Goal: Task Accomplishment & Management: Manage account settings

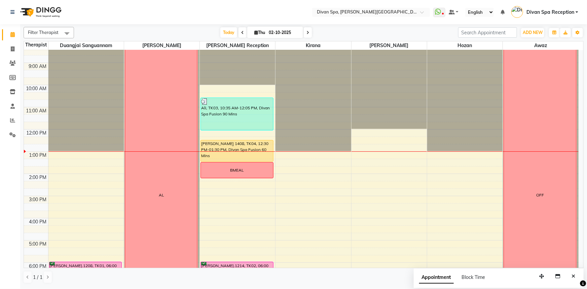
scroll to position [91, 0]
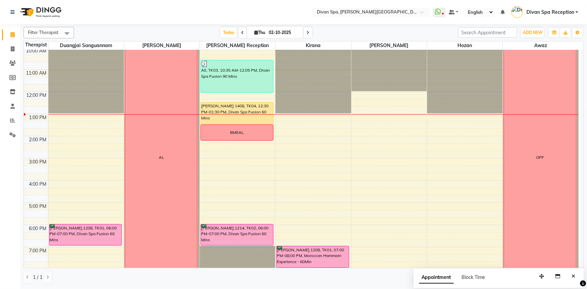
click at [251, 157] on div "6:00 AM 7:00 AM 8:00 AM 9:00 AM 10:00 AM 11:00 AM 12:00 PM 1:00 PM 2:00 PM 3:00…" at bounding box center [301, 147] width 555 height 377
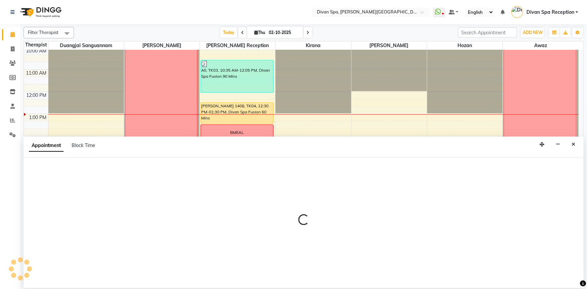
select select "28726"
select select "tentative"
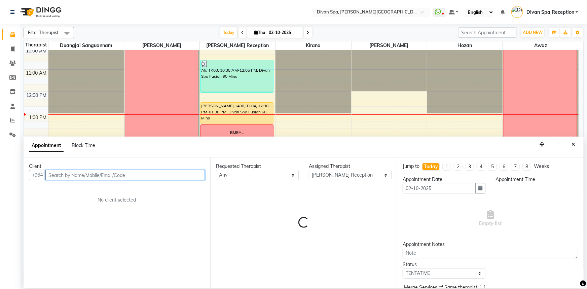
select select "900"
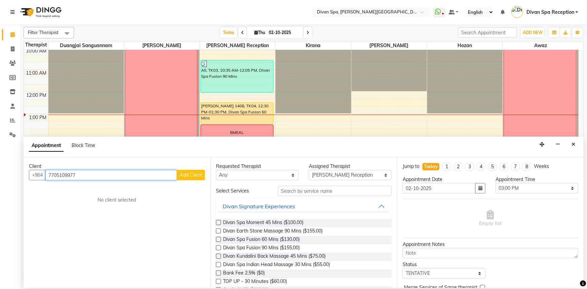
type input "7705109977"
click at [182, 177] on span "Add Client" at bounding box center [191, 175] width 23 height 6
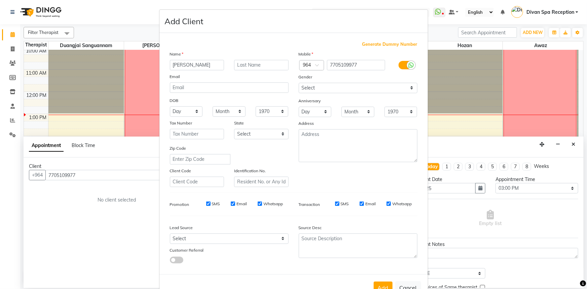
type input "[PERSON_NAME]"
click at [254, 68] on input "text" at bounding box center [261, 65] width 54 height 10
type input "Wl"
click at [360, 86] on select "Select [DEMOGRAPHIC_DATA] [DEMOGRAPHIC_DATA] Other Prefer Not To Say" at bounding box center [358, 88] width 119 height 10
select select "[DEMOGRAPHIC_DATA]"
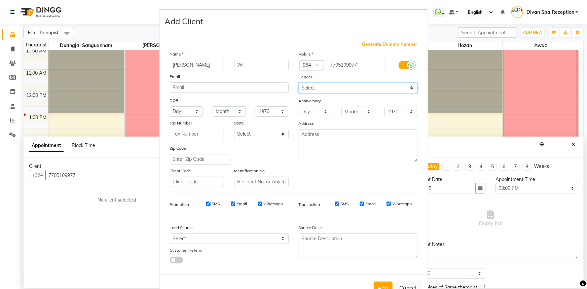
click at [299, 83] on select "Select [DEMOGRAPHIC_DATA] [DEMOGRAPHIC_DATA] Other Prefer Not To Say" at bounding box center [358, 88] width 119 height 10
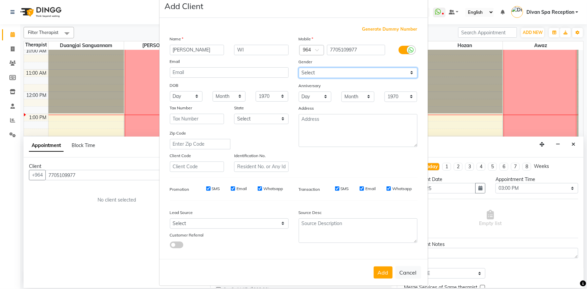
scroll to position [24, 0]
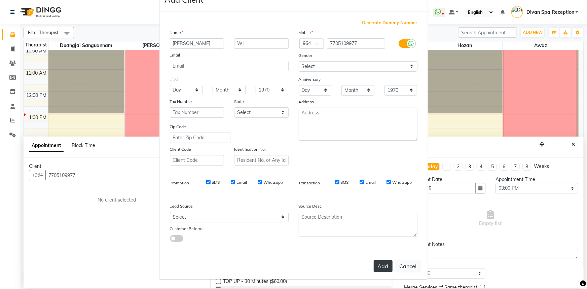
click at [379, 268] on button "Add" at bounding box center [383, 266] width 19 height 12
type input "77******77"
select select
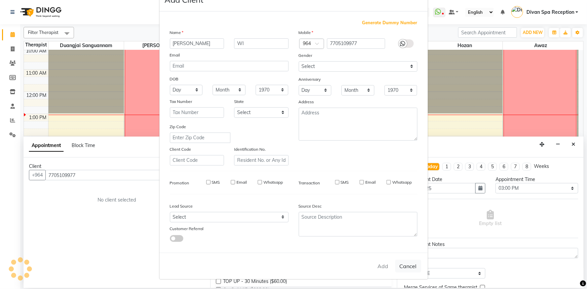
select select
checkbox input "false"
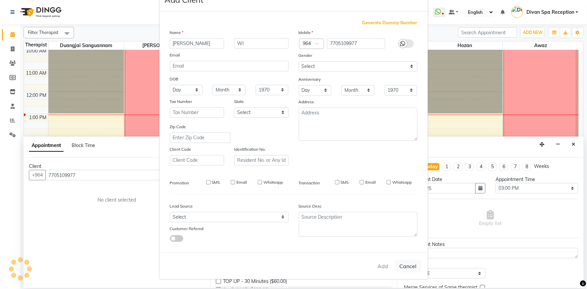
checkbox input "false"
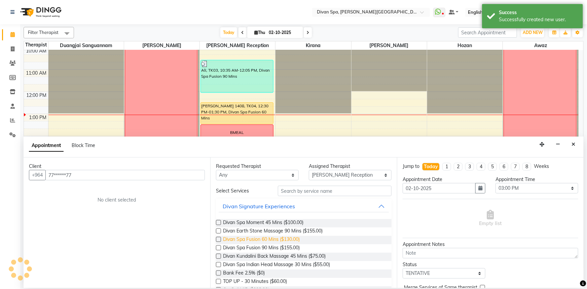
click at [251, 239] on span "Divan Spa Fusion 60 Mins ($130.00)" at bounding box center [261, 240] width 77 height 8
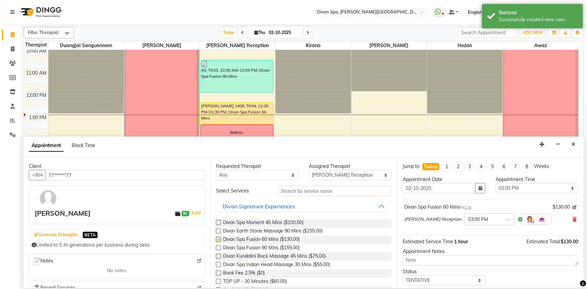
checkbox input "false"
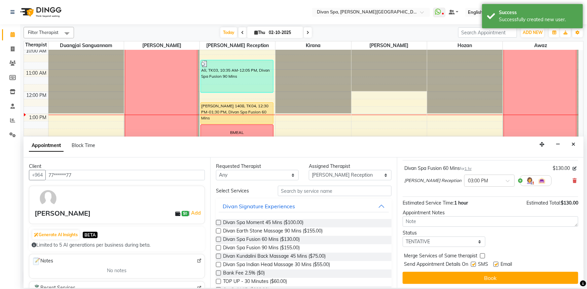
scroll to position [40, 0]
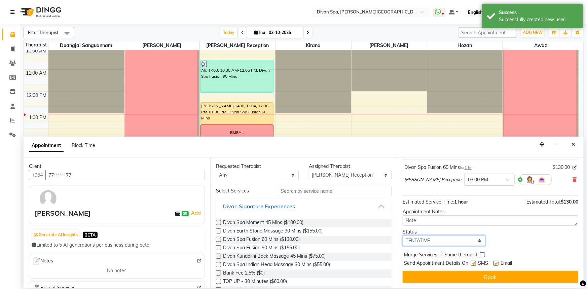
click at [431, 238] on select "Select TENTATIVE CONFIRM CHECK-IN UPCOMING" at bounding box center [444, 240] width 83 height 10
select select "confirm booking"
click at [403, 235] on select "Select TENTATIVE CONFIRM CHECK-IN UPCOMING" at bounding box center [444, 240] width 83 height 10
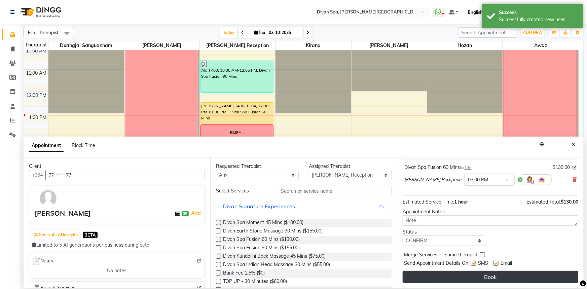
click at [439, 271] on button "Book" at bounding box center [491, 277] width 176 height 12
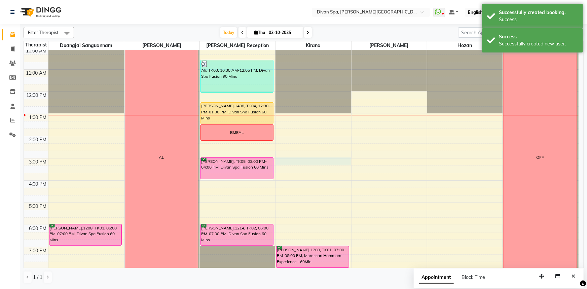
click at [304, 160] on div "6:00 AM 7:00 AM 8:00 AM 9:00 AM 10:00 AM 11:00 AM 12:00 PM 1:00 PM 2:00 PM 3:00…" at bounding box center [301, 147] width 555 height 377
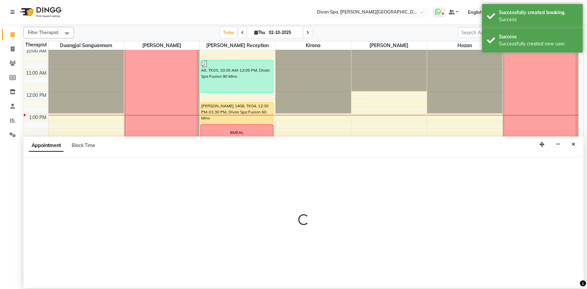
select select "85775"
select select "900"
select select "tentative"
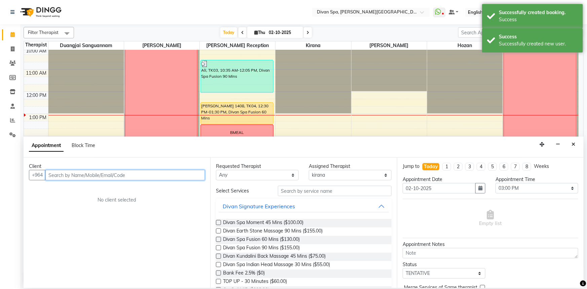
click at [128, 177] on input "text" at bounding box center [124, 175] width 159 height 10
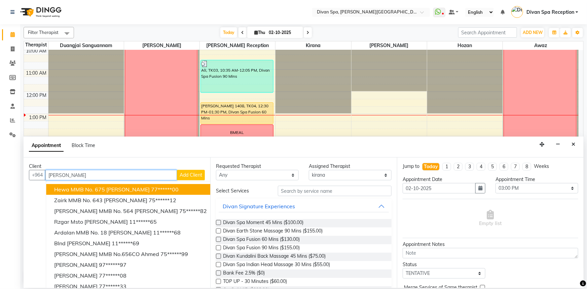
type input "[PERSON_NAME]"
click at [196, 168] on div "Client" at bounding box center [117, 166] width 176 height 7
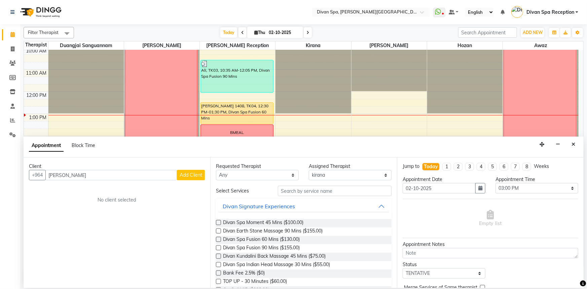
click at [192, 176] on span "Add Client" at bounding box center [191, 175] width 23 height 6
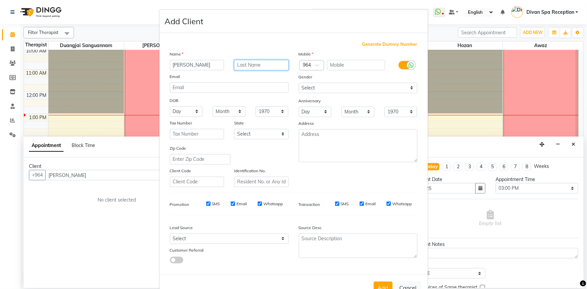
click at [257, 62] on input "text" at bounding box center [261, 65] width 54 height 10
type input "Wl"
click at [402, 61] on label at bounding box center [406, 65] width 15 height 8
click at [0, 0] on input "checkbox" at bounding box center [0, 0] width 0 height 0
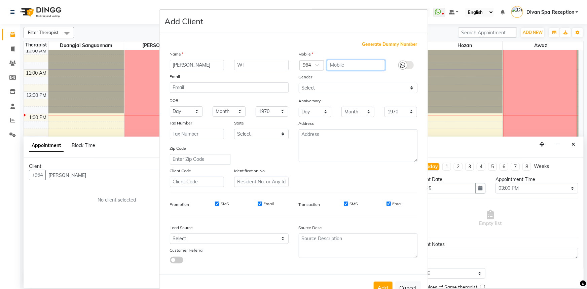
click at [343, 65] on input "text" at bounding box center [356, 65] width 58 height 10
type input "413257841"
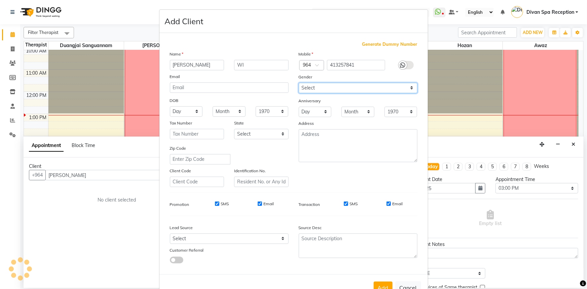
click at [359, 88] on select "Select [DEMOGRAPHIC_DATA] [DEMOGRAPHIC_DATA] Other Prefer Not To Say" at bounding box center [358, 88] width 119 height 10
select select "[DEMOGRAPHIC_DATA]"
click at [299, 83] on select "Select [DEMOGRAPHIC_DATA] [DEMOGRAPHIC_DATA] Other Prefer Not To Say" at bounding box center [358, 88] width 119 height 10
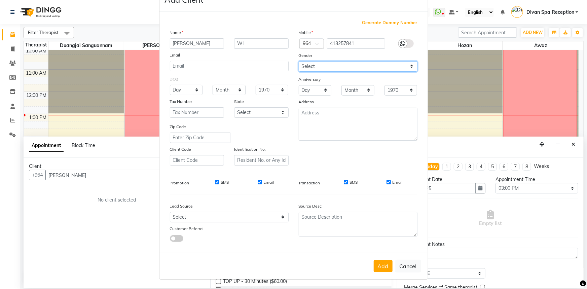
scroll to position [24, 0]
click at [383, 268] on button "Add" at bounding box center [383, 266] width 19 height 12
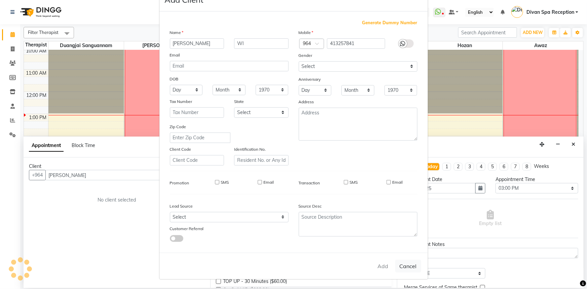
type input "41*****41"
select select
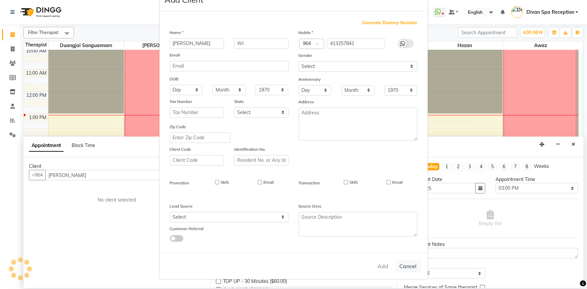
select select
checkbox input "false"
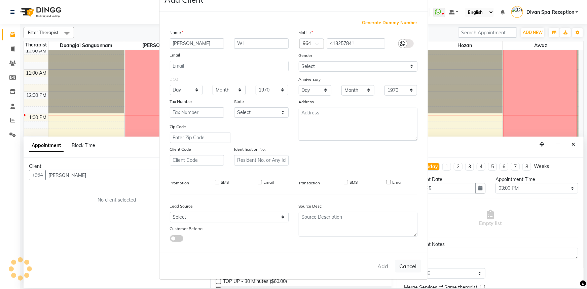
checkbox input "false"
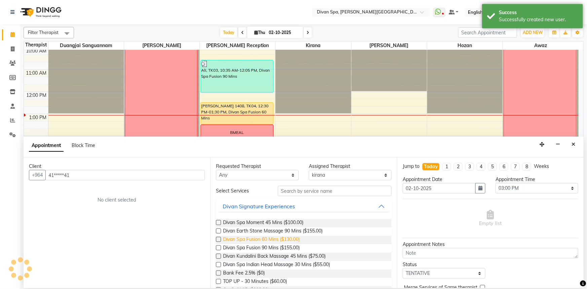
click at [257, 236] on span "Divan Spa Fusion 60 Mins ($130.00)" at bounding box center [261, 240] width 77 height 8
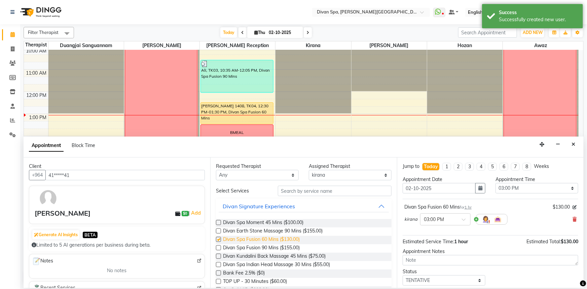
checkbox input "false"
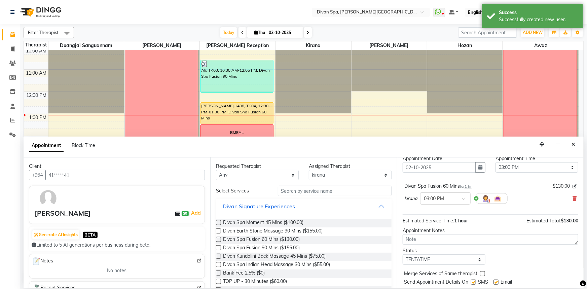
scroll to position [40, 0]
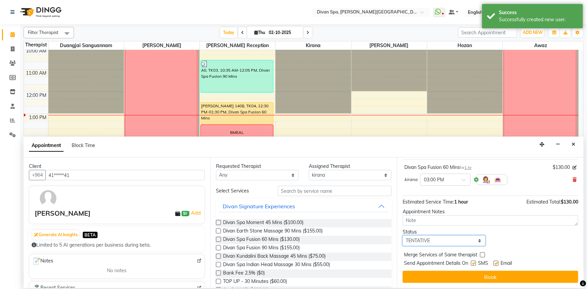
click at [457, 241] on select "Select TENTATIVE CONFIRM CHECK-IN UPCOMING" at bounding box center [444, 240] width 83 height 10
select select "confirm booking"
click at [403, 235] on select "Select TENTATIVE CONFIRM CHECK-IN UPCOMING" at bounding box center [444, 240] width 83 height 10
click at [456, 286] on div "Jump to [DATE] 1 2 3 4 5 6 7 8 Weeks Appointment Date [DATE] Appointment Time S…" at bounding box center [490, 222] width 187 height 130
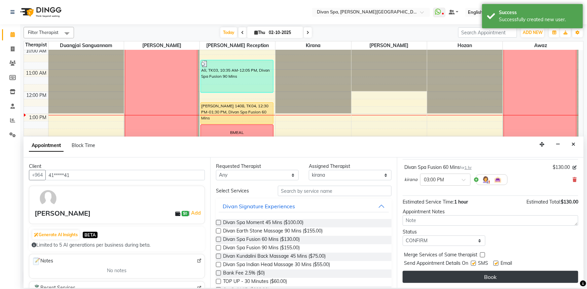
click at [454, 279] on button "Book" at bounding box center [491, 277] width 176 height 12
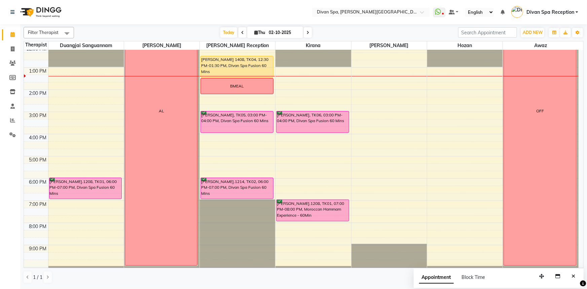
scroll to position [127, 0]
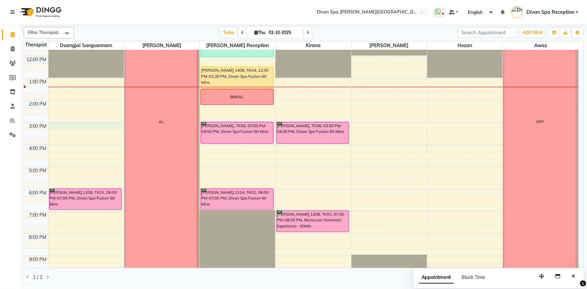
click at [61, 124] on div "6:00 AM 7:00 AM 8:00 AM 9:00 AM 10:00 AM 11:00 AM 12:00 PM 1:00 PM 2:00 PM 3:00…" at bounding box center [301, 111] width 555 height 377
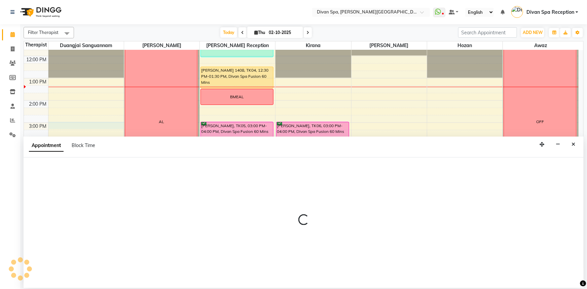
select select "17312"
select select "tentative"
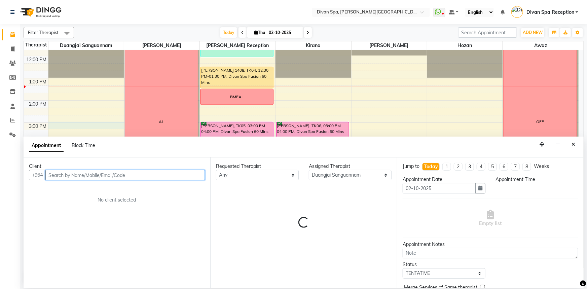
select select "900"
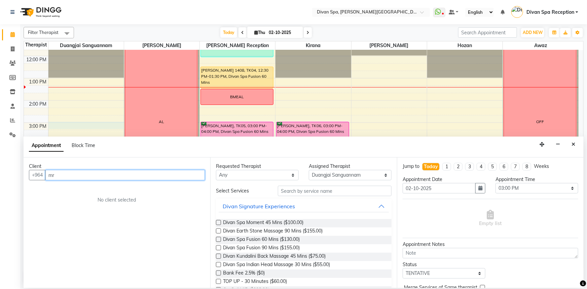
type input "m"
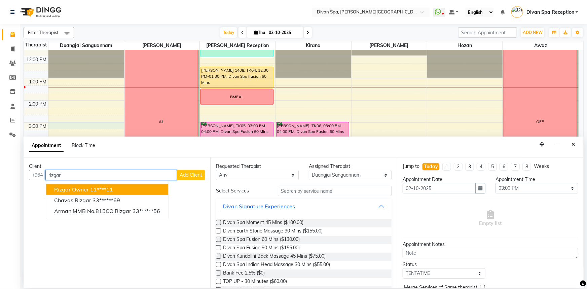
click at [121, 190] on button "Rizgar Owner 11****11" at bounding box center [107, 189] width 122 height 11
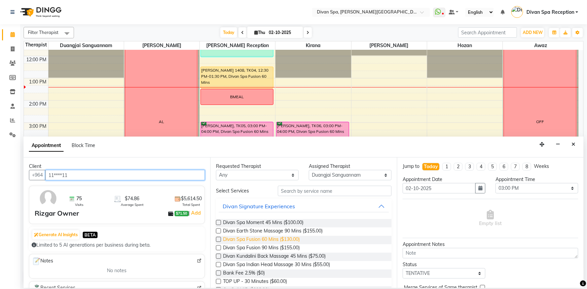
type input "11****11"
click at [249, 242] on span "Divan Spa Fusion 60 Mins ($130.00)" at bounding box center [261, 240] width 77 height 8
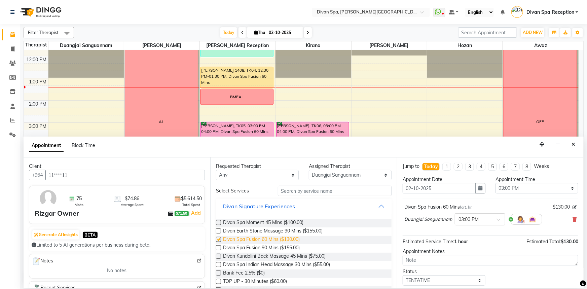
checkbox input "false"
click at [441, 283] on select "Select TENTATIVE CONFIRM CHECK-IN UPCOMING" at bounding box center [444, 280] width 83 height 10
select select "confirm booking"
click at [403, 275] on select "Select TENTATIVE CONFIRM CHECK-IN UPCOMING" at bounding box center [444, 280] width 83 height 10
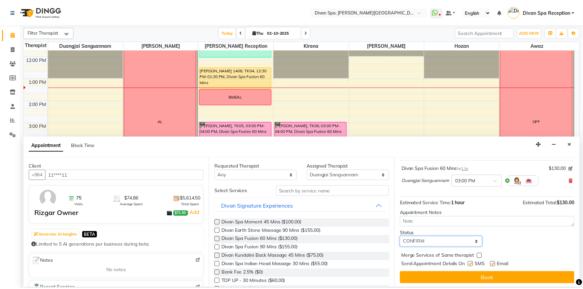
scroll to position [40, 0]
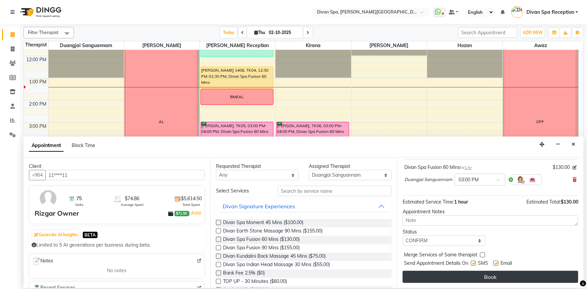
click at [451, 275] on button "Book" at bounding box center [491, 277] width 176 height 12
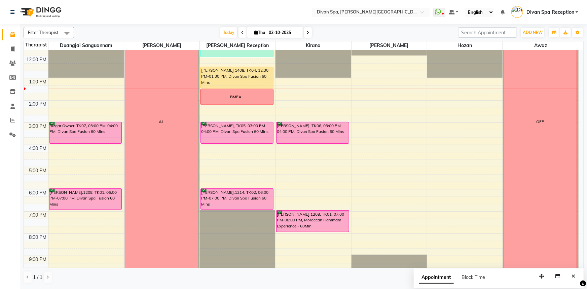
click at [300, 225] on div "[PERSON_NAME].1208, TK01, 07:00 PM-08:00 PM, Moroccan Hammam Experience - 60Min" at bounding box center [312, 221] width 72 height 21
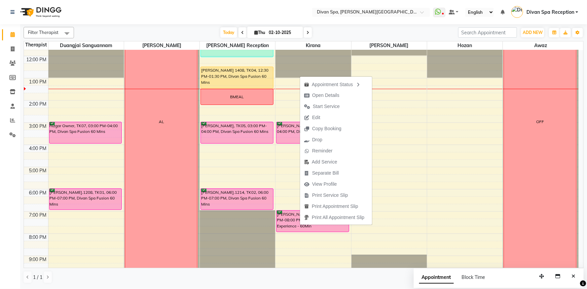
click at [386, 28] on div "Today Thu 02-10-2025" at bounding box center [265, 33] width 377 height 10
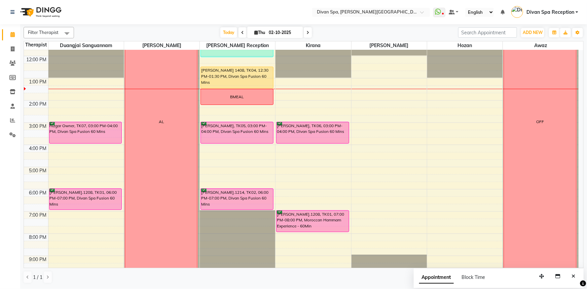
click at [321, 229] on div "[PERSON_NAME].1208, TK01, 07:00 PM-08:00 PM, Moroccan Hammam Experience - 60Min" at bounding box center [312, 221] width 72 height 21
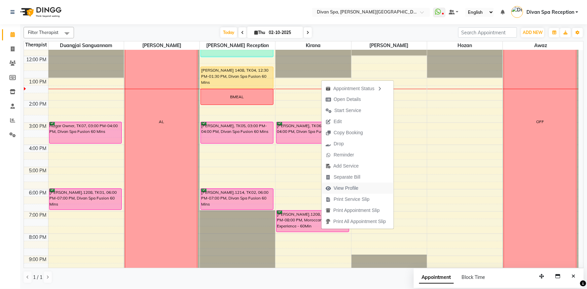
click at [349, 185] on span "View Profile" at bounding box center [346, 188] width 25 height 7
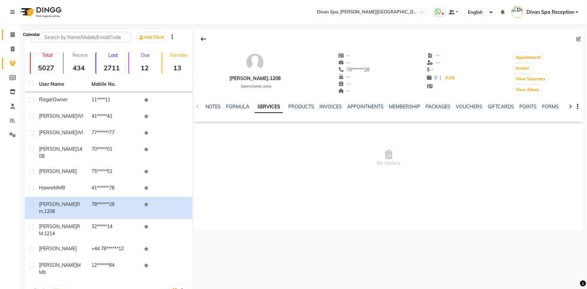
click at [13, 34] on icon at bounding box center [12, 34] width 4 height 5
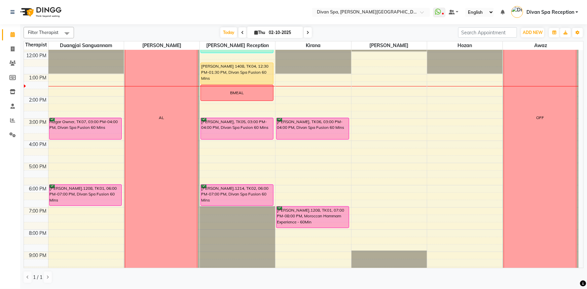
scroll to position [153, 0]
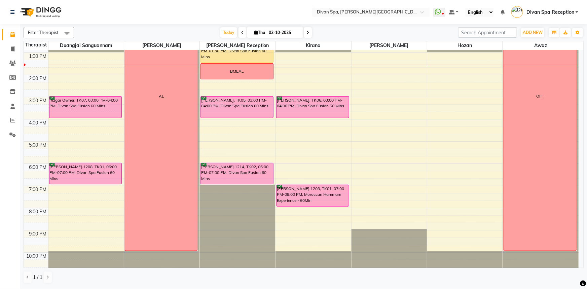
click at [317, 158] on div "6:00 AM 7:00 AM 8:00 AM 9:00 AM 10:00 AM 11:00 AM 12:00 PM 1:00 PM 2:00 PM 3:00…" at bounding box center [301, 85] width 555 height 377
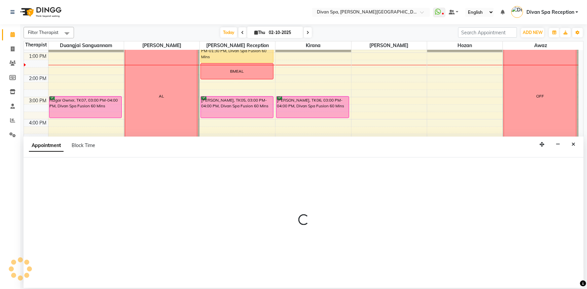
select select "85775"
select select "tentative"
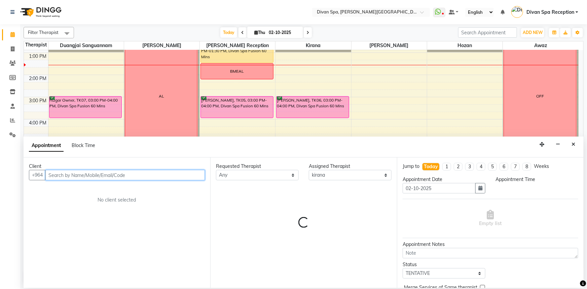
select select "1065"
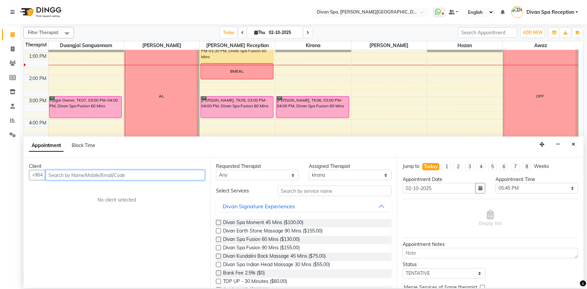
click at [151, 172] on input "text" at bounding box center [124, 175] width 159 height 10
click at [573, 145] on icon "Close" at bounding box center [573, 144] width 4 height 5
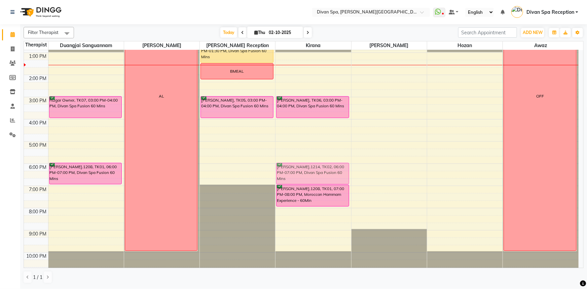
drag, startPoint x: 220, startPoint y: 166, endPoint x: 274, endPoint y: 164, distance: 53.9
click at [274, 164] on div "6:00 AM 7:00 AM 8:00 AM 9:00 AM 10:00 AM 11:00 AM 12:00 PM 1:00 PM 2:00 PM 3:00…" at bounding box center [301, 85] width 555 height 377
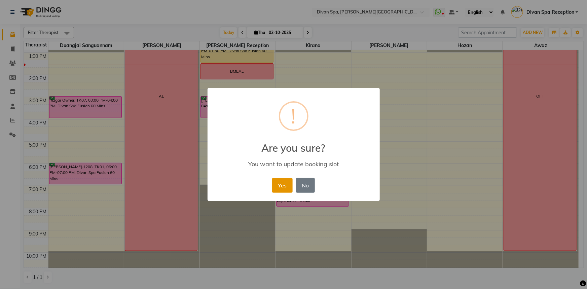
click at [273, 184] on button "Yes" at bounding box center [282, 185] width 21 height 15
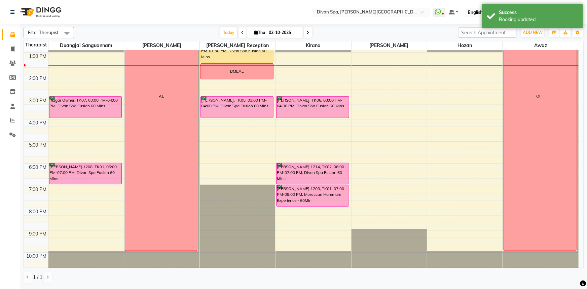
click at [219, 158] on div "6:00 AM 7:00 AM 8:00 AM 9:00 AM 10:00 AM 11:00 AM 12:00 PM 1:00 PM 2:00 PM 3:00…" at bounding box center [301, 85] width 555 height 377
select select "28726"
select select "tentative"
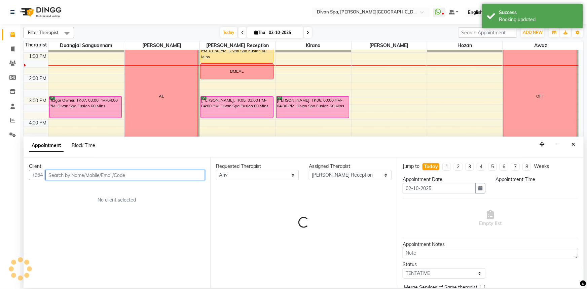
select select "1065"
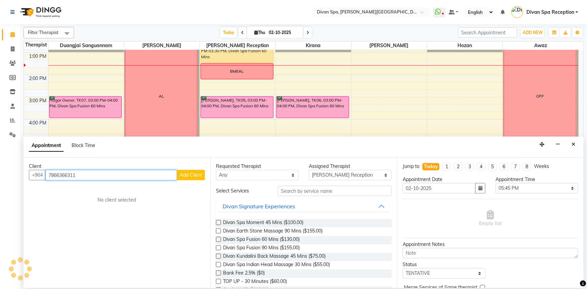
type input "7866366311"
click at [187, 177] on span "Add Client" at bounding box center [191, 175] width 23 height 6
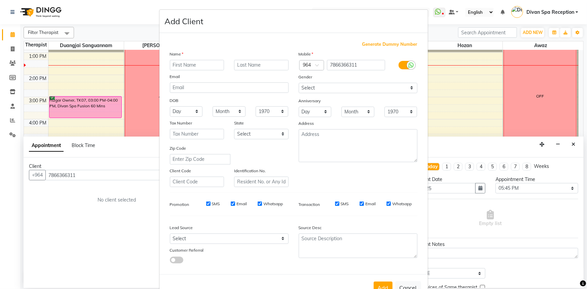
click at [213, 68] on input "text" at bounding box center [197, 65] width 54 height 10
type input "a"
type input "El -Qehtani"
click at [236, 67] on input "text" at bounding box center [261, 65] width 54 height 10
type input "RM"
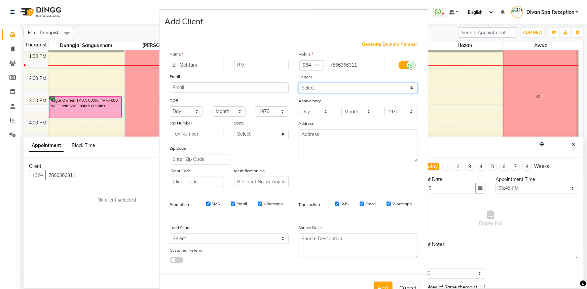
click at [361, 89] on select "Select [DEMOGRAPHIC_DATA] [DEMOGRAPHIC_DATA] Other Prefer Not To Say" at bounding box center [358, 88] width 119 height 10
select select "[DEMOGRAPHIC_DATA]"
click at [299, 83] on select "Select [DEMOGRAPHIC_DATA] [DEMOGRAPHIC_DATA] Other Prefer Not To Say" at bounding box center [358, 88] width 119 height 10
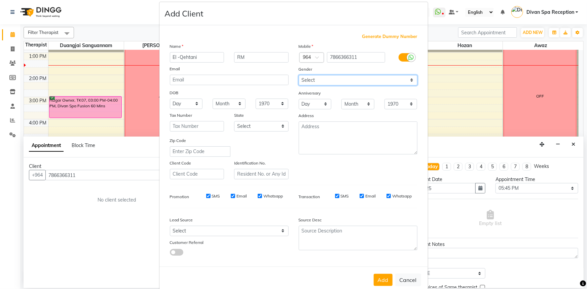
scroll to position [0, 0]
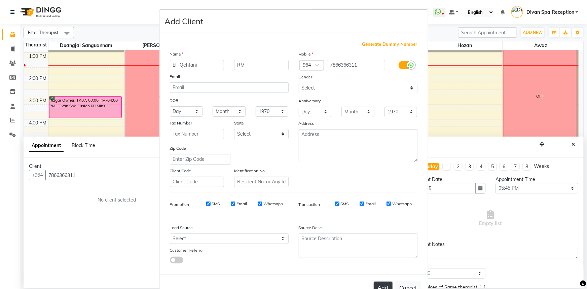
click at [386, 286] on button "Add" at bounding box center [383, 288] width 19 height 12
type input "78******11"
select select
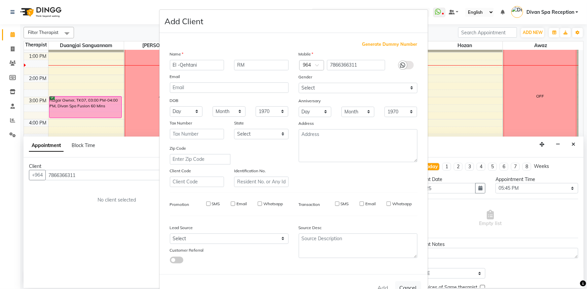
select select
checkbox input "false"
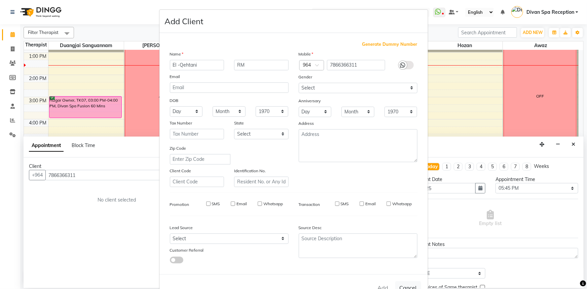
checkbox input "false"
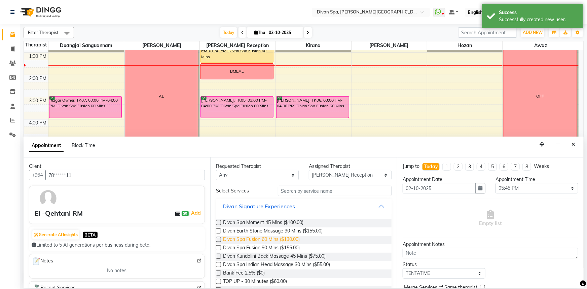
click at [283, 238] on span "Divan Spa Fusion 60 Mins ($130.00)" at bounding box center [261, 240] width 77 height 8
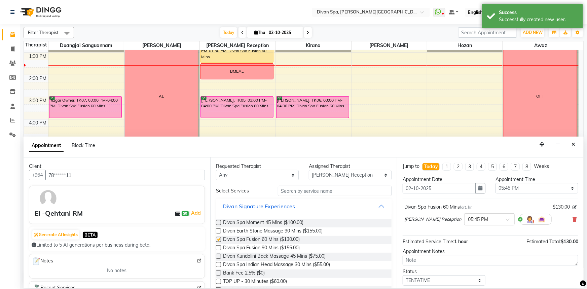
checkbox input "false"
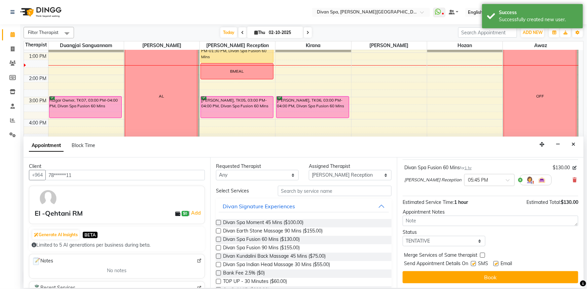
scroll to position [40, 0]
click at [418, 239] on select "Select TENTATIVE CONFIRM CHECK-IN UPCOMING" at bounding box center [444, 240] width 83 height 10
select select "confirm booking"
click at [403, 235] on select "Select TENTATIVE CONFIRM CHECK-IN UPCOMING" at bounding box center [444, 240] width 83 height 10
click at [430, 279] on button "Book" at bounding box center [491, 277] width 176 height 12
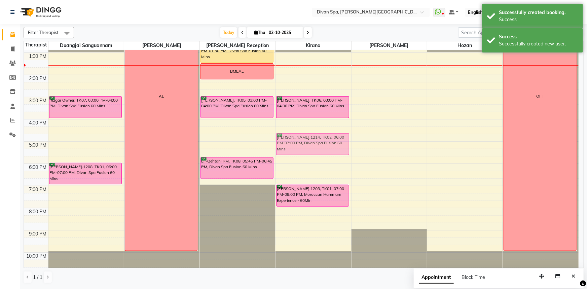
drag, startPoint x: 293, startPoint y: 171, endPoint x: 304, endPoint y: 138, distance: 34.7
click at [304, 138] on div "[PERSON_NAME], TK06, 03:00 PM-04:00 PM, Divan Spa Fusion 60 [PERSON_NAME].1214,…" at bounding box center [312, 85] width 75 height 377
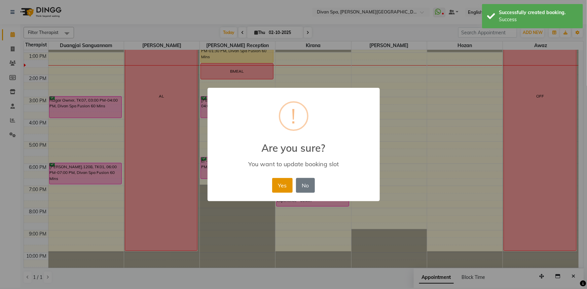
click at [276, 188] on button "Yes" at bounding box center [282, 185] width 21 height 15
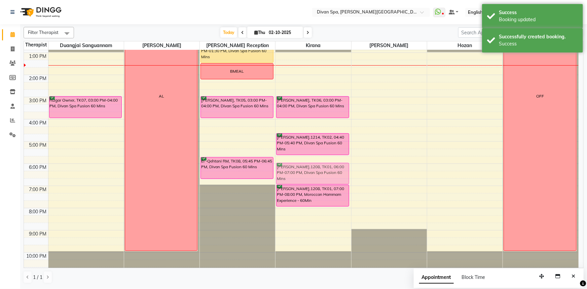
drag, startPoint x: 63, startPoint y: 168, endPoint x: 287, endPoint y: 166, distance: 224.0
click at [287, 166] on tr "Rizgar Owner, TK07, 03:00 PM-04:00 PM, Divan Spa Fusion 60 Mins [PERSON_NAME].1…" at bounding box center [301, 85] width 555 height 377
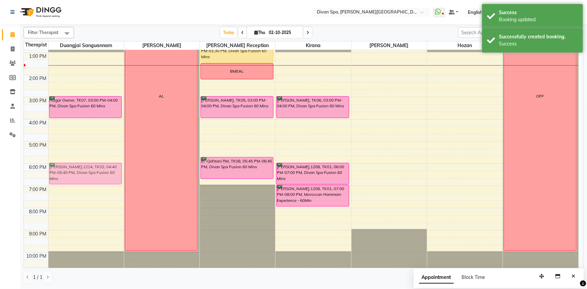
drag, startPoint x: 307, startPoint y: 141, endPoint x: 91, endPoint y: 169, distance: 217.7
click at [91, 169] on tr "Rizgar Owner, TK07, 03:00 PM-04:00 PM, Divan Spa Fusion 60 [PERSON_NAME].1214, …" at bounding box center [301, 85] width 555 height 377
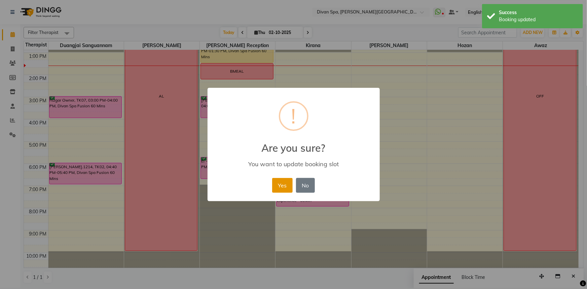
drag, startPoint x: 286, startPoint y: 181, endPoint x: 288, endPoint y: 178, distance: 3.5
click at [287, 181] on button "Yes" at bounding box center [282, 185] width 21 height 15
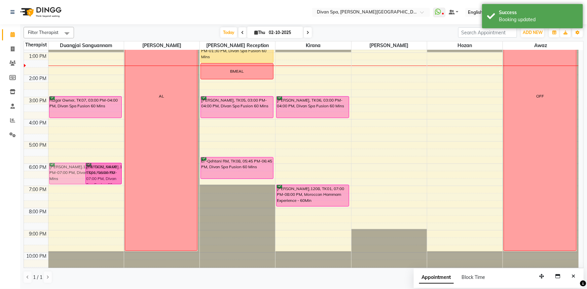
drag, startPoint x: 57, startPoint y: 166, endPoint x: 63, endPoint y: 166, distance: 5.7
click at [63, 166] on div "[PERSON_NAME].1214, TK02, 06:00 PM-07:00 PM, Divan Spa Fusion 60 Mins [PERSON_N…" at bounding box center [85, 85] width 75 height 377
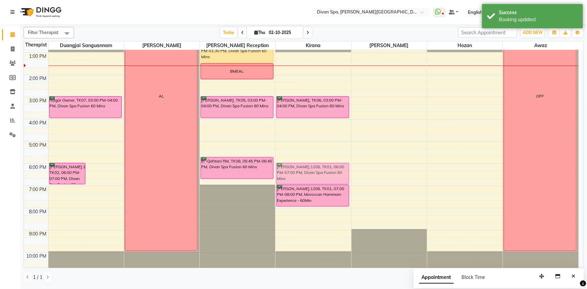
drag, startPoint x: 101, startPoint y: 176, endPoint x: 308, endPoint y: 175, distance: 206.8
click at [308, 175] on tr "[PERSON_NAME].1214, TK02, 06:00 PM-07:00 PM, Divan Spa Fusion 60 Mins [PERSON_N…" at bounding box center [301, 85] width 555 height 377
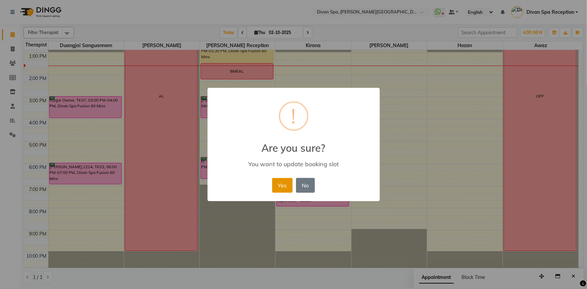
click at [280, 185] on button "Yes" at bounding box center [282, 185] width 21 height 15
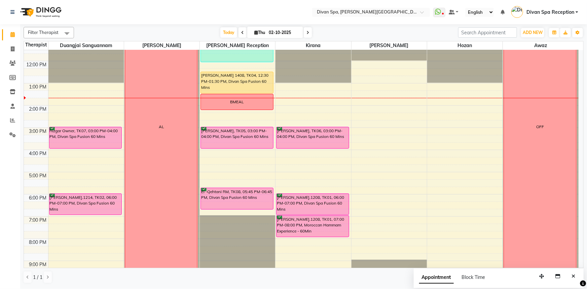
scroll to position [91, 0]
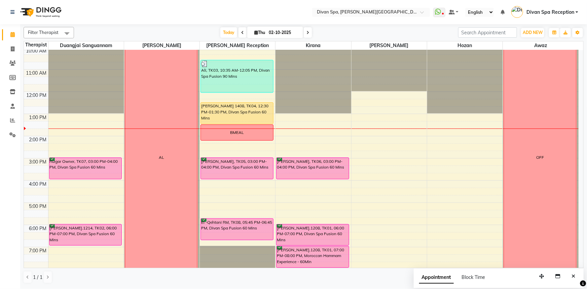
click at [241, 34] on icon at bounding box center [242, 33] width 3 height 4
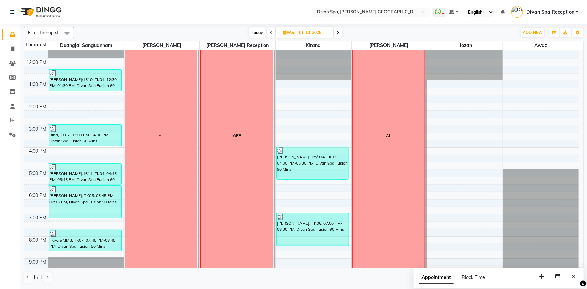
scroll to position [94, 0]
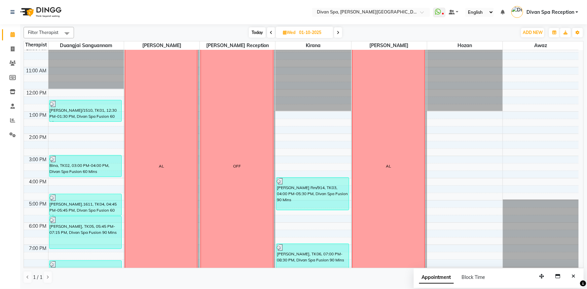
click at [338, 34] on icon at bounding box center [338, 33] width 3 height 4
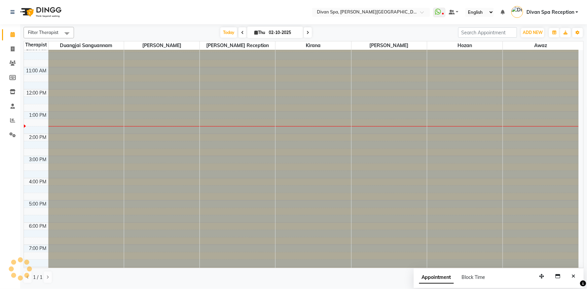
click at [338, 34] on div "Today Thu 02-10-2025" at bounding box center [265, 33] width 377 height 10
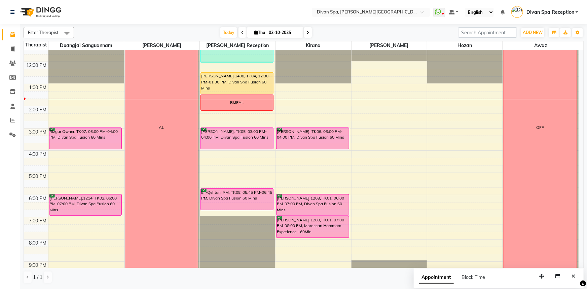
scroll to position [124, 0]
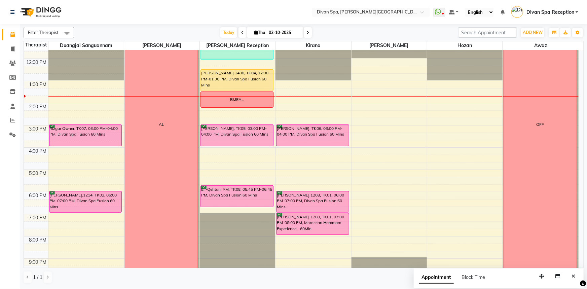
click at [242, 30] on span at bounding box center [242, 32] width 8 height 10
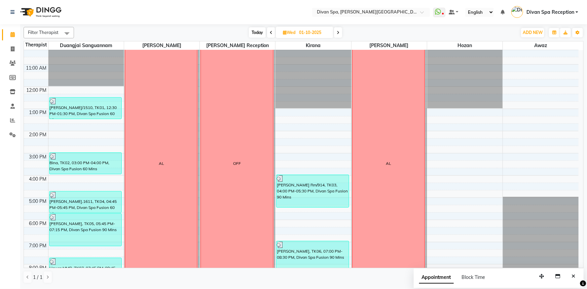
scroll to position [158, 0]
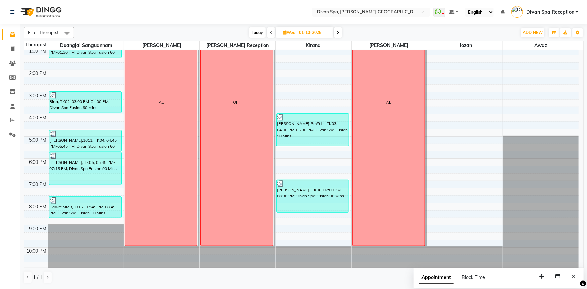
click at [339, 32] on icon at bounding box center [338, 33] width 3 height 4
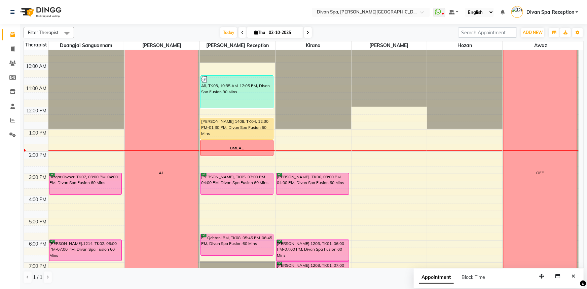
scroll to position [94, 0]
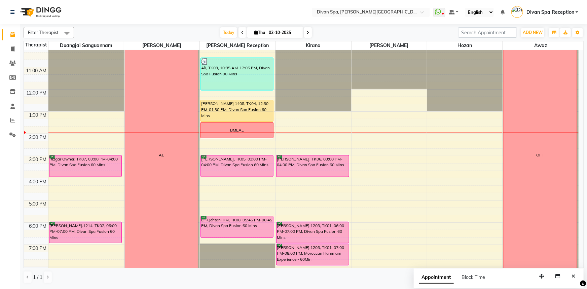
click at [307, 34] on icon at bounding box center [307, 33] width 3 height 4
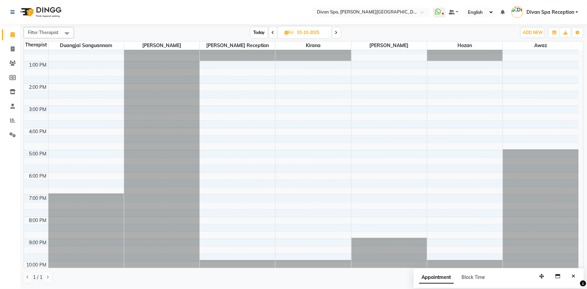
scroll to position [158, 0]
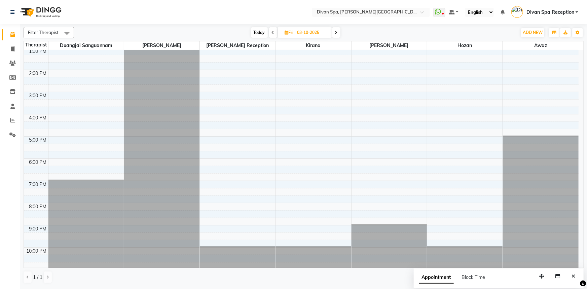
click at [336, 31] on icon at bounding box center [336, 33] width 3 height 4
click at [336, 31] on span at bounding box center [336, 32] width 8 height 10
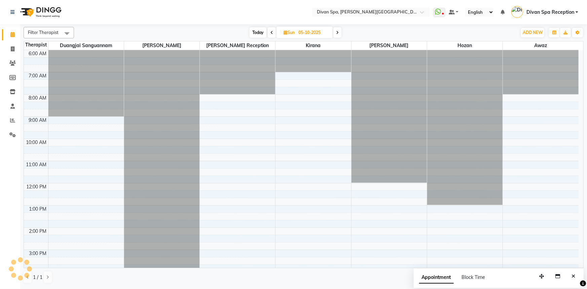
scroll to position [158, 0]
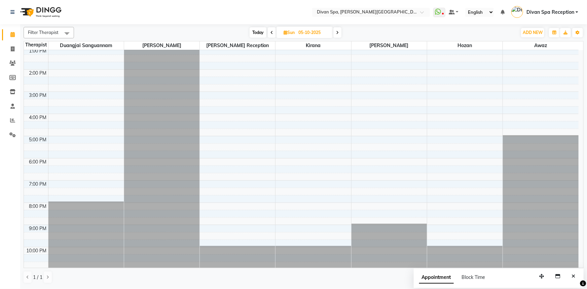
click at [272, 35] on span at bounding box center [272, 32] width 8 height 10
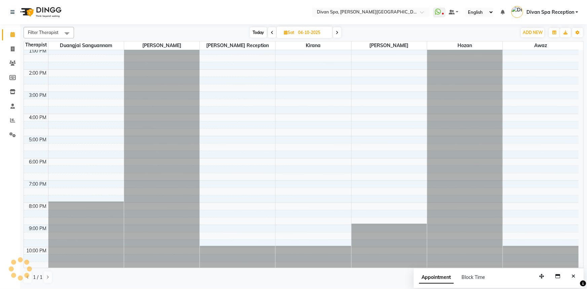
click at [272, 35] on span at bounding box center [272, 32] width 8 height 10
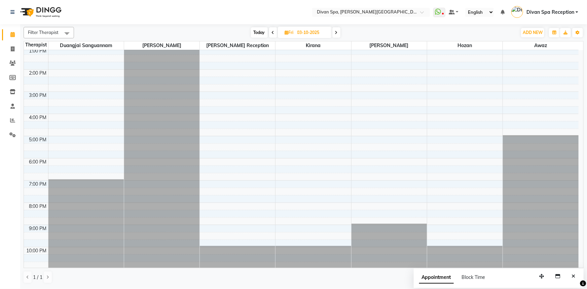
click at [272, 35] on span at bounding box center [273, 32] width 8 height 10
type input "02-10-2025"
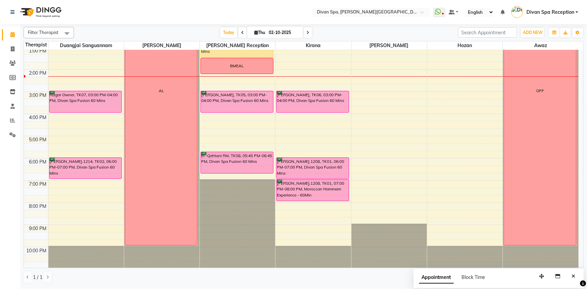
click at [264, 33] on span "Thu" at bounding box center [260, 32] width 14 height 5
select select "10"
select select "2025"
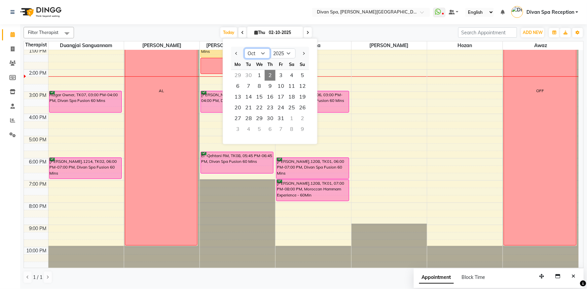
click at [265, 51] on select "Jan Feb Mar Apr May Jun [DATE] Aug Sep Oct Nov Dec" at bounding box center [258, 53] width 26 height 10
select select "9"
click at [245, 48] on select "Jan Feb Mar Apr May Jun [DATE] Aug Sep Oct Nov Dec" at bounding box center [258, 53] width 26 height 10
click at [246, 90] on span "9" at bounding box center [248, 86] width 11 height 11
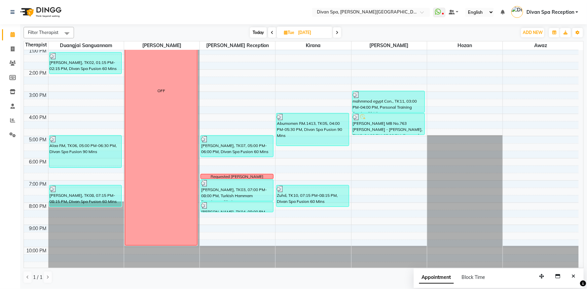
click at [254, 30] on span "Today" at bounding box center [258, 32] width 17 height 10
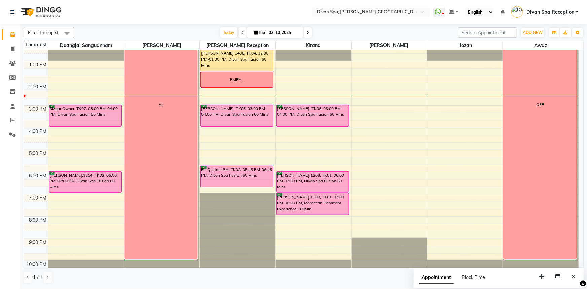
scroll to position [158, 0]
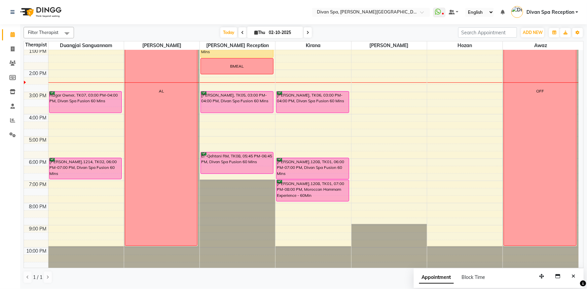
click at [307, 34] on icon at bounding box center [307, 33] width 3 height 4
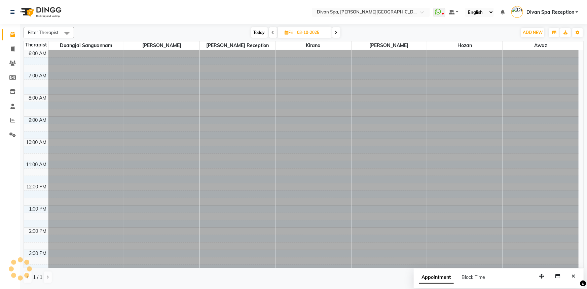
scroll to position [158, 0]
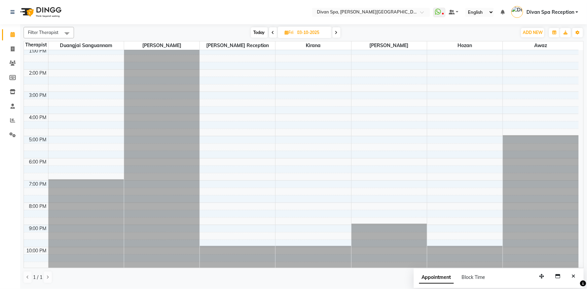
click at [258, 29] on span "Today" at bounding box center [259, 32] width 17 height 10
type input "02-10-2025"
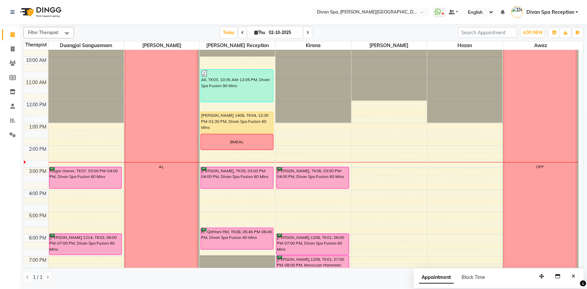
scroll to position [97, 0]
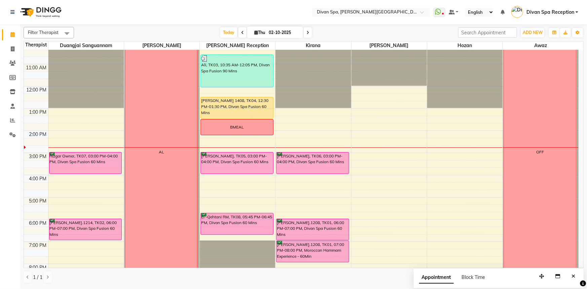
click at [254, 32] on icon at bounding box center [256, 32] width 4 height 4
select select "10"
select select "2025"
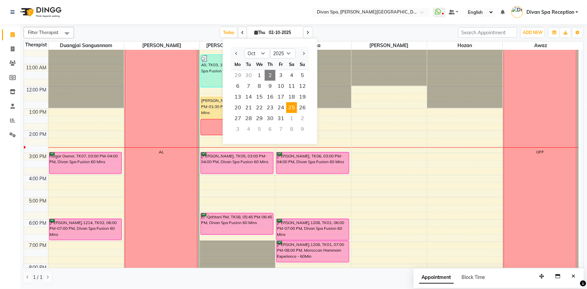
click at [290, 106] on span "25" at bounding box center [291, 107] width 11 height 11
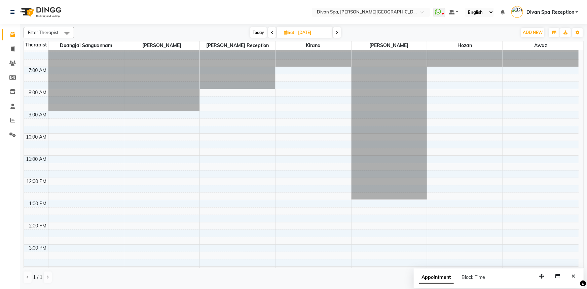
scroll to position [5, 0]
click at [337, 33] on icon at bounding box center [337, 33] width 3 height 4
type input "[DATE]"
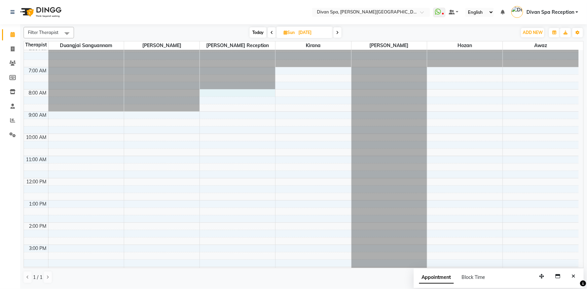
click at [250, 91] on div "6:00 AM 7:00 AM 8:00 AM 9:00 AM 10:00 AM 11:00 AM 12:00 PM 1:00 PM 2:00 PM 3:00…" at bounding box center [301, 233] width 555 height 377
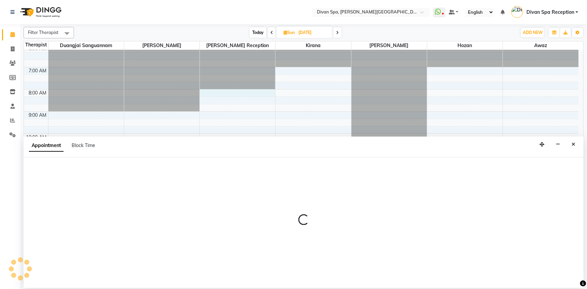
select select "28726"
select select "480"
select select "tentative"
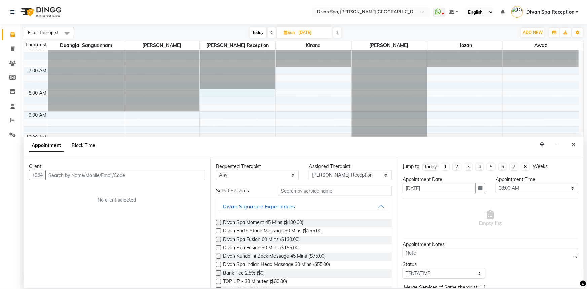
click at [84, 146] on span "Block Time" at bounding box center [84, 145] width 24 height 6
select select "28726"
select select "480"
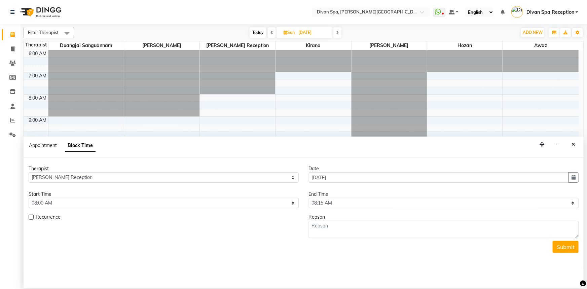
scroll to position [158, 0]
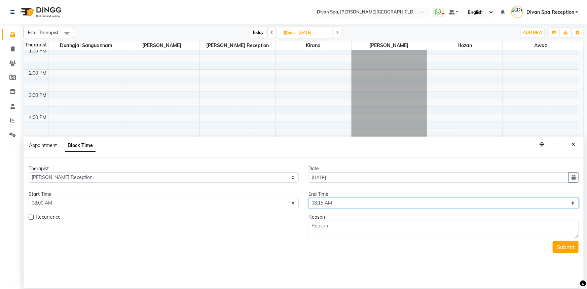
click at [574, 202] on select "Select 07:00 AM 07:15 AM 07:30 AM 07:45 AM 08:00 AM 08:15 AM 08:30 AM 08:45 AM …" at bounding box center [444, 203] width 270 height 10
select select "1320"
click at [309, 198] on select "Select 07:00 AM 07:15 AM 07:30 AM 07:45 AM 08:00 AM 08:15 AM 08:30 AM 08:45 AM …" at bounding box center [444, 203] width 270 height 10
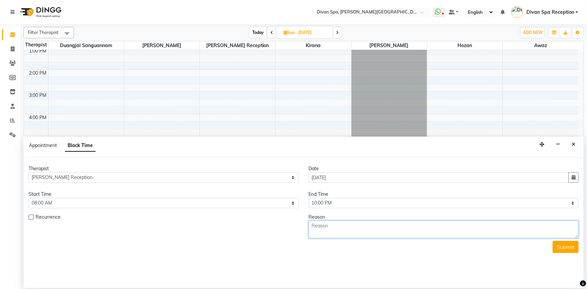
click at [322, 228] on textarea at bounding box center [444, 229] width 270 height 17
type textarea "finish"
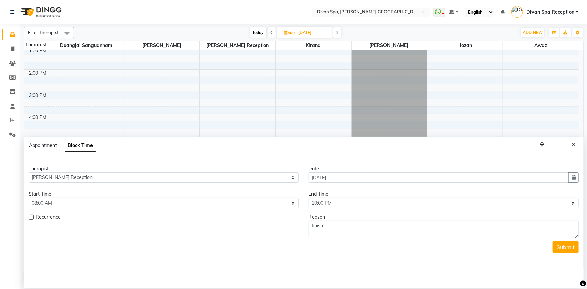
click at [567, 247] on button "Submit" at bounding box center [566, 247] width 26 height 12
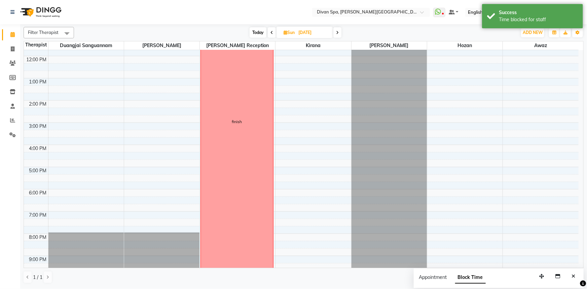
scroll to position [127, 0]
click at [338, 34] on icon at bounding box center [337, 33] width 3 height 4
type input "[DATE]"
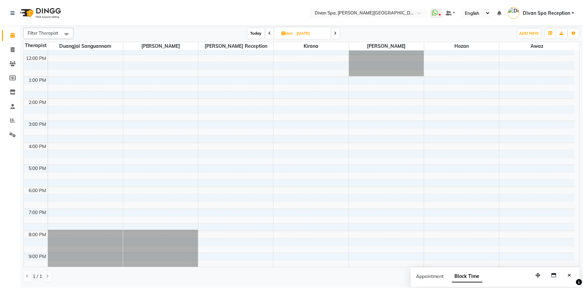
scroll to position [127, 0]
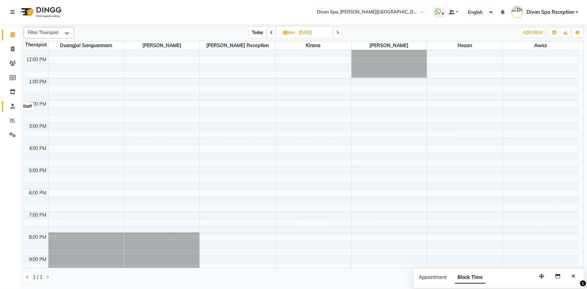
click at [13, 106] on icon at bounding box center [12, 106] width 4 height 5
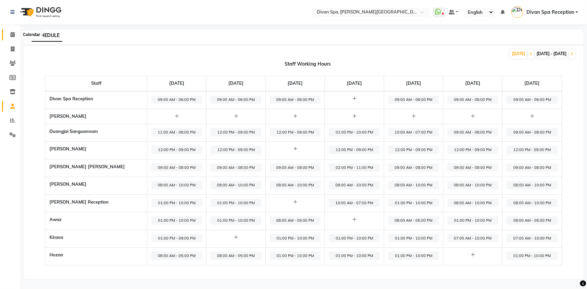
click at [13, 34] on icon at bounding box center [12, 34] width 4 height 5
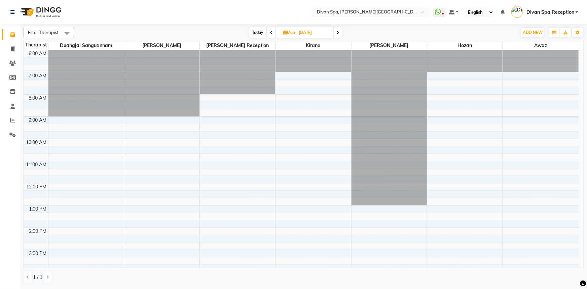
click at [242, 96] on div "6:00 AM 7:00 AM 8:00 AM 9:00 AM 10:00 AM 11:00 AM 12:00 PM 1:00 PM 2:00 PM 3:00…" at bounding box center [301, 238] width 555 height 377
select select "28726"
select select "tentative"
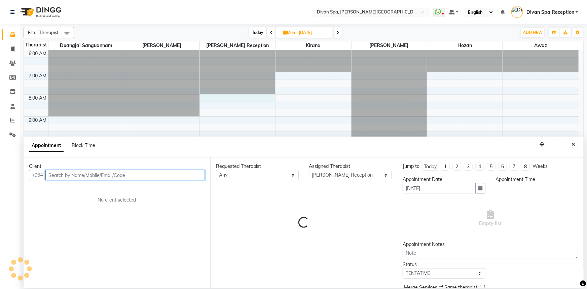
select select "480"
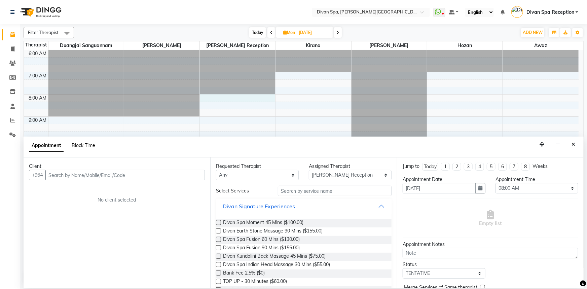
click at [82, 148] on span "Block Time" at bounding box center [84, 145] width 24 height 6
select select "28726"
select select "480"
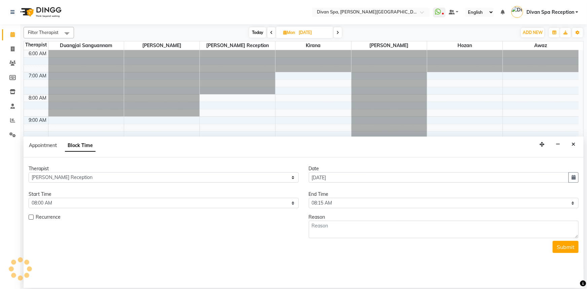
scroll to position [158, 0]
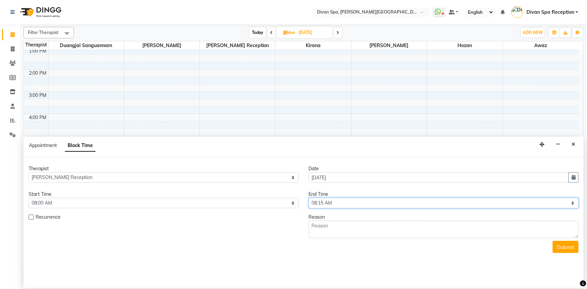
click at [574, 204] on select "Select 07:00 AM 07:15 AM 07:30 AM 07:45 AM 08:00 AM 08:15 AM 08:30 AM 08:45 AM …" at bounding box center [444, 203] width 270 height 10
select select "1320"
click at [309, 198] on select "Select 07:00 AM 07:15 AM 07:30 AM 07:45 AM 08:00 AM 08:15 AM 08:30 AM 08:45 AM …" at bounding box center [444, 203] width 270 height 10
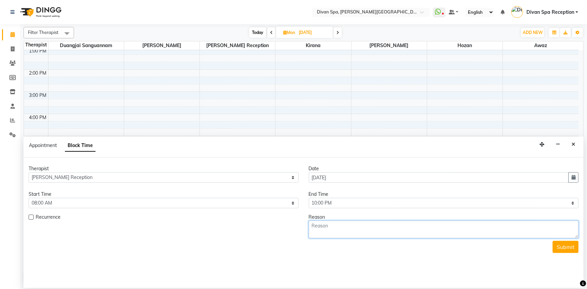
click at [336, 232] on textarea at bounding box center [444, 229] width 270 height 17
type textarea "finish"
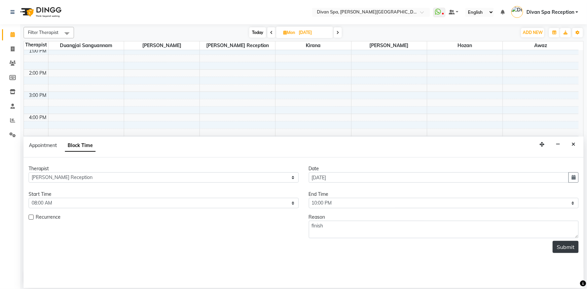
click at [565, 246] on button "Submit" at bounding box center [566, 247] width 26 height 12
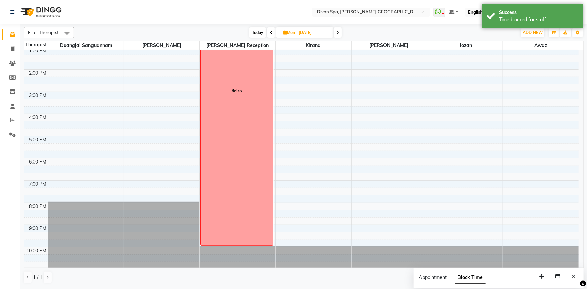
click at [257, 32] on span "Today" at bounding box center [257, 32] width 17 height 10
type input "02-10-2025"
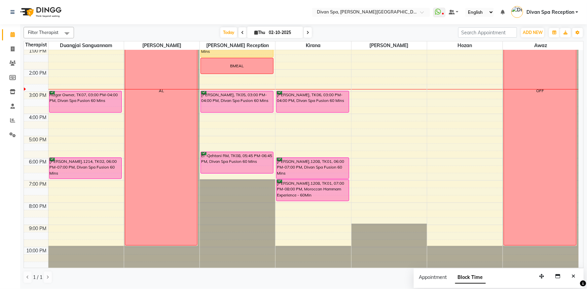
click at [266, 100] on div "[PERSON_NAME], TK05, 03:00 PM-04:00 PM, Divan Spa Fusion 60 Mins" at bounding box center [237, 101] width 72 height 21
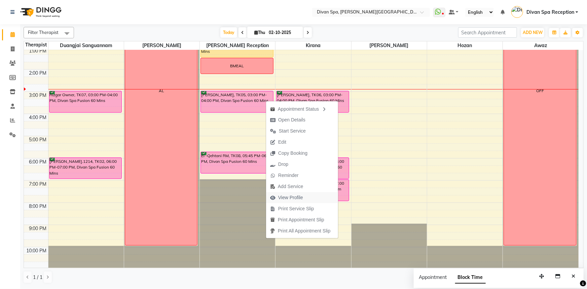
click at [300, 200] on span "View Profile" at bounding box center [290, 197] width 25 height 7
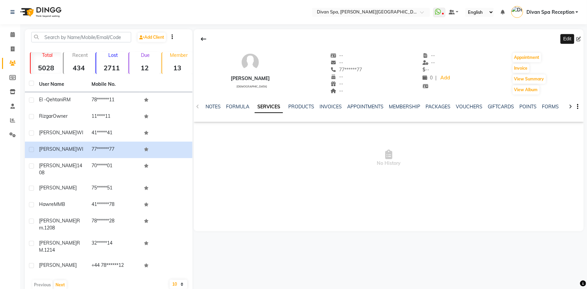
click at [581, 40] on icon at bounding box center [578, 39] width 5 height 5
select select "[DEMOGRAPHIC_DATA]"
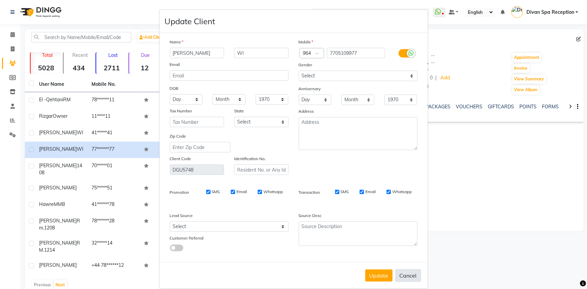
click at [404, 282] on button "Cancel" at bounding box center [408, 275] width 26 height 13
select select
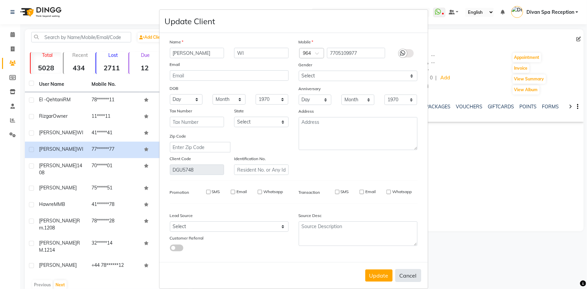
select select
checkbox input "false"
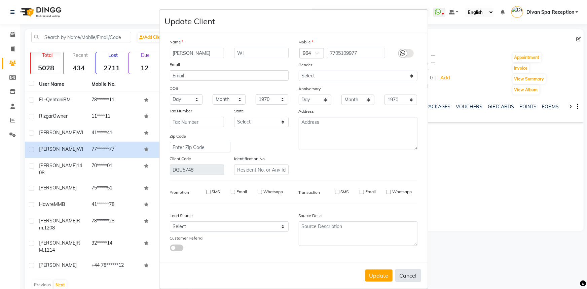
checkbox input "false"
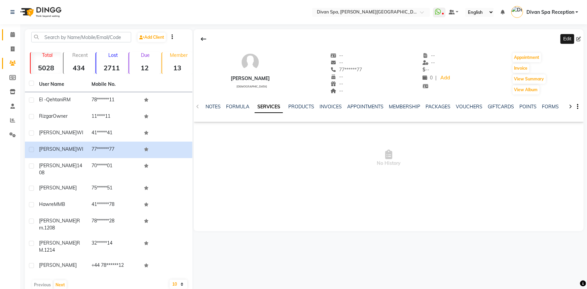
click at [15, 30] on link "Calendar" at bounding box center [10, 34] width 16 height 11
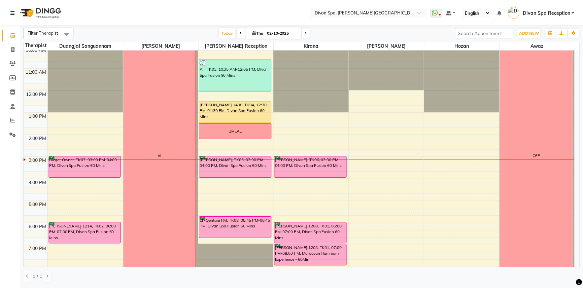
scroll to position [91, 0]
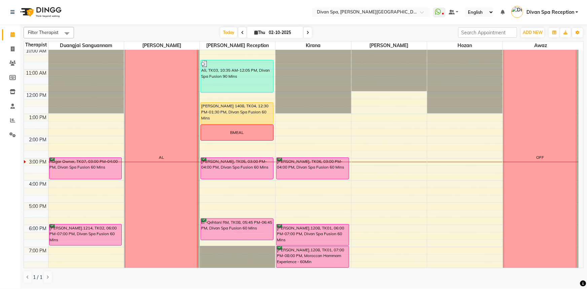
click at [208, 112] on div "[PERSON_NAME] 1408, TK04, 12:30 PM-01:30 PM, Divan Spa Fusion 60 Mins" at bounding box center [237, 113] width 72 height 21
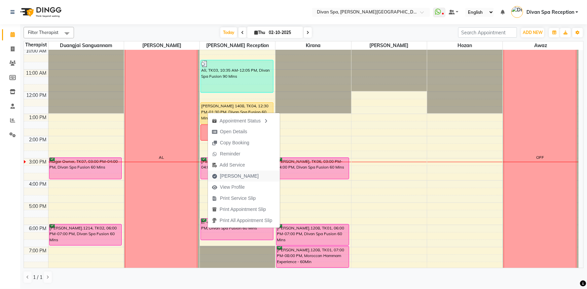
click at [226, 178] on span "[PERSON_NAME]" at bounding box center [239, 176] width 39 height 7
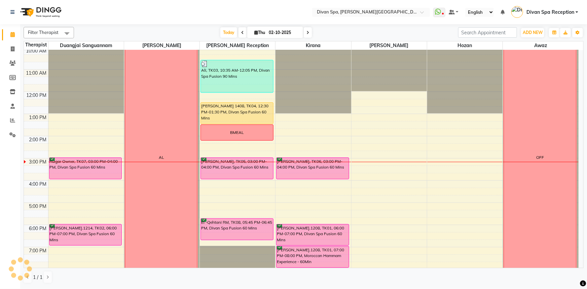
select select "service"
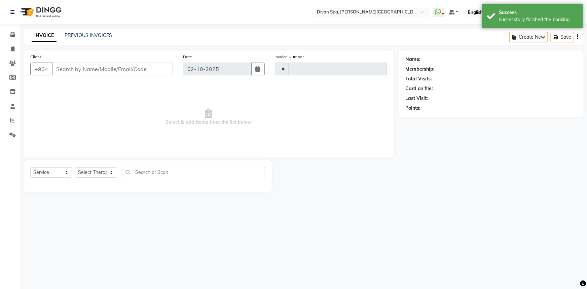
type input "1290"
select select "3515"
type input "70*****01"
select select "28726"
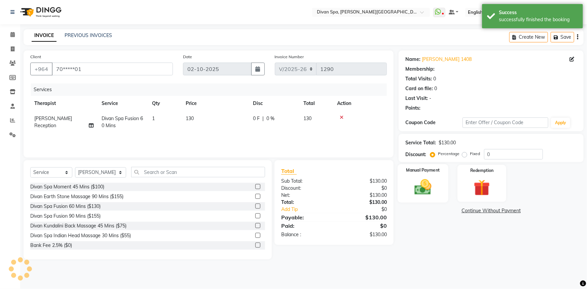
click at [438, 190] on div "Manual Payment" at bounding box center [423, 183] width 51 height 39
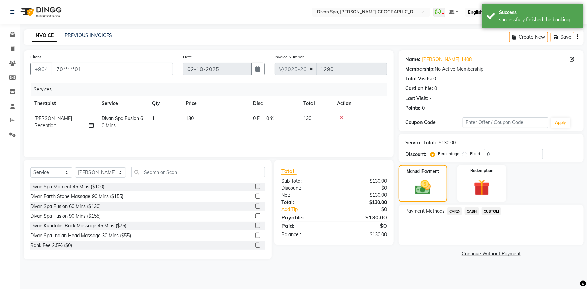
click at [476, 212] on span "CASH" at bounding box center [471, 211] width 14 height 8
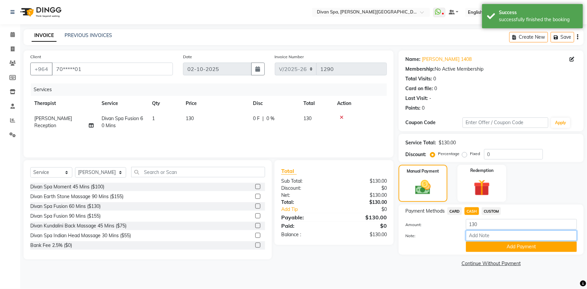
click at [479, 233] on input "Note:" at bounding box center [521, 235] width 111 height 10
type input "Room Charge"
drag, startPoint x: 498, startPoint y: 235, endPoint x: 461, endPoint y: 235, distance: 36.7
click at [461, 235] on div "Room Charge" at bounding box center [521, 235] width 121 height 10
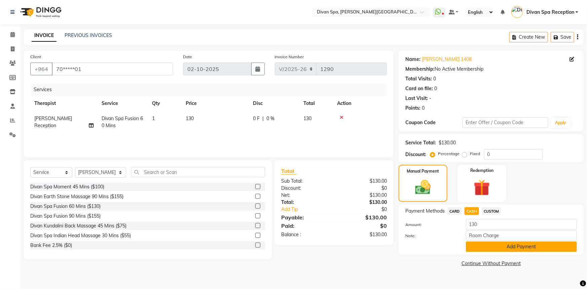
click at [504, 246] on button "Add Payment" at bounding box center [521, 246] width 111 height 10
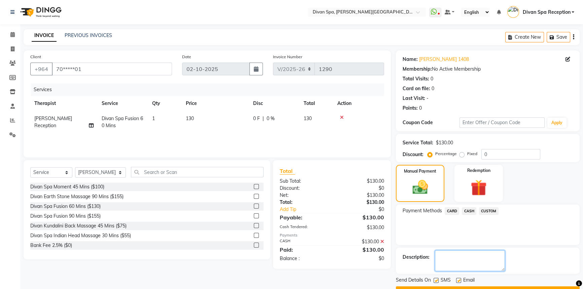
click at [457, 266] on textarea at bounding box center [470, 260] width 70 height 21
paste textarea "Room Charge"
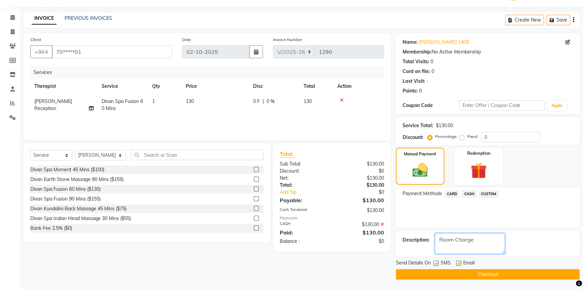
type textarea "Room Charge"
click at [446, 273] on button "Checkout" at bounding box center [488, 274] width 184 height 10
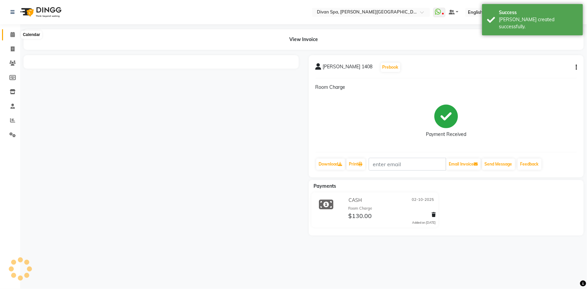
click at [7, 36] on span at bounding box center [13, 35] width 12 height 8
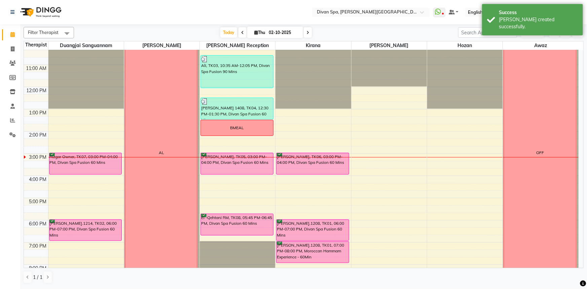
scroll to position [61, 0]
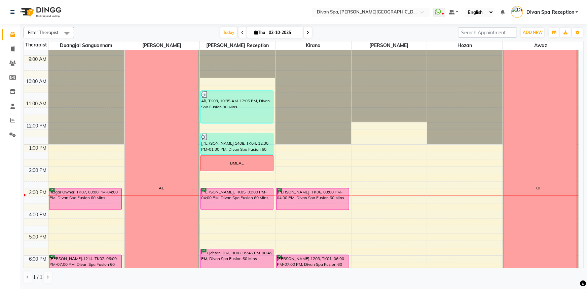
click at [81, 204] on div "Rizgar Owner, TK07, 03:00 PM-04:00 PM, Divan Spa Fusion 60 Mins" at bounding box center [85, 198] width 72 height 21
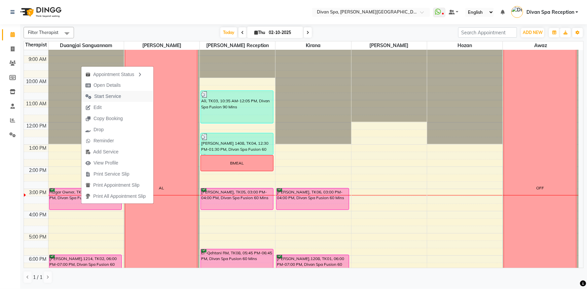
click at [103, 96] on span "Start Service" at bounding box center [107, 96] width 27 height 7
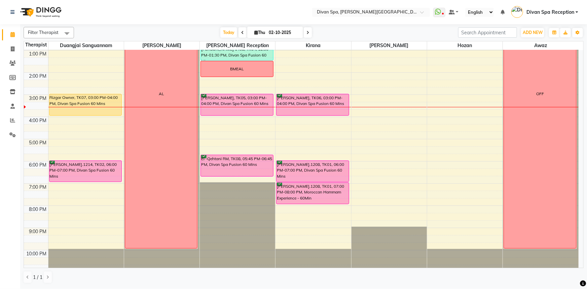
scroll to position [158, 0]
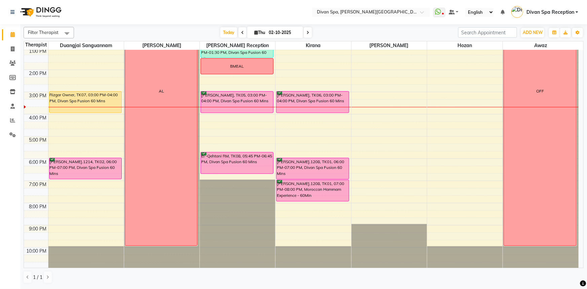
click at [377, 36] on div "Today Thu 02-10-2025" at bounding box center [265, 33] width 377 height 10
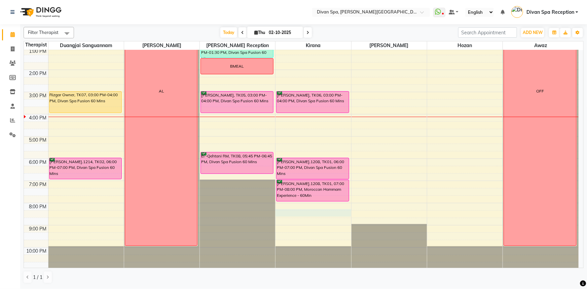
click at [319, 212] on div "6:00 AM 7:00 AM 8:00 AM 9:00 AM 10:00 AM 11:00 AM 12:00 PM 1:00 PM 2:00 PM 3:00…" at bounding box center [301, 80] width 555 height 377
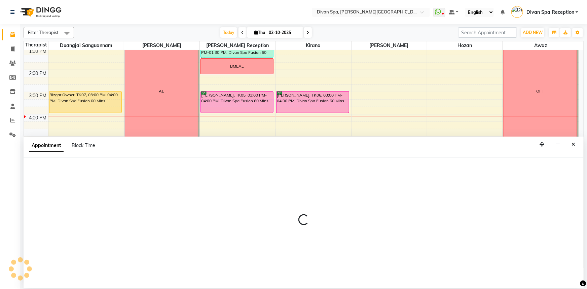
select select "85775"
select select "tentative"
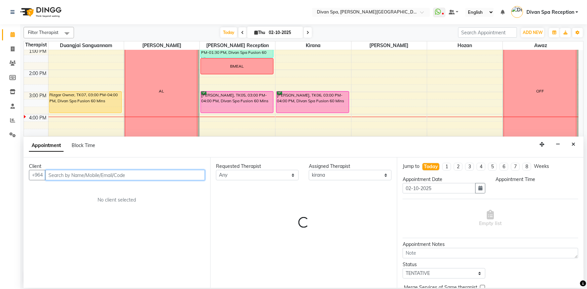
select select "1215"
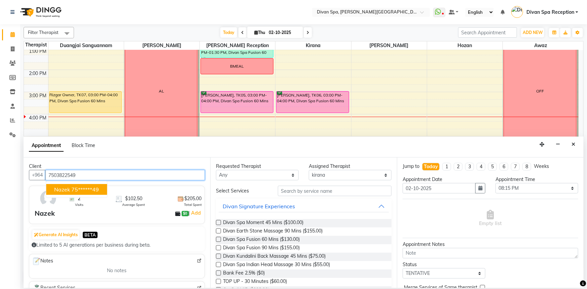
click at [79, 189] on ngb-highlight "75******49" at bounding box center [85, 189] width 28 height 7
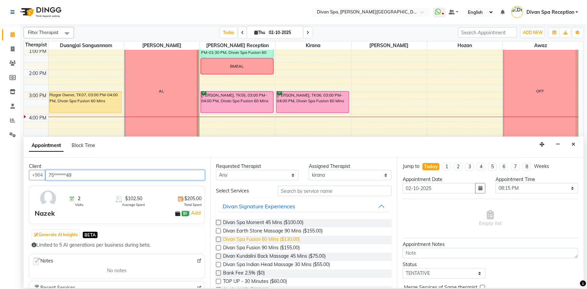
type input "75******49"
click at [282, 240] on span "Divan Spa Fusion 60 Mins ($130.00)" at bounding box center [261, 240] width 77 height 8
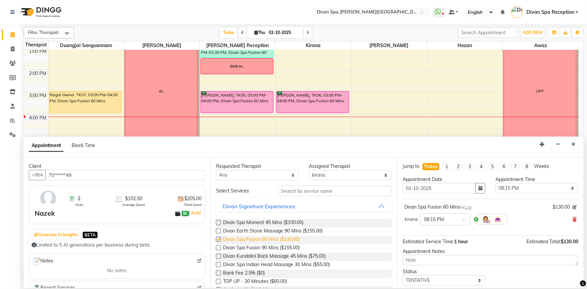
checkbox input "false"
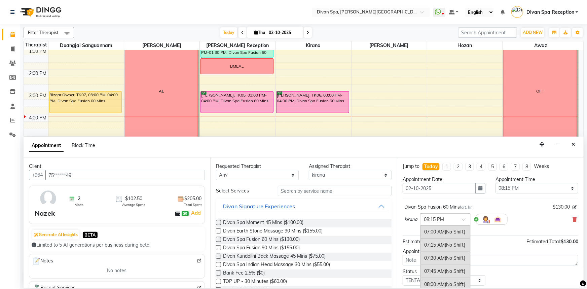
click at [440, 217] on input "text" at bounding box center [439, 218] width 30 height 7
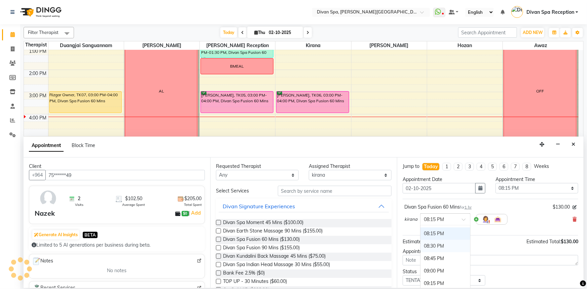
click at [443, 243] on div "08:30 PM" at bounding box center [445, 246] width 50 height 12
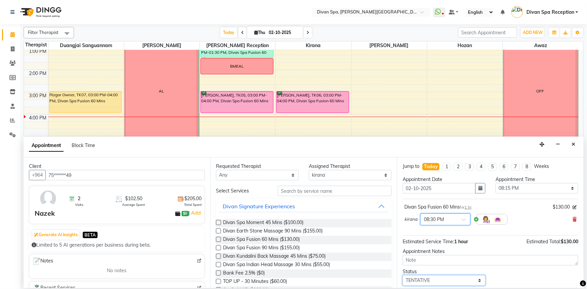
click at [434, 283] on select "Select TENTATIVE CONFIRM CHECK-IN UPCOMING" at bounding box center [444, 280] width 83 height 10
select select "confirm booking"
click at [403, 275] on select "Select TENTATIVE CONFIRM CHECK-IN UPCOMING" at bounding box center [444, 280] width 83 height 10
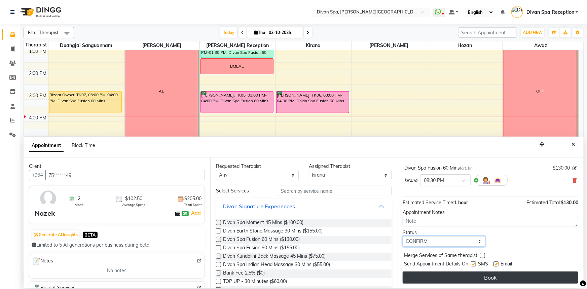
scroll to position [40, 0]
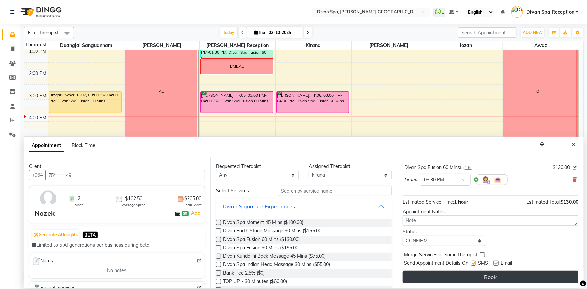
click at [445, 280] on button "Book" at bounding box center [491, 277] width 176 height 12
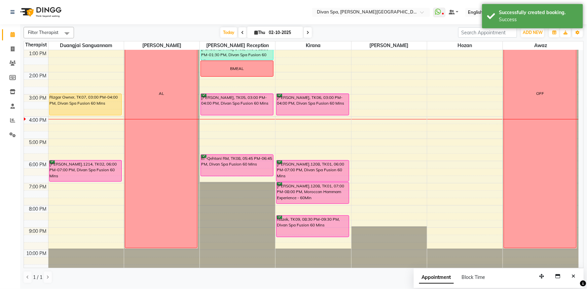
scroll to position [158, 0]
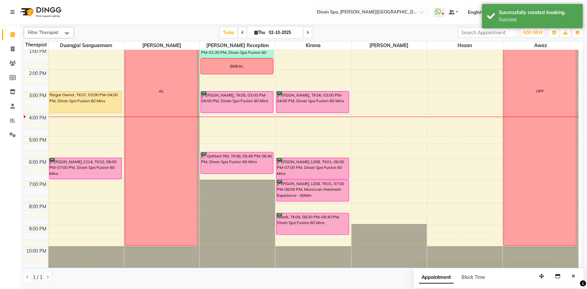
click at [304, 104] on div "[PERSON_NAME], TK06, 03:00 PM-04:00 PM, Divan Spa Fusion 60 Mins" at bounding box center [312, 101] width 72 height 21
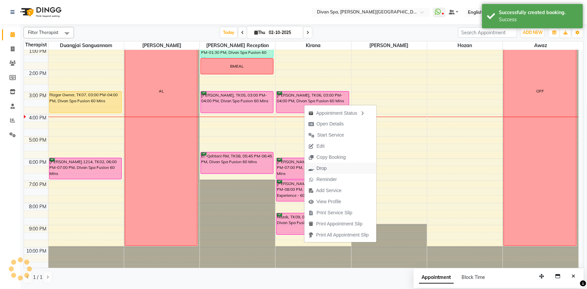
click at [326, 165] on span "Drop" at bounding box center [321, 168] width 10 height 7
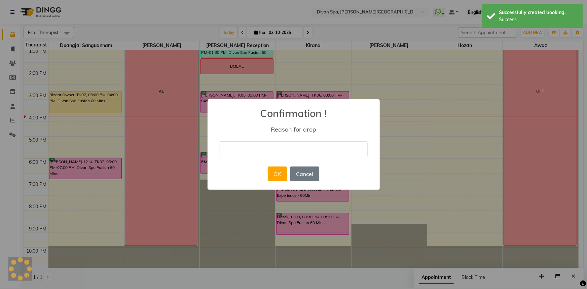
click at [283, 149] on input "text" at bounding box center [294, 149] width 148 height 16
type input "guest is busy"
click at [285, 174] on button "OK" at bounding box center [277, 173] width 19 height 15
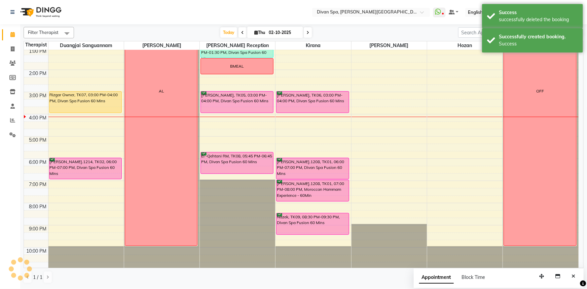
click at [234, 106] on div "[PERSON_NAME], TK05, 03:00 PM-04:00 PM, Divan Spa Fusion 60 Mins" at bounding box center [237, 101] width 72 height 21
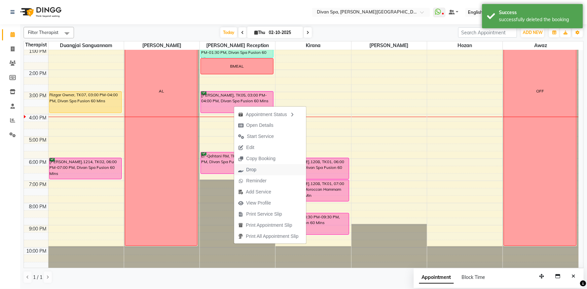
click at [256, 171] on span "Drop" at bounding box center [251, 169] width 10 height 7
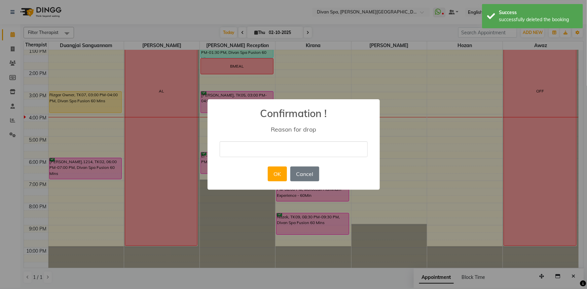
click at [281, 148] on input "text" at bounding box center [294, 149] width 148 height 16
type input "guest is busy"
click at [276, 177] on button "OK" at bounding box center [277, 173] width 19 height 15
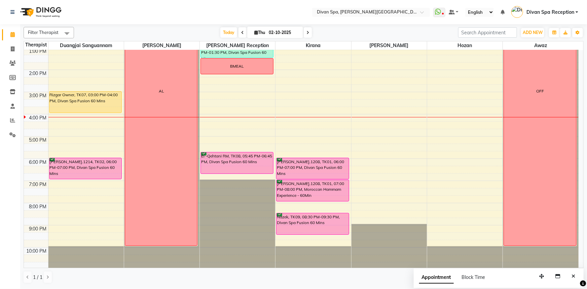
click at [302, 166] on div "[PERSON_NAME].1208, TK01, 06:00 PM-07:00 PM, Divan Spa Fusion 60 Mins" at bounding box center [312, 168] width 72 height 21
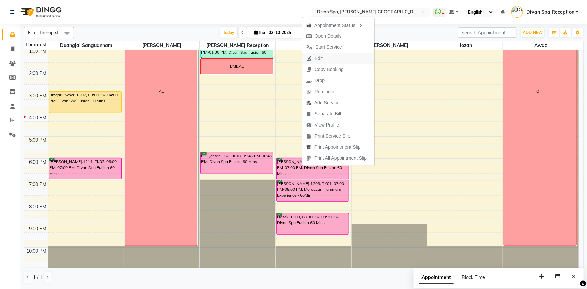
click at [320, 58] on span "Edit" at bounding box center [318, 58] width 8 height 7
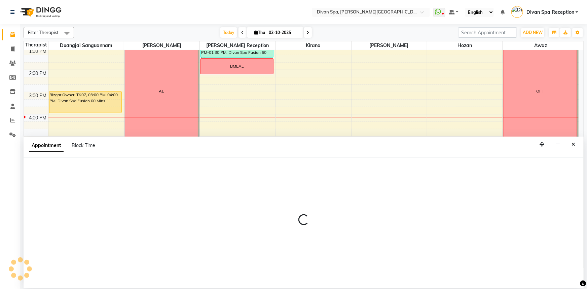
select select "tentative"
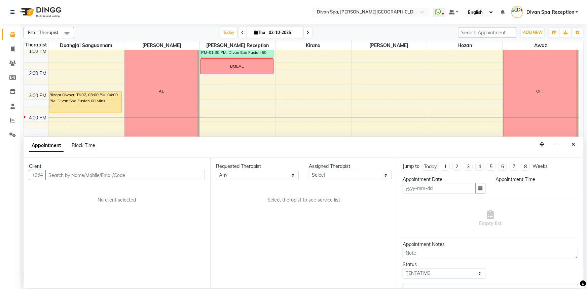
type input "02-10-2025"
select select "confirm booking"
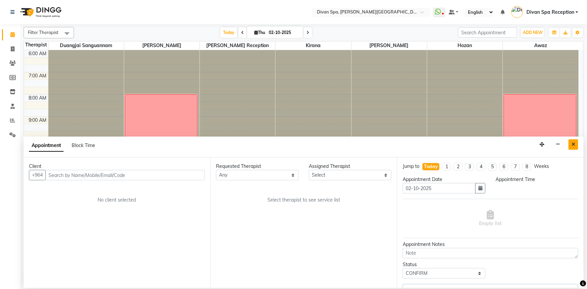
select select "1080"
click at [574, 148] on button "Close" at bounding box center [573, 144] width 10 height 10
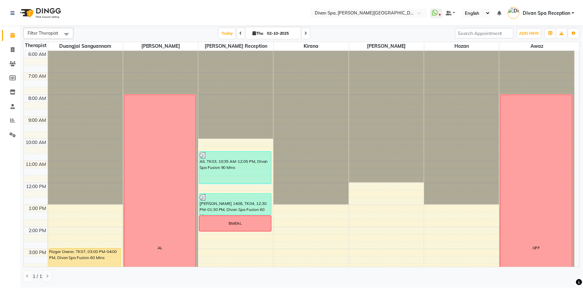
scroll to position [158, 0]
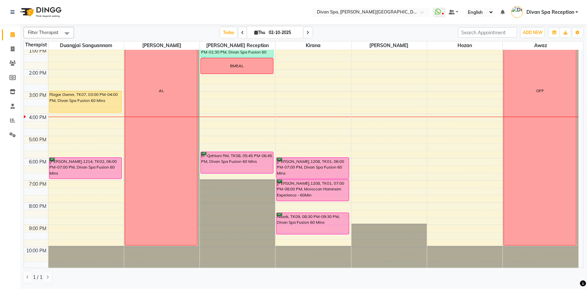
click at [299, 170] on div "[PERSON_NAME].1208, TK01, 06:00 PM-07:00 PM, Divan Spa Fusion 60 Mins" at bounding box center [312, 168] width 72 height 21
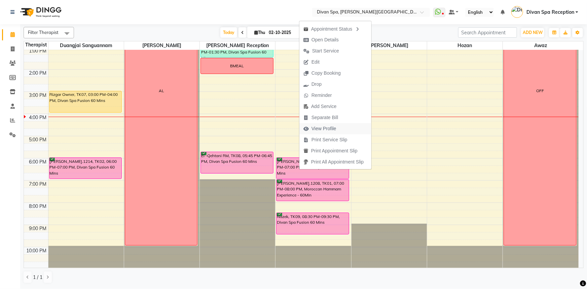
click at [325, 126] on span "View Profile" at bounding box center [323, 128] width 25 height 7
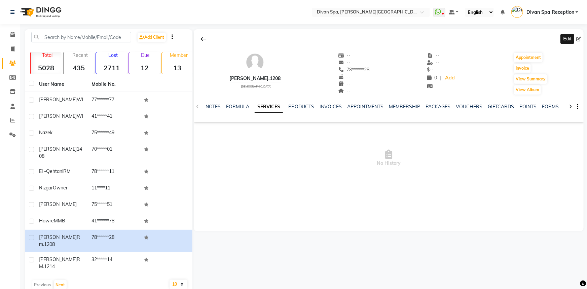
click at [577, 38] on icon at bounding box center [578, 39] width 5 height 5
select select "[DEMOGRAPHIC_DATA]"
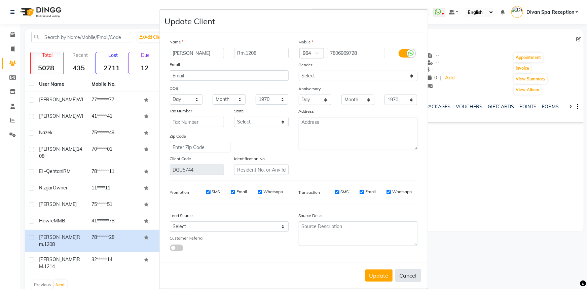
click at [413, 273] on button "Cancel" at bounding box center [408, 275] width 26 height 13
select select
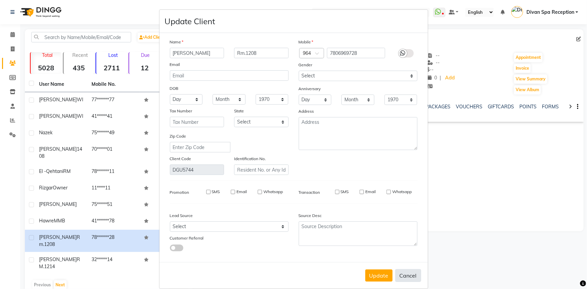
select select
checkbox input "false"
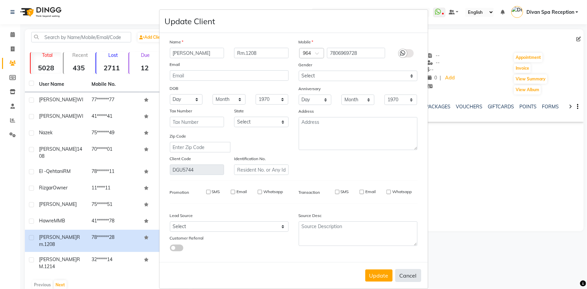
checkbox input "false"
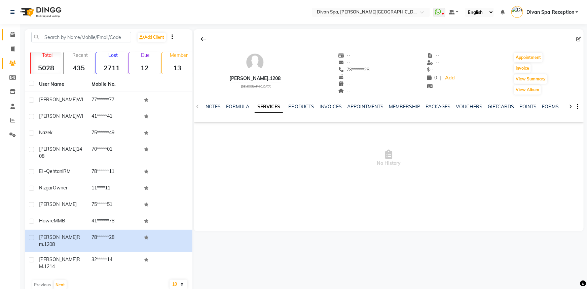
click at [5, 36] on link "Calendar" at bounding box center [10, 34] width 16 height 11
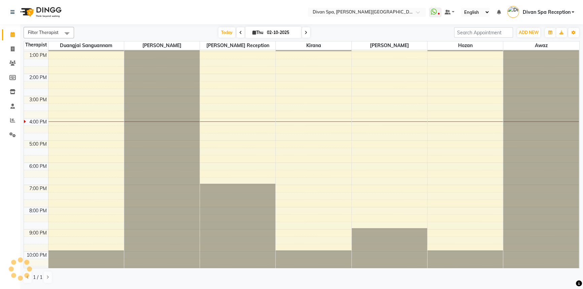
scroll to position [158, 0]
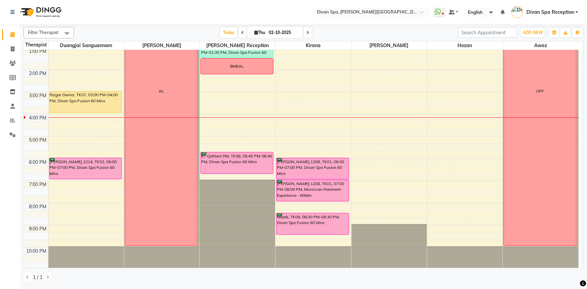
click at [296, 159] on div "[PERSON_NAME].1208, TK01, 06:00 PM-07:00 PM, Divan Spa Fusion 60 Mins" at bounding box center [312, 168] width 72 height 21
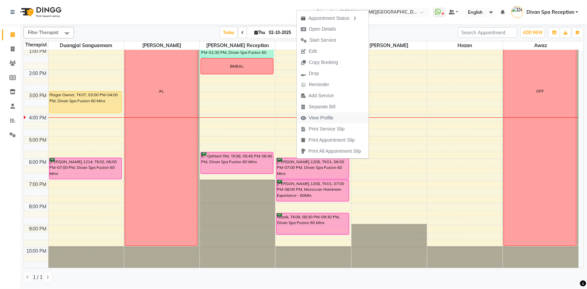
click at [327, 116] on span "View Profile" at bounding box center [321, 117] width 25 height 7
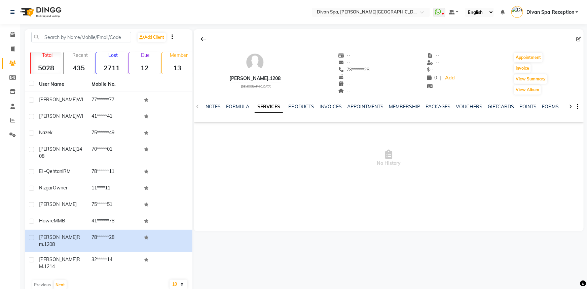
click at [576, 38] on icon at bounding box center [578, 39] width 5 height 5
select select "[DEMOGRAPHIC_DATA]"
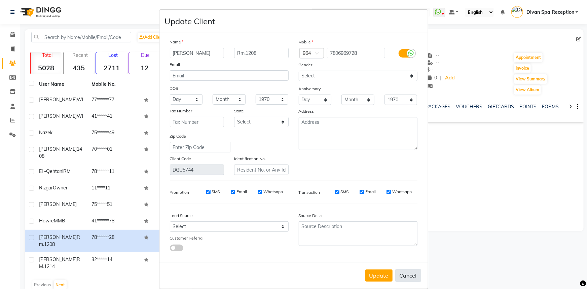
click at [407, 275] on button "Cancel" at bounding box center [408, 275] width 26 height 13
select select
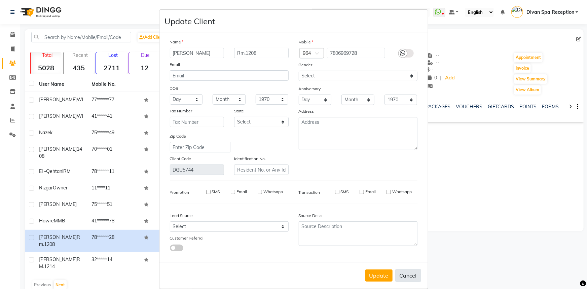
select select
checkbox input "false"
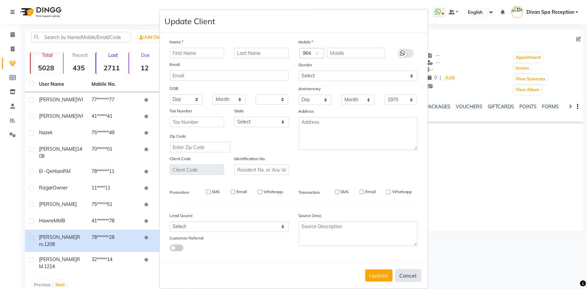
checkbox input "false"
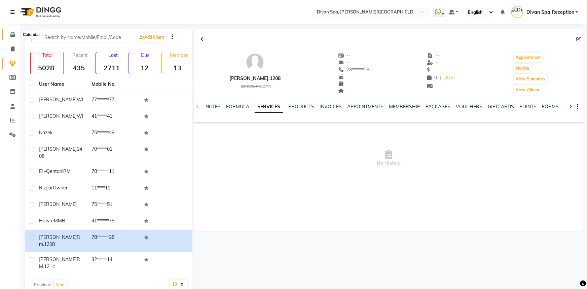
click at [13, 34] on icon at bounding box center [12, 34] width 4 height 5
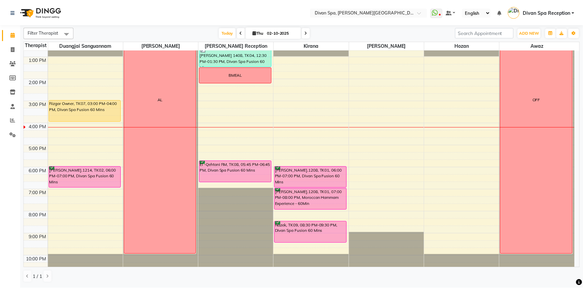
scroll to position [153, 0]
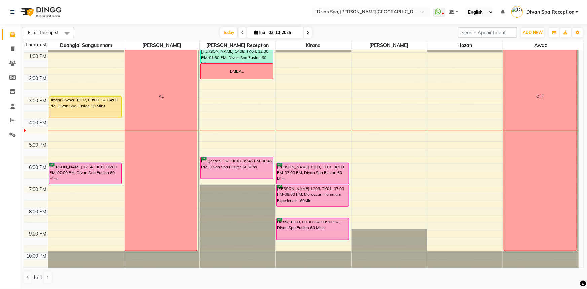
click at [76, 107] on div "Rizgar Owner, TK07, 03:00 PM-04:00 PM, Divan Spa Fusion 60 Mins" at bounding box center [85, 107] width 72 height 21
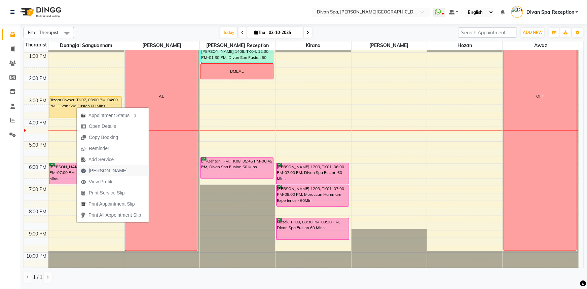
click at [120, 173] on button "[PERSON_NAME]" at bounding box center [113, 170] width 72 height 11
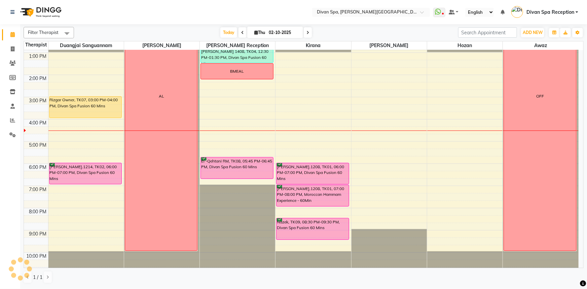
select select "service"
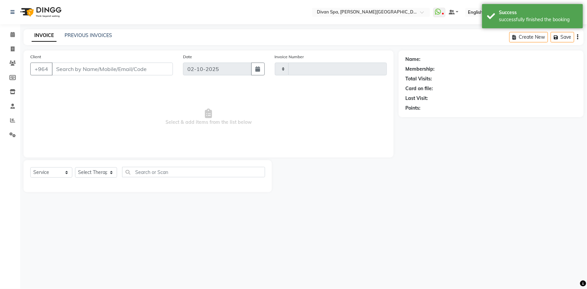
type input "1291"
select select "3515"
type input "11****11"
select select "17312"
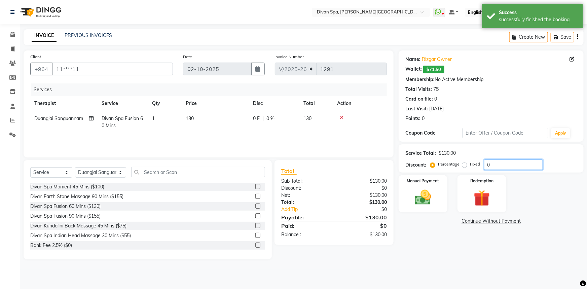
click at [497, 166] on input "0" at bounding box center [513, 164] width 59 height 10
type input "50"
click at [423, 181] on label "Manual Payment" at bounding box center [423, 180] width 34 height 6
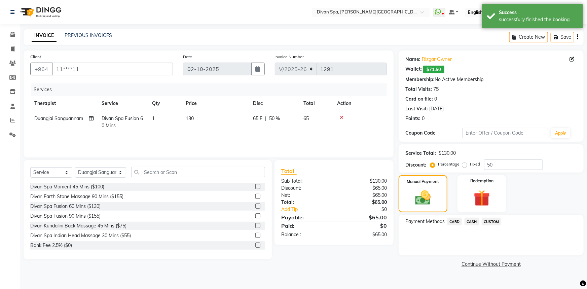
click at [470, 218] on span "CASH" at bounding box center [471, 222] width 14 height 8
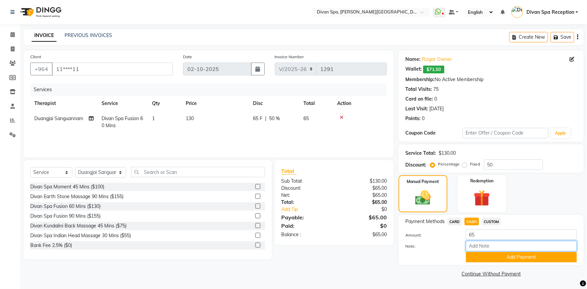
click at [473, 243] on input "Note:" at bounding box center [521, 246] width 111 height 10
click at [512, 243] on input "Room Charge" at bounding box center [521, 246] width 111 height 10
type input "Room Charge 9003"
drag, startPoint x: 519, startPoint y: 243, endPoint x: 466, endPoint y: 245, distance: 52.8
click at [466, 245] on input "Room Charge 9003" at bounding box center [521, 246] width 111 height 10
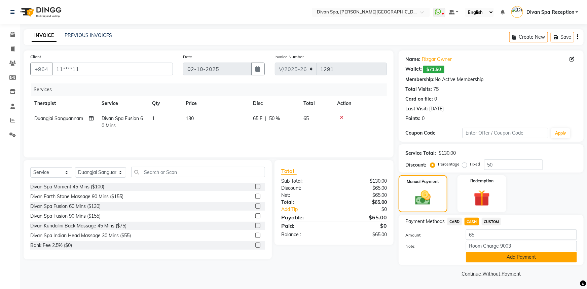
click at [489, 257] on button "Add Payment" at bounding box center [521, 257] width 111 height 10
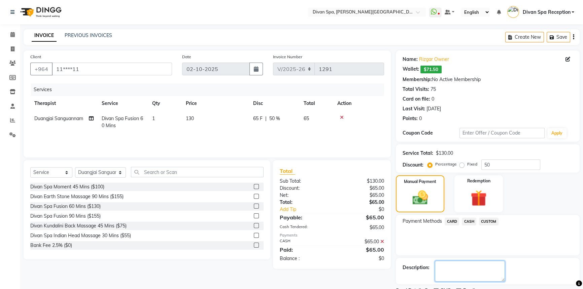
paste textarea "Room Charge 9003"
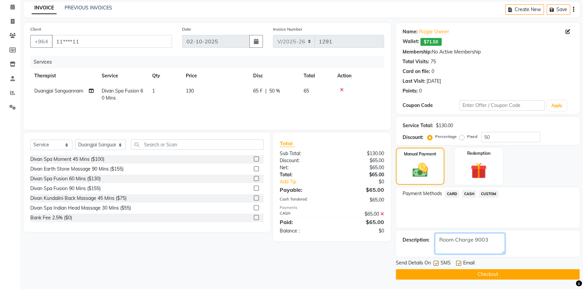
type textarea "Room Charge 9003"
click at [470, 273] on button "Checkout" at bounding box center [488, 274] width 184 height 10
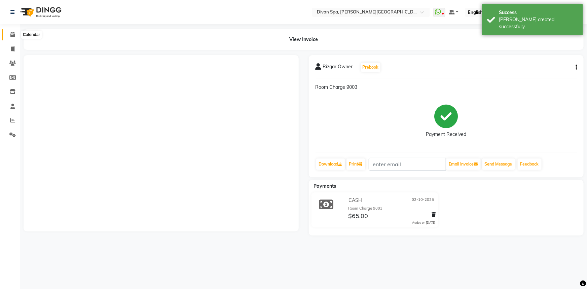
click at [13, 35] on icon at bounding box center [12, 34] width 4 height 5
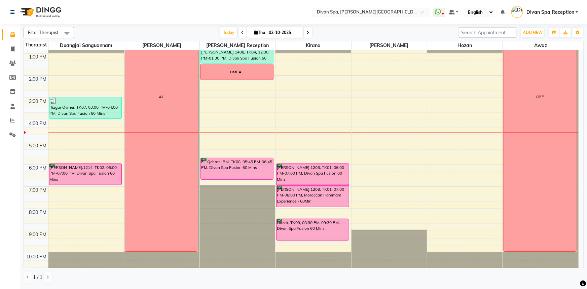
scroll to position [153, 0]
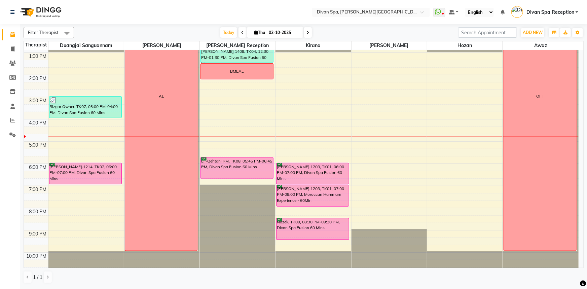
click at [74, 195] on div "6:00 AM 7:00 AM 8:00 AM 9:00 AM 10:00 AM 11:00 AM 12:00 PM 1:00 PM 2:00 PM 3:00…" at bounding box center [301, 85] width 555 height 377
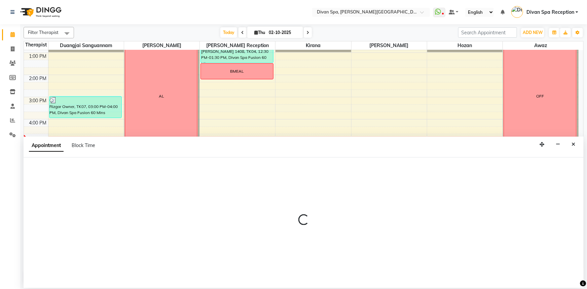
select select "17312"
select select "tentative"
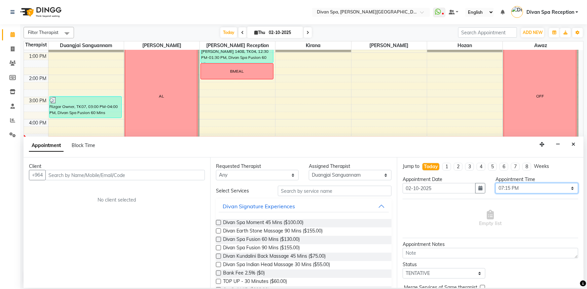
click at [525, 187] on select "Select 07:00 AM 07:15 AM 07:30 AM 07:45 AM 08:00 AM 08:15 AM 08:30 AM 08:45 AM …" at bounding box center [536, 188] width 83 height 10
select select "1170"
click at [495, 183] on select "Select 07:00 AM 07:15 AM 07:30 AM 07:45 AM 08:00 AM 08:15 AM 08:30 AM 08:45 AM …" at bounding box center [536, 188] width 83 height 10
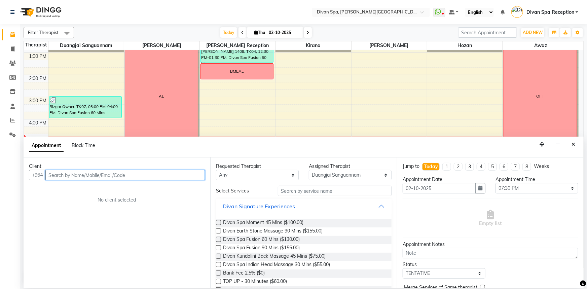
click at [74, 170] on input "text" at bounding box center [124, 175] width 159 height 10
click at [109, 167] on div "Client" at bounding box center [117, 166] width 176 height 7
click at [109, 172] on input "text" at bounding box center [124, 175] width 159 height 10
paste input "[PHONE_NUMBER]"
click at [61, 174] on input "[PHONE_NUMBER]" at bounding box center [111, 175] width 132 height 10
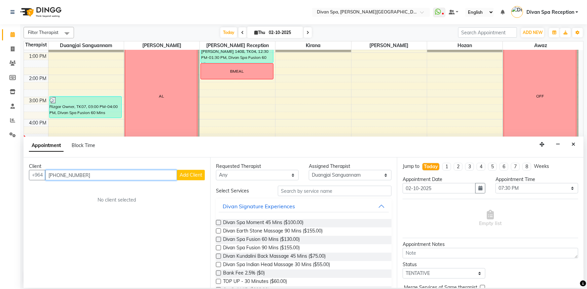
click at [60, 175] on input "[PHONE_NUMBER]" at bounding box center [111, 175] width 132 height 10
click at [67, 175] on input "7517260516" at bounding box center [111, 175] width 132 height 10
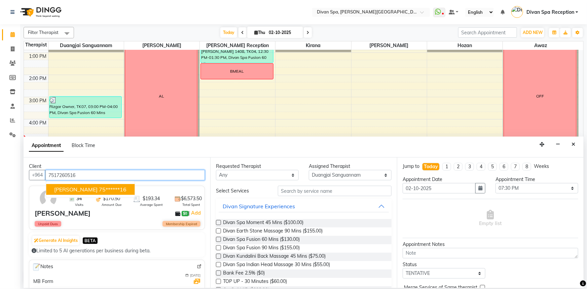
click at [99, 189] on ngb-highlight "75******16" at bounding box center [113, 189] width 28 height 7
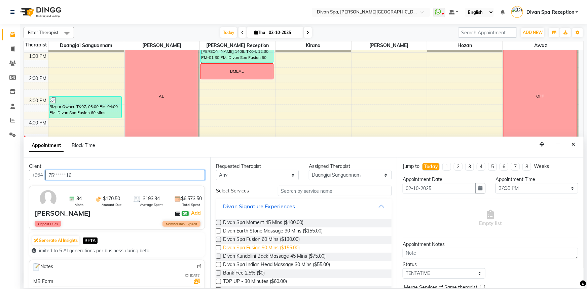
type input "75******16"
click at [295, 248] on span "Divan Spa Fusion 90 Mins ($155.00)" at bounding box center [261, 248] width 77 height 8
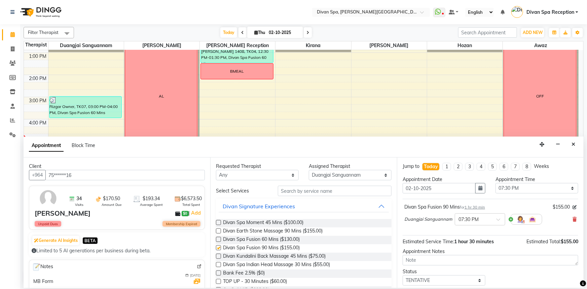
checkbox input "false"
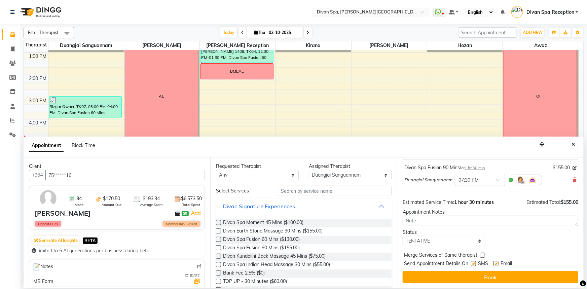
scroll to position [40, 0]
click at [451, 242] on select "Select TENTATIVE CONFIRM CHECK-IN UPCOMING" at bounding box center [444, 240] width 83 height 10
click at [403, 235] on select "Select TENTATIVE CONFIRM CHECK-IN UPCOMING" at bounding box center [444, 240] width 83 height 10
click at [439, 240] on select "Select TENTATIVE CONFIRM CHECK-IN UPCOMING" at bounding box center [444, 240] width 83 height 10
select select "confirm booking"
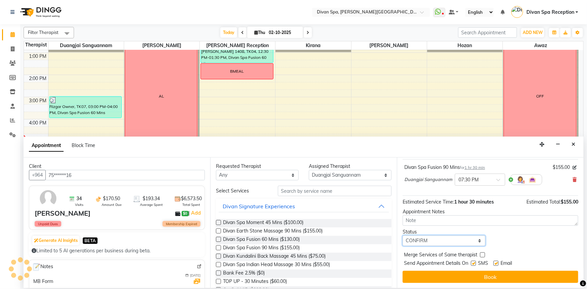
click at [403, 235] on select "Select TENTATIVE CONFIRM CHECK-IN UPCOMING" at bounding box center [444, 240] width 83 height 10
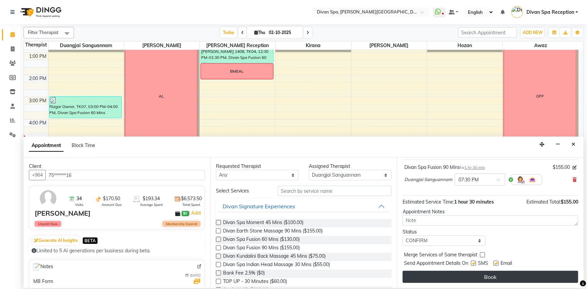
click at [432, 278] on button "Book" at bounding box center [491, 277] width 176 height 12
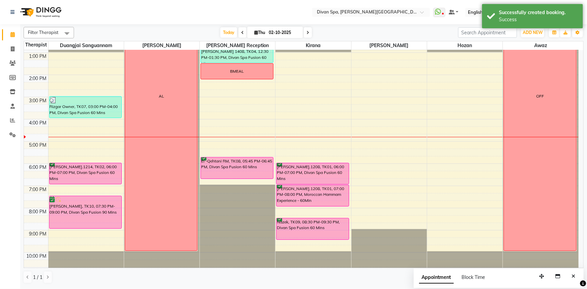
click at [94, 211] on div "[PERSON_NAME], TK10, 07:30 PM-09:00 PM, Divan Spa Fusion 90 Mins" at bounding box center [85, 212] width 72 height 32
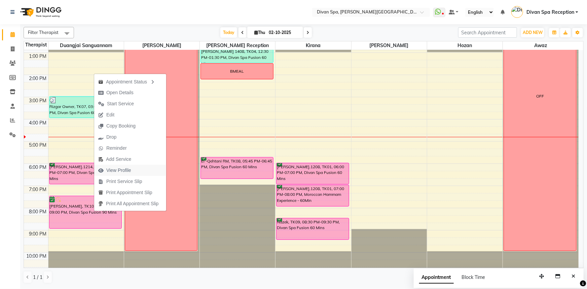
click at [111, 173] on span "View Profile" at bounding box center [118, 170] width 25 height 7
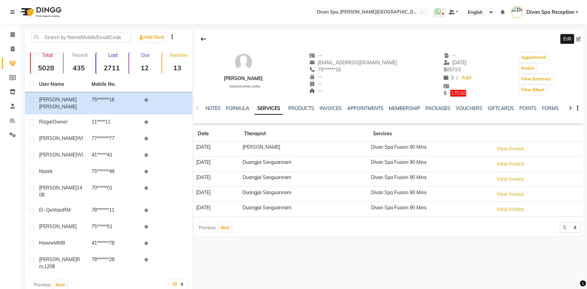
click at [578, 39] on icon at bounding box center [578, 39] width 5 height 5
select select "[DEMOGRAPHIC_DATA]"
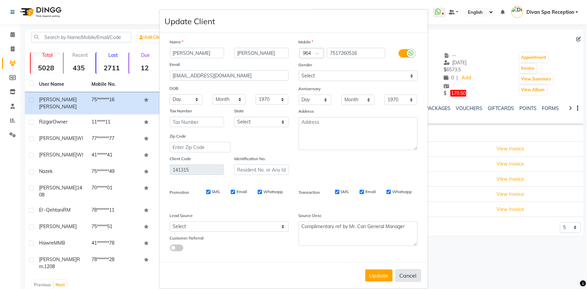
click at [399, 280] on button "Cancel" at bounding box center [408, 275] width 26 height 13
select select
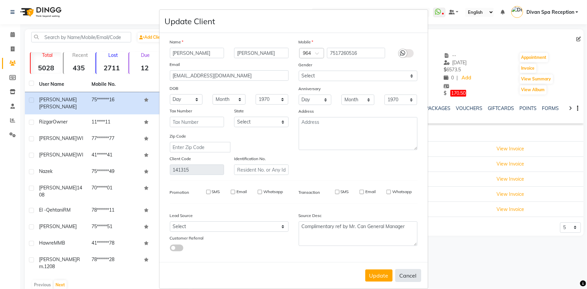
select select
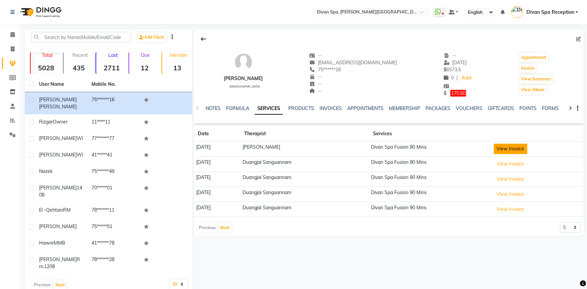
click at [517, 148] on button "View Invoice" at bounding box center [511, 149] width 34 height 10
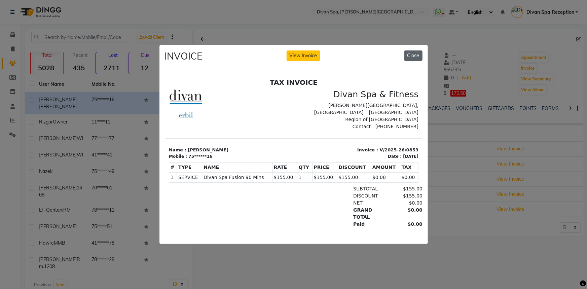
click at [417, 52] on button "Close" at bounding box center [413, 55] width 18 height 10
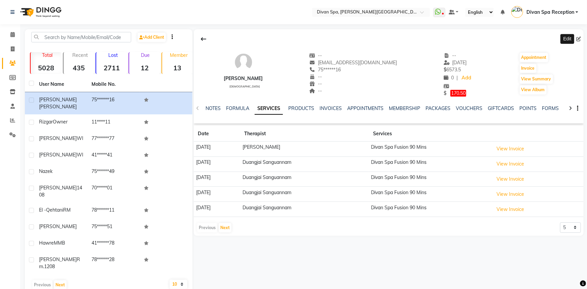
click at [576, 39] on icon at bounding box center [578, 39] width 5 height 5
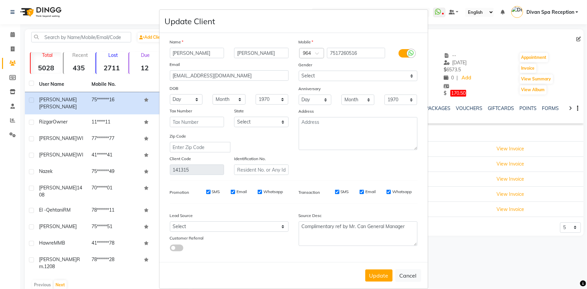
click at [468, 265] on ngb-modal-window "Update Client Name [PERSON_NAME] Email [EMAIL_ADDRESS][DOMAIN_NAME] DOB Day 01 …" at bounding box center [293, 144] width 587 height 289
click at [404, 273] on button "Cancel" at bounding box center [408, 275] width 26 height 13
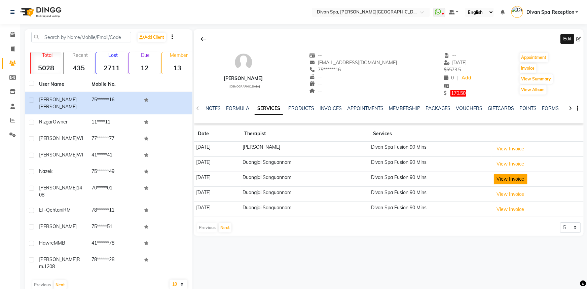
click at [521, 178] on button "View Invoice" at bounding box center [511, 179] width 34 height 10
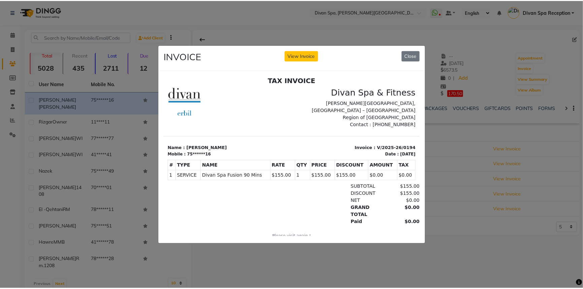
scroll to position [5, 0]
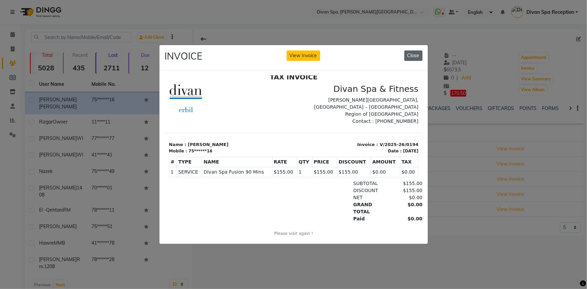
click at [420, 54] on button "Close" at bounding box center [413, 55] width 18 height 10
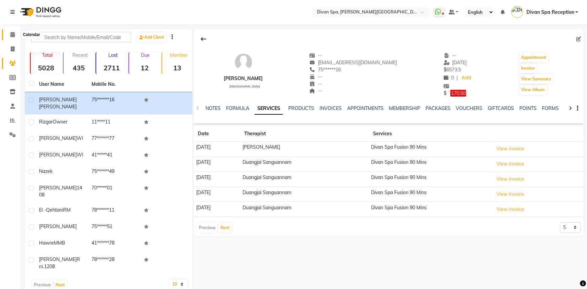
click at [12, 37] on icon at bounding box center [12, 34] width 4 height 5
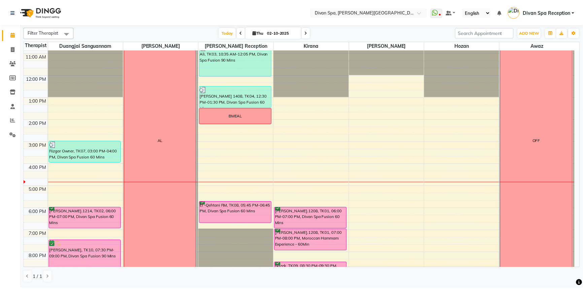
scroll to position [122, 0]
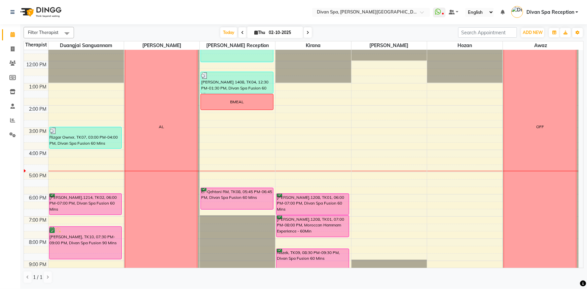
click at [241, 193] on div "El -Qehtani RM, TK08, 05:45 PM-06:45 PM, Divan Spa Fusion 60 Mins" at bounding box center [237, 198] width 72 height 21
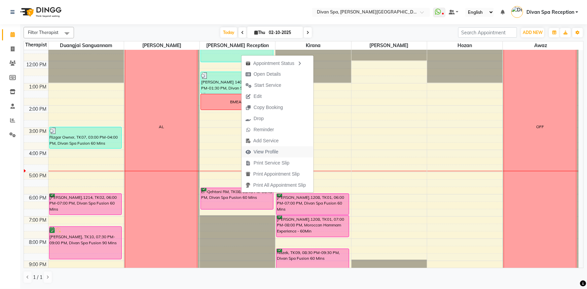
click at [265, 154] on span "View Profile" at bounding box center [266, 151] width 25 height 7
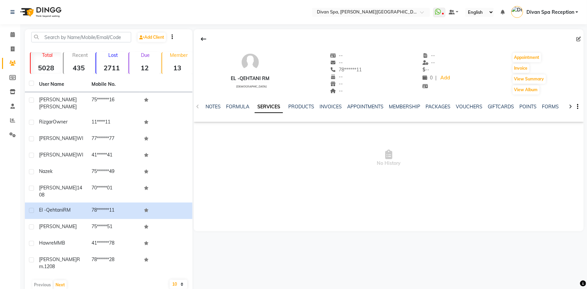
click at [573, 39] on div at bounding box center [389, 39] width 390 height 13
click at [576, 37] on icon at bounding box center [578, 39] width 5 height 5
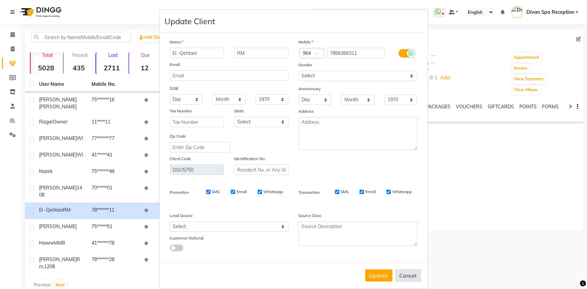
click at [398, 282] on button "Cancel" at bounding box center [408, 275] width 26 height 13
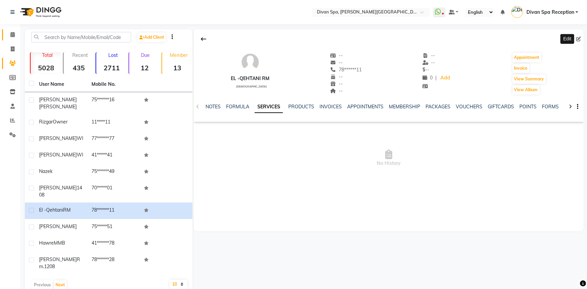
click at [12, 35] on icon at bounding box center [12, 34] width 4 height 5
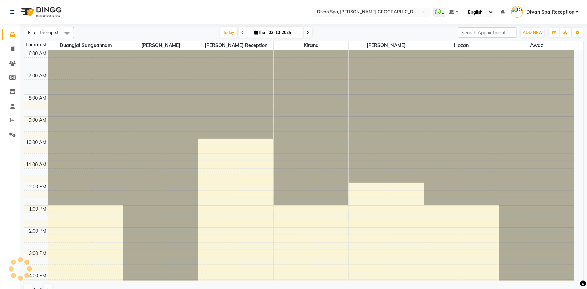
scroll to position [145, 0]
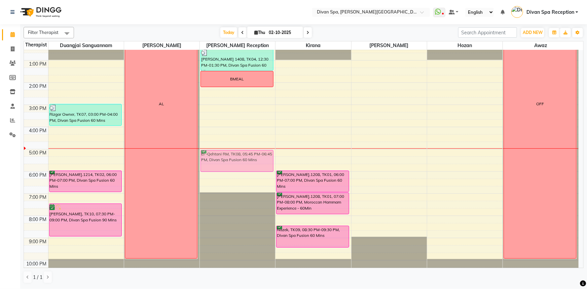
drag, startPoint x: 222, startPoint y: 175, endPoint x: 221, endPoint y: 163, distance: 11.5
click at [221, 163] on div "Ali, TK03, 10:35 AM-12:05 PM, Divan Spa Fusion 90 [PERSON_NAME] 1408, TK04, 12:…" at bounding box center [237, 93] width 75 height 377
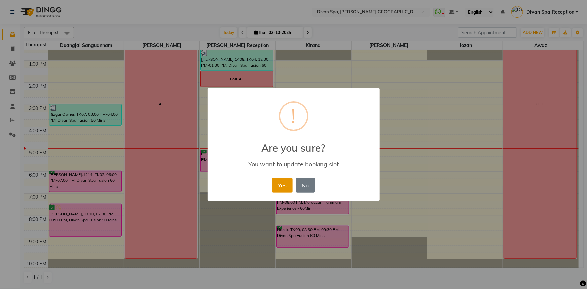
click at [278, 185] on button "Yes" at bounding box center [282, 185] width 21 height 15
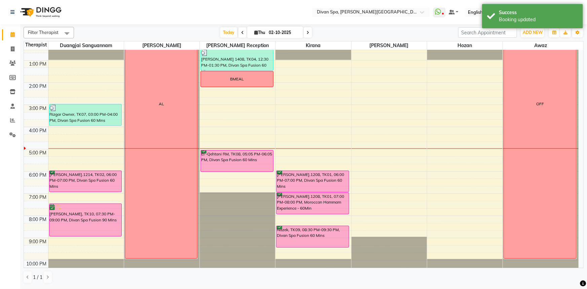
click at [223, 166] on div "El -Qehtani RM, TK08, 05:05 PM-06:05 PM, Divan Spa Fusion 60 Mins" at bounding box center [237, 160] width 72 height 21
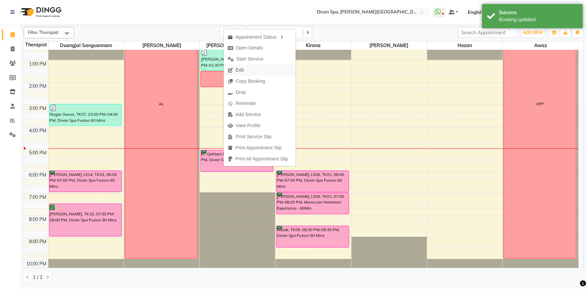
click at [238, 68] on span "Edit" at bounding box center [240, 70] width 8 height 7
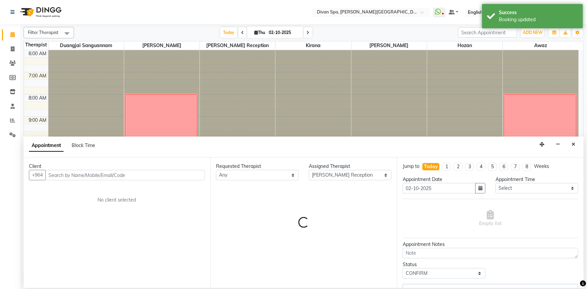
scroll to position [158, 0]
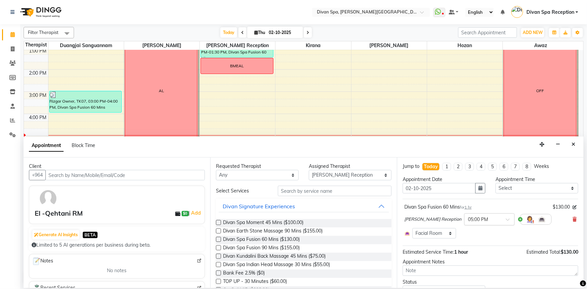
click at [490, 220] on div at bounding box center [489, 218] width 50 height 7
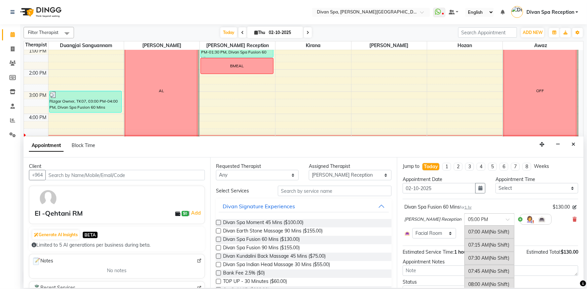
scroll to position [514, 0]
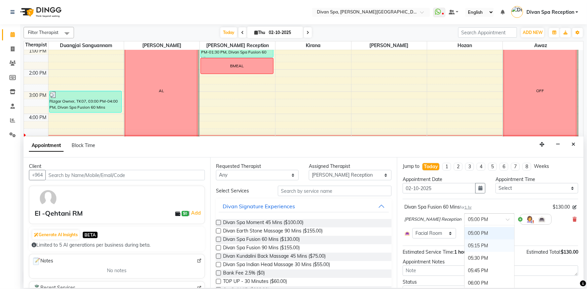
click at [474, 243] on div "05:15 PM" at bounding box center [489, 245] width 50 height 12
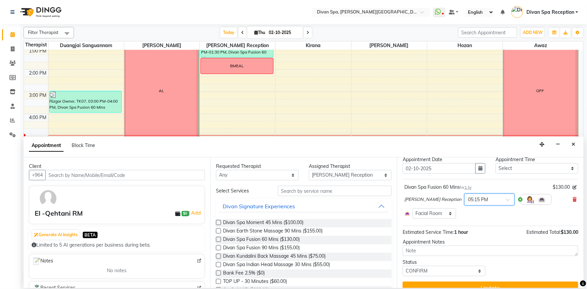
scroll to position [30, 0]
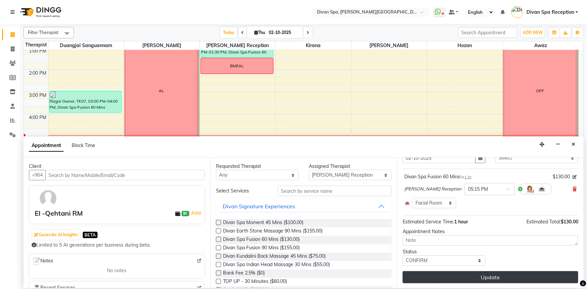
click at [489, 271] on button "Update" at bounding box center [491, 277] width 176 height 12
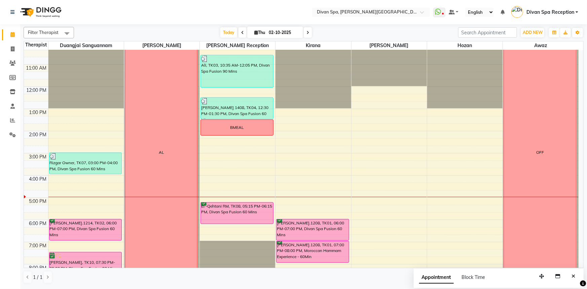
scroll to position [158, 0]
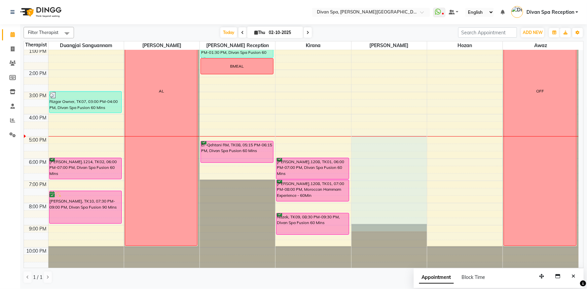
drag, startPoint x: 355, startPoint y: 136, endPoint x: 369, endPoint y: 224, distance: 89.4
click at [369, 225] on div at bounding box center [388, 80] width 75 height 377
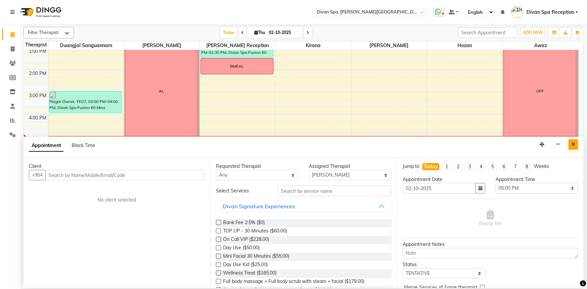
click at [571, 145] on button "Close" at bounding box center [573, 144] width 10 height 10
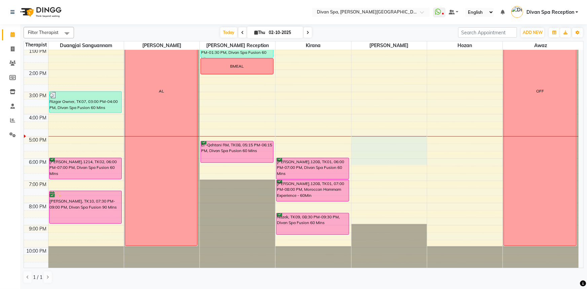
drag, startPoint x: 380, startPoint y: 136, endPoint x: 383, endPoint y: 157, distance: 21.3
click at [383, 159] on div "6:00 AM 7:00 AM 8:00 AM 9:00 AM 10:00 AM 11:00 AM 12:00 PM 1:00 PM 2:00 PM 3:00…" at bounding box center [301, 80] width 555 height 377
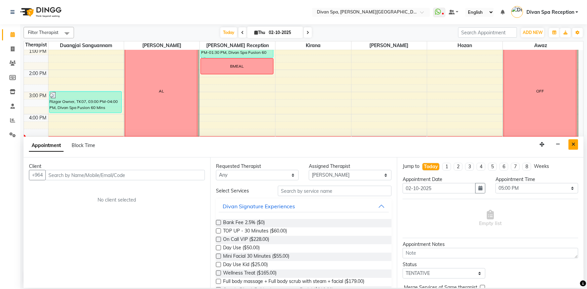
click at [575, 144] on icon "Close" at bounding box center [573, 144] width 4 height 5
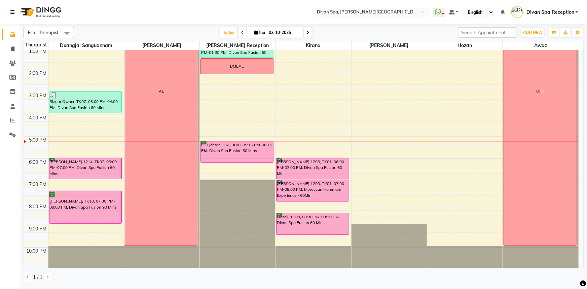
click at [224, 148] on div "El -Qehtani RM, TK08, 05:15 PM-06:15 PM, Divan Spa Fusion 60 Mins" at bounding box center [237, 151] width 72 height 21
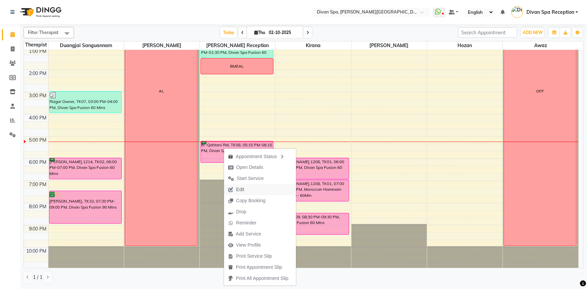
click at [253, 189] on button "Edit" at bounding box center [260, 189] width 72 height 11
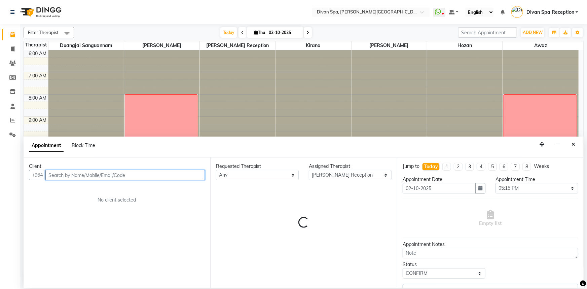
scroll to position [158, 0]
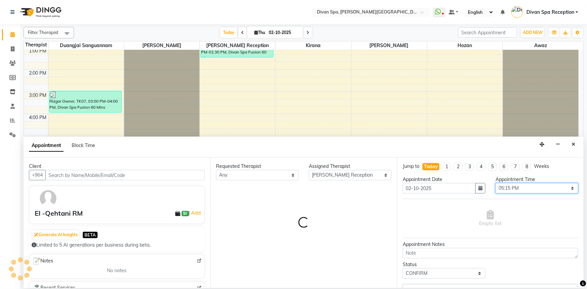
click at [508, 189] on select "Select 07:00 AM 07:15 AM 07:30 AM 07:45 AM 08:00 AM 08:15 AM 08:30 AM 08:45 AM …" at bounding box center [536, 188] width 83 height 10
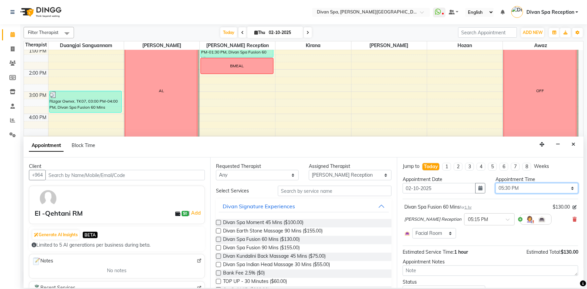
click at [495, 183] on select "Select 07:00 AM 07:15 AM 07:30 AM 07:45 AM 08:00 AM 08:15 AM 08:30 AM 08:45 AM …" at bounding box center [536, 188] width 83 height 10
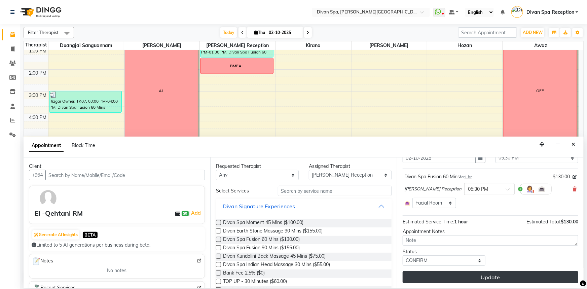
click at [478, 273] on button "Update" at bounding box center [491, 277] width 176 height 12
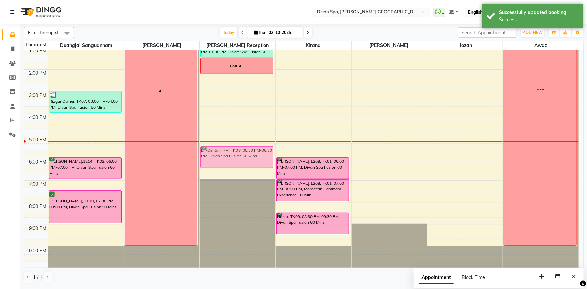
drag, startPoint x: 224, startPoint y: 164, endPoint x: 226, endPoint y: 161, distance: 3.6
click at [226, 161] on div "Ali, TK03, 10:35 AM-12:05 PM, Divan Spa Fusion 90 [PERSON_NAME] 1408, TK04, 12:…" at bounding box center [237, 80] width 75 height 377
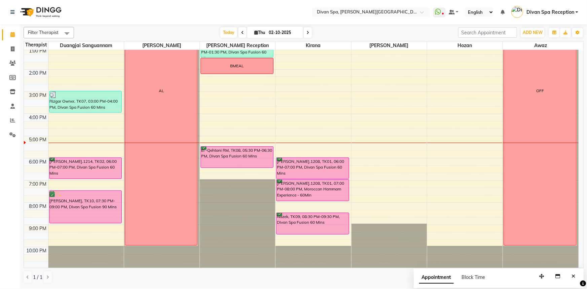
scroll to position [158, 0]
click at [308, 30] on span at bounding box center [308, 32] width 8 height 10
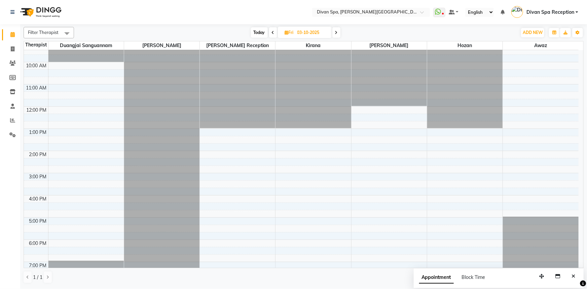
scroll to position [66, 0]
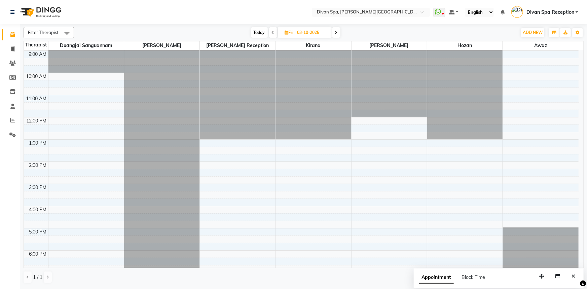
click at [260, 34] on span "Today" at bounding box center [259, 32] width 17 height 10
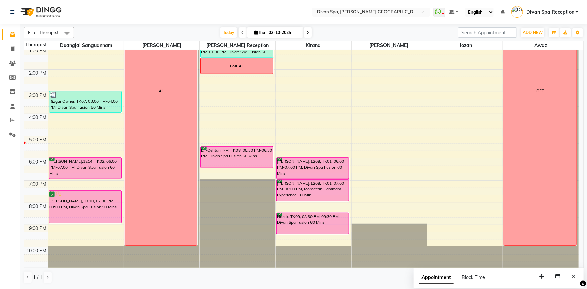
scroll to position [158, 0]
click at [308, 33] on icon at bounding box center [307, 33] width 3 height 4
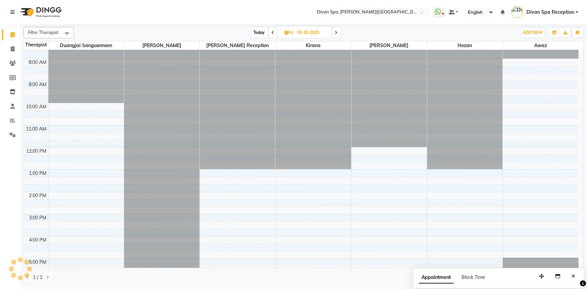
scroll to position [66, 0]
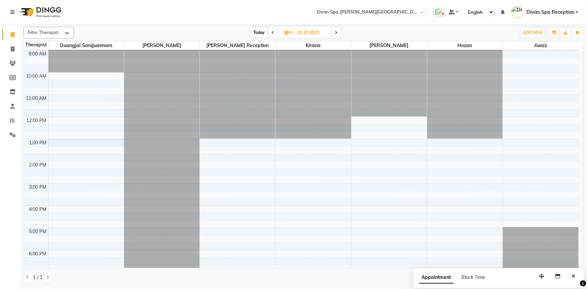
click at [85, 141] on div "6:00 AM 7:00 AM 8:00 AM 9:00 AM 10:00 AM 11:00 AM 12:00 PM 1:00 PM 2:00 PM 3:00…" at bounding box center [301, 172] width 555 height 377
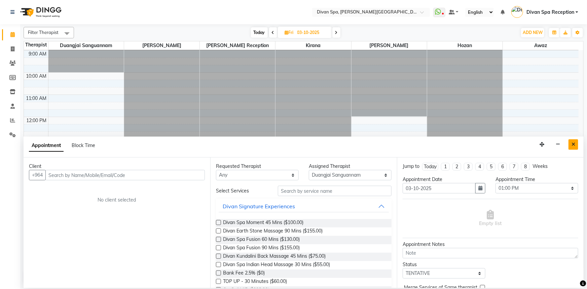
click at [573, 147] on icon "Close" at bounding box center [573, 144] width 4 height 5
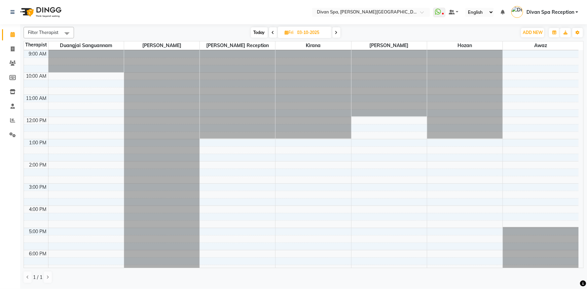
click at [259, 33] on span "Today" at bounding box center [259, 32] width 17 height 10
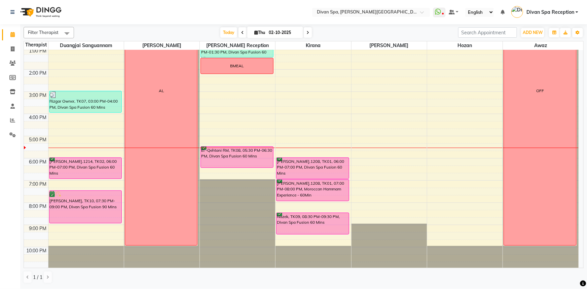
scroll to position [158, 0]
click at [230, 171] on div "6:00 AM 7:00 AM 8:00 AM 9:00 AM 10:00 AM 11:00 AM 12:00 PM 1:00 PM 2:00 PM 3:00…" at bounding box center [301, 80] width 555 height 377
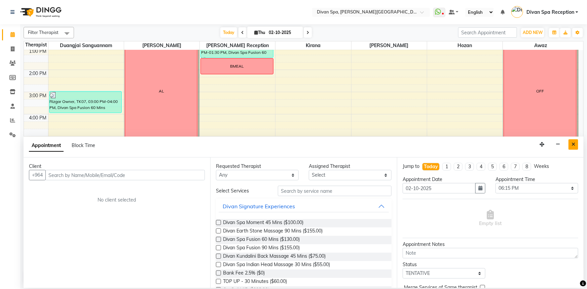
click at [573, 148] on button "Close" at bounding box center [573, 144] width 10 height 10
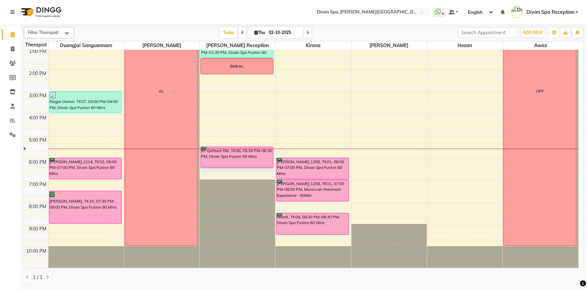
click at [222, 171] on div "6:00 AM 7:00 AM 8:00 AM 9:00 AM 10:00 AM 11:00 AM 12:00 PM 1:00 PM 2:00 PM 3:00…" at bounding box center [301, 80] width 555 height 377
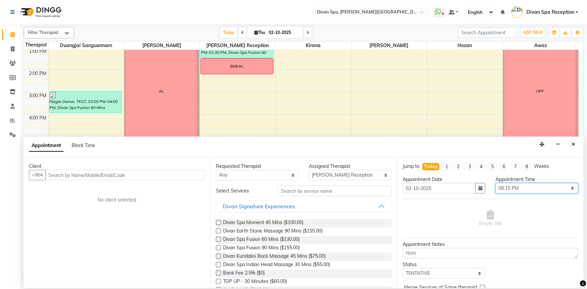
click at [535, 187] on select "Select 07:00 AM 07:15 AM 07:30 AM 07:45 AM 08:00 AM 08:15 AM 08:30 AM 08:45 AM …" at bounding box center [536, 188] width 83 height 10
click at [495, 183] on select "Select 07:00 AM 07:15 AM 07:30 AM 07:45 AM 08:00 AM 08:15 AM 08:30 AM 08:45 AM …" at bounding box center [536, 188] width 83 height 10
click at [297, 242] on span "Divan Spa Fusion 60 Mins ($130.00)" at bounding box center [261, 240] width 77 height 8
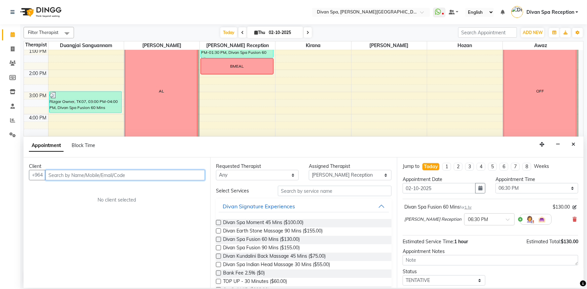
click at [141, 175] on input "text" at bounding box center [124, 175] width 159 height 10
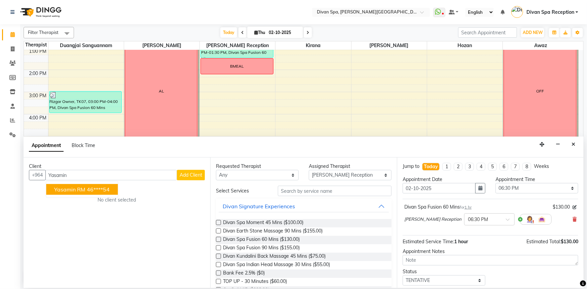
click at [190, 173] on span "Add Client" at bounding box center [191, 175] width 23 height 6
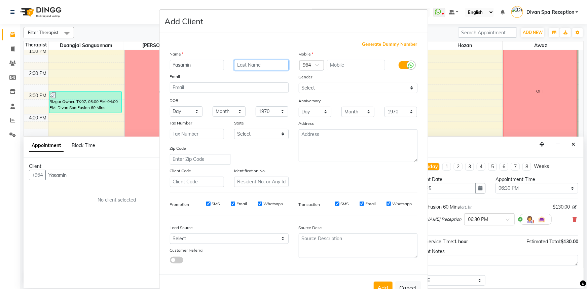
click at [262, 65] on input "text" at bounding box center [261, 65] width 54 height 10
click at [400, 66] on label at bounding box center [406, 65] width 15 height 8
click at [0, 0] on input "checkbox" at bounding box center [0, 0] width 0 height 0
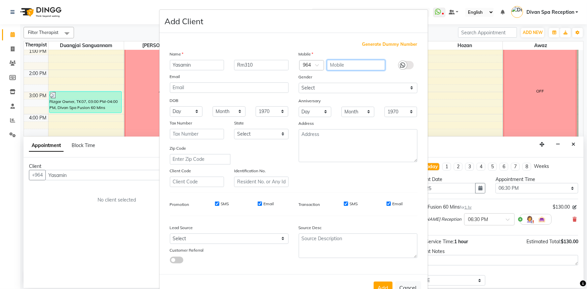
click at [360, 67] on input "text" at bounding box center [356, 65] width 58 height 10
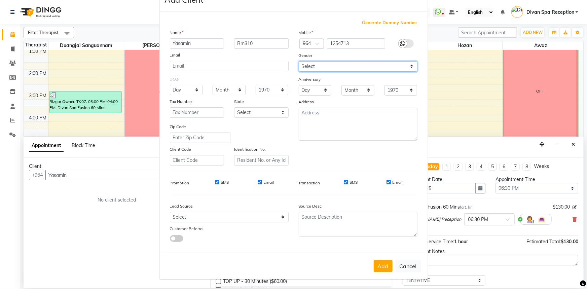
click at [350, 65] on select "Select [DEMOGRAPHIC_DATA] [DEMOGRAPHIC_DATA] Other Prefer Not To Say" at bounding box center [358, 66] width 119 height 10
click at [299, 61] on select "Select [DEMOGRAPHIC_DATA] [DEMOGRAPHIC_DATA] Other Prefer Not To Say" at bounding box center [358, 66] width 119 height 10
click at [375, 268] on button "Add" at bounding box center [383, 266] width 19 height 12
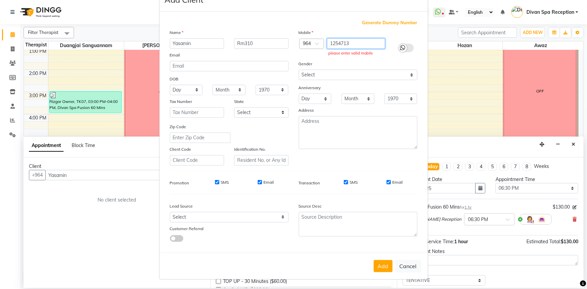
click at [349, 40] on input "1254713" at bounding box center [356, 43] width 58 height 10
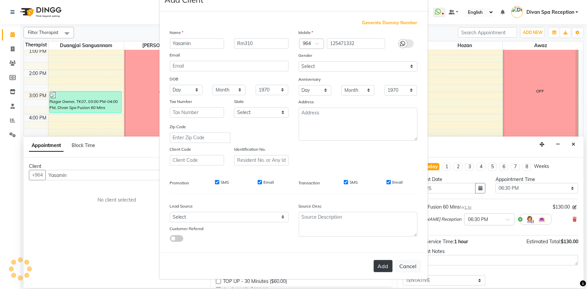
click at [379, 271] on button "Add" at bounding box center [383, 266] width 19 height 12
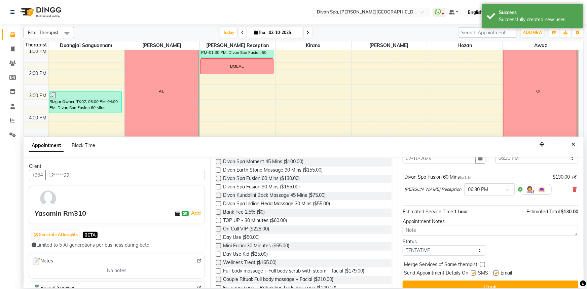
scroll to position [30, 0]
click at [447, 250] on select "Select TENTATIVE CONFIRM CHECK-IN UPCOMING" at bounding box center [444, 250] width 83 height 10
click at [418, 250] on select "Select TENTATIVE CONFIRM CHECK-IN UPCOMING" at bounding box center [444, 250] width 83 height 10
click at [403, 245] on select "Select TENTATIVE CONFIRM CHECK-IN UPCOMING" at bounding box center [444, 250] width 83 height 10
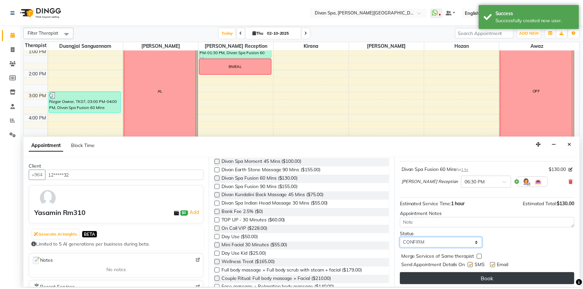
scroll to position [40, 0]
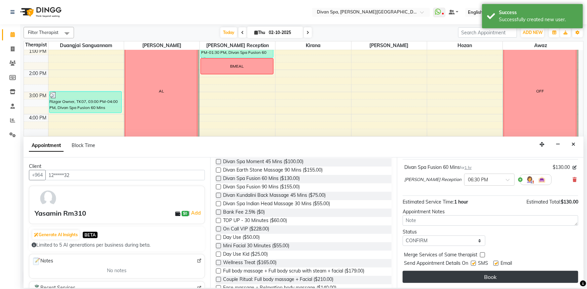
click at [446, 276] on button "Book" at bounding box center [491, 277] width 176 height 12
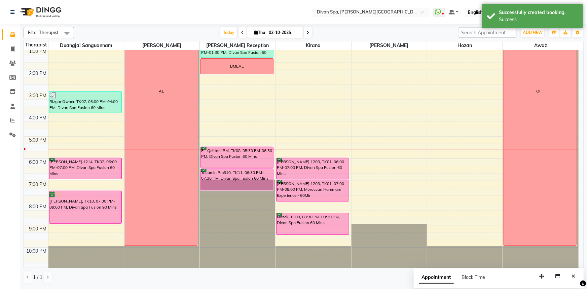
click at [263, 151] on div "El -Qehtani RM, TK08, 05:30 PM-06:30 PM, Divan Spa Fusion 60 Mins" at bounding box center [237, 157] width 72 height 21
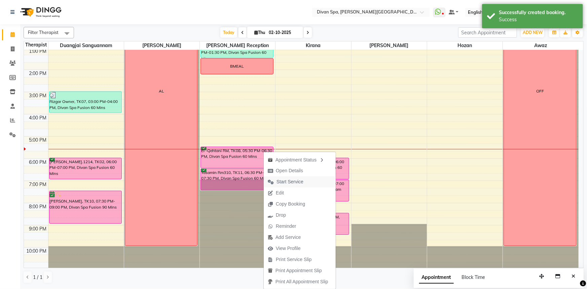
click at [283, 181] on span "Start Service" at bounding box center [289, 181] width 27 height 7
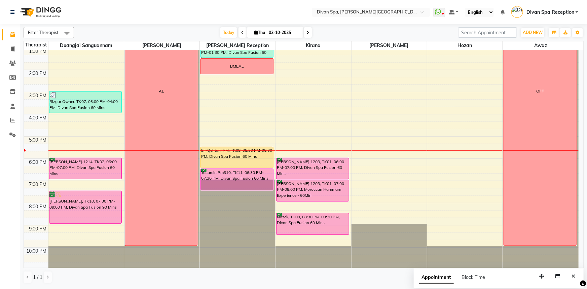
click at [243, 151] on div "El -Qehtani RM, TK08, 05:30 PM-06:30 PM, Divan Spa Fusion 60 Mins" at bounding box center [237, 157] width 72 height 21
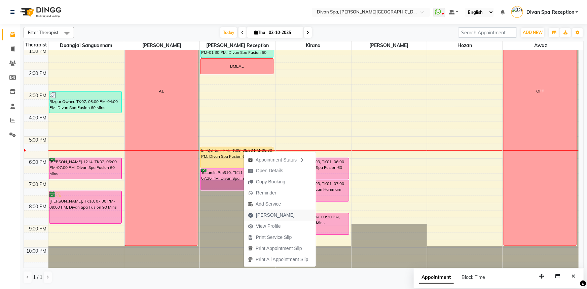
click at [256, 215] on span "[PERSON_NAME]" at bounding box center [275, 215] width 39 height 7
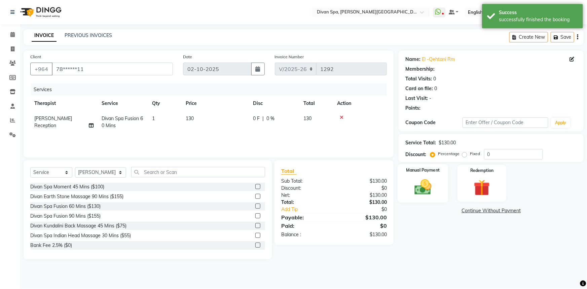
click at [443, 180] on div "Manual Payment" at bounding box center [423, 183] width 51 height 39
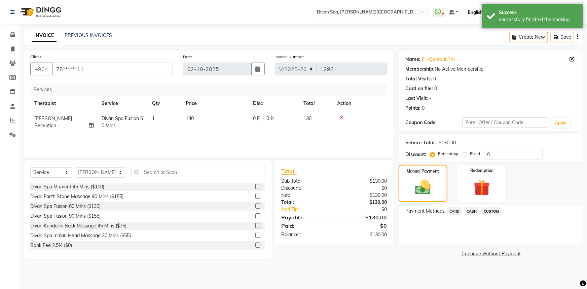
click at [472, 211] on span "CASH" at bounding box center [471, 211] width 14 height 8
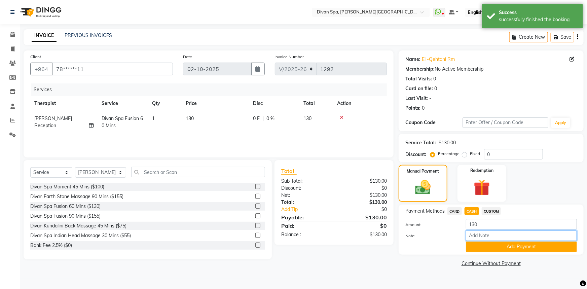
click at [471, 234] on input "Note:" at bounding box center [521, 235] width 111 height 10
drag, startPoint x: 499, startPoint y: 233, endPoint x: 457, endPoint y: 240, distance: 42.0
click at [457, 240] on div "Note: Room Charge" at bounding box center [491, 235] width 182 height 11
click at [494, 253] on div "Payment Methods CARD CASH CUSTOM Amount: 130 Note: Room Charge Add Payment" at bounding box center [491, 229] width 185 height 50
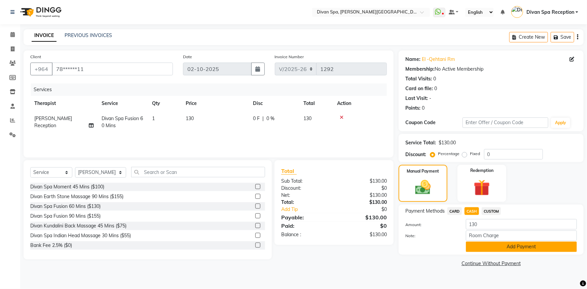
click at [493, 249] on button "Add Payment" at bounding box center [521, 246] width 111 height 10
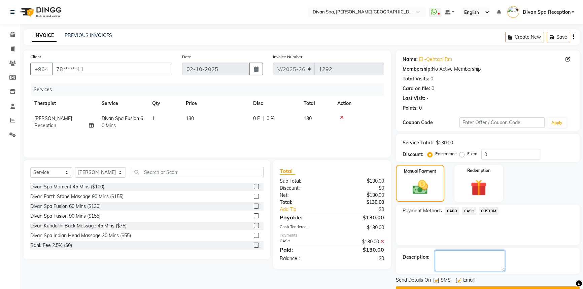
click at [450, 265] on textarea at bounding box center [470, 260] width 70 height 21
paste textarea "Room Charge"
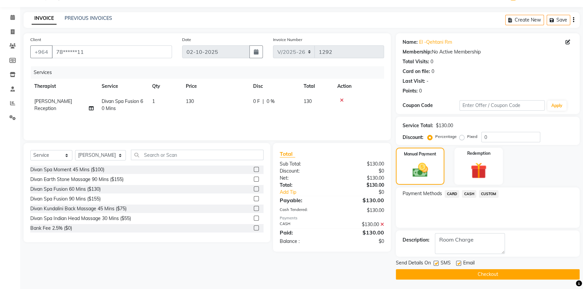
click at [440, 281] on main "INVOICE PREVIOUS INVOICES Create New Save Client +964 78******11 Date [DATE] In…" at bounding box center [301, 150] width 562 height 277
click at [439, 273] on button "Checkout" at bounding box center [488, 274] width 184 height 10
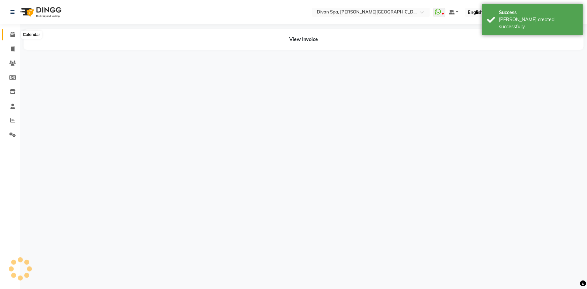
click at [10, 36] on icon at bounding box center [12, 34] width 4 height 5
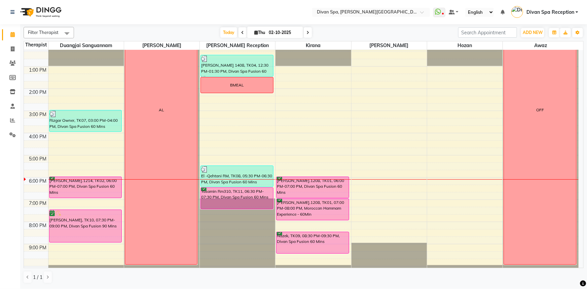
scroll to position [153, 0]
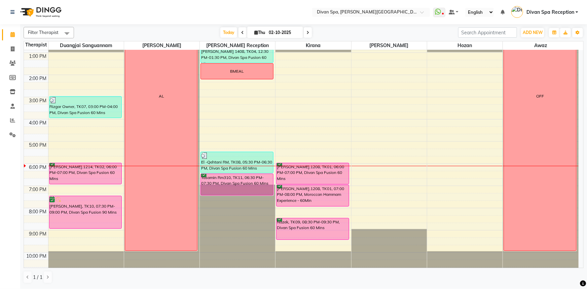
click at [239, 35] on span at bounding box center [242, 32] width 8 height 10
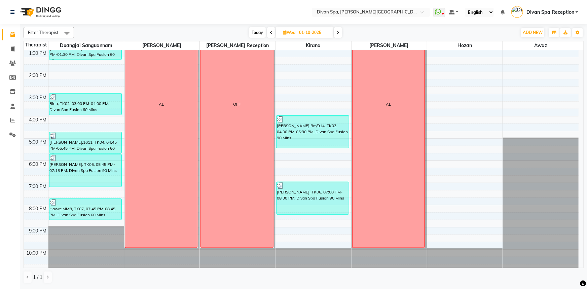
scroll to position [158, 0]
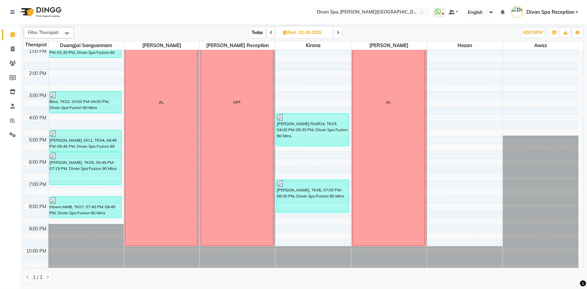
click at [257, 35] on span "Today" at bounding box center [257, 32] width 17 height 10
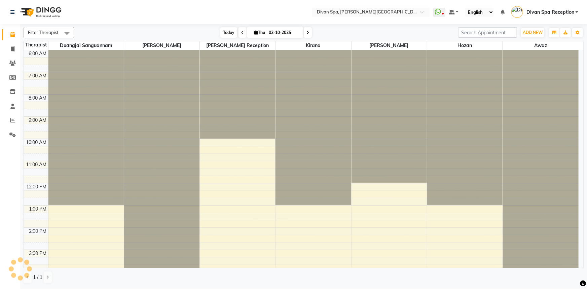
scroll to position [158, 0]
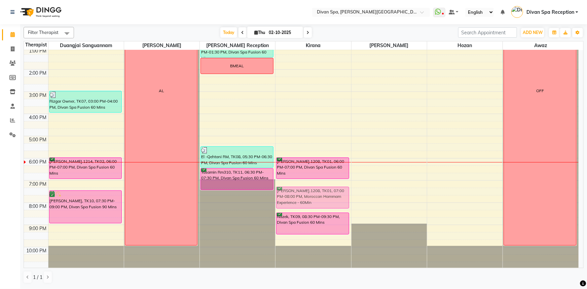
click at [321, 190] on div "[PERSON_NAME].1208, TK01, 06:00 PM-07:00 PM, Divan Spa Fusion 60 Mins [PERSON_N…" at bounding box center [312, 80] width 75 height 377
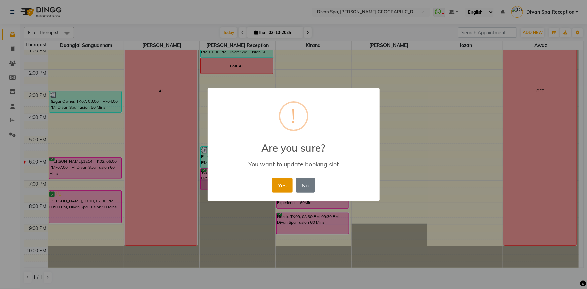
click at [280, 185] on button "Yes" at bounding box center [282, 185] width 21 height 15
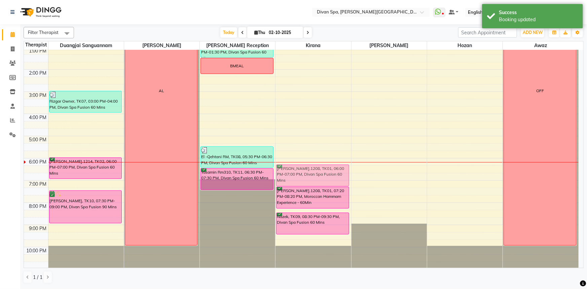
drag, startPoint x: 300, startPoint y: 171, endPoint x: 300, endPoint y: 176, distance: 4.4
click at [300, 176] on div "[PERSON_NAME].1208, TK01, 06:00 PM-07:00 PM, Divan Spa Fusion 60 Mins [PERSON_N…" at bounding box center [312, 80] width 75 height 377
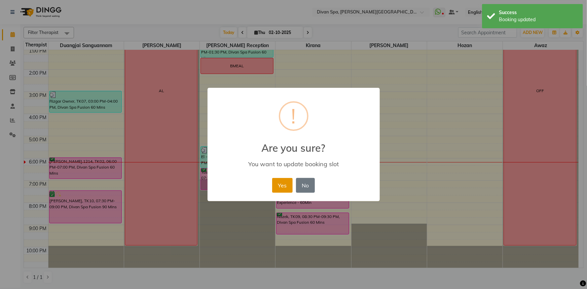
click at [286, 184] on button "Yes" at bounding box center [282, 185] width 21 height 15
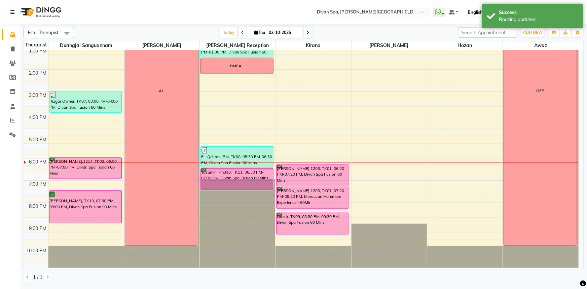
click at [318, 168] on div "[PERSON_NAME].1208, TK01, 06:20 PM-07:20 PM, Divan Spa Fusion 60 Mins" at bounding box center [312, 175] width 72 height 21
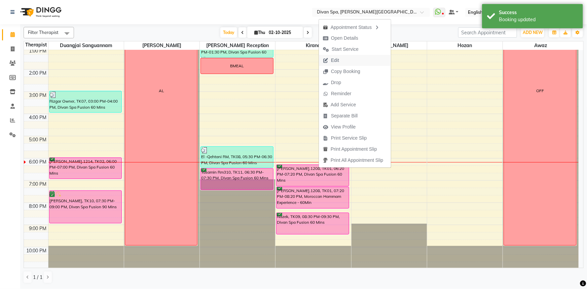
click at [339, 61] on span "Edit" at bounding box center [331, 60] width 24 height 11
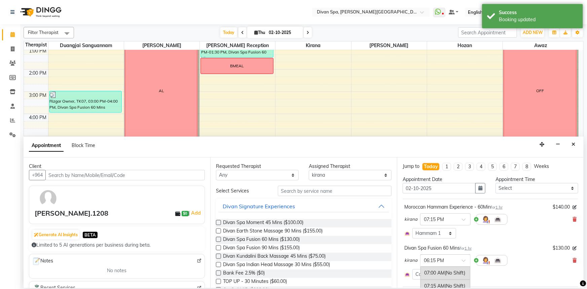
click at [443, 258] on input "text" at bounding box center [439, 259] width 30 height 7
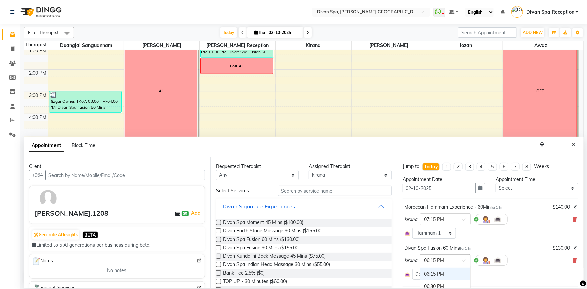
click at [438, 269] on div "06:15 PM" at bounding box center [445, 274] width 50 height 12
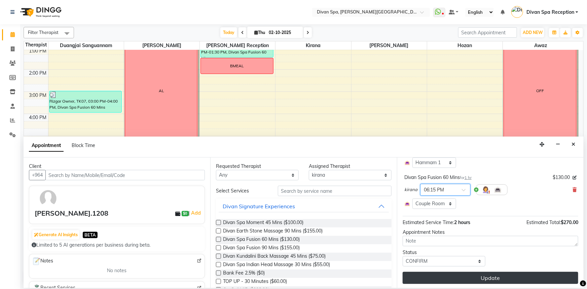
scroll to position [71, 0]
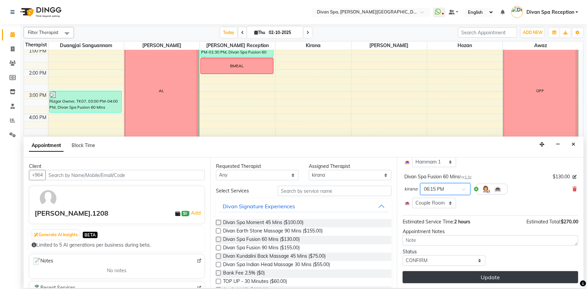
click at [462, 279] on button "Update" at bounding box center [491, 277] width 176 height 12
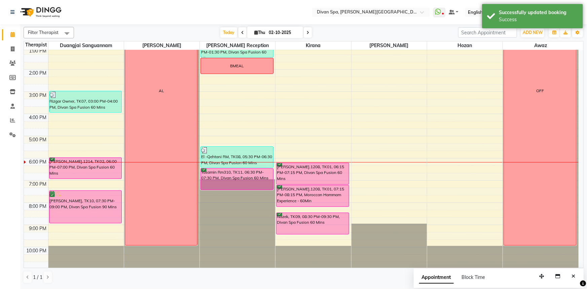
click at [97, 166] on div "[PERSON_NAME].1214, TK02, 06:00 PM-07:00 PM, Divan Spa Fusion 60 Mins" at bounding box center [85, 168] width 72 height 21
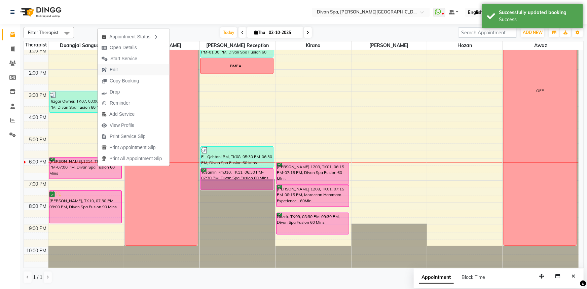
click at [120, 72] on span "Edit" at bounding box center [110, 69] width 24 height 11
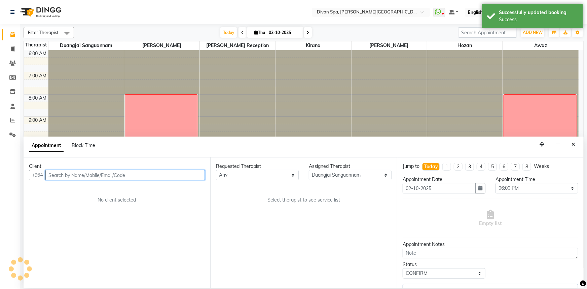
scroll to position [158, 0]
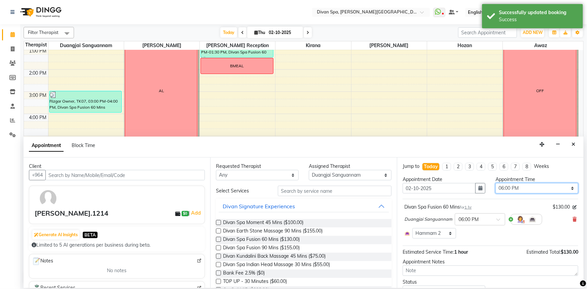
click at [525, 190] on select "Select 07:00 AM 07:15 AM 07:30 AM 07:45 AM 08:00 AM 08:15 AM 08:30 AM 08:45 AM …" at bounding box center [536, 188] width 83 height 10
click at [495, 183] on select "Select 07:00 AM 07:15 AM 07:30 AM 07:45 AM 08:00 AM 08:15 AM 08:30 AM 08:45 AM …" at bounding box center [536, 188] width 83 height 10
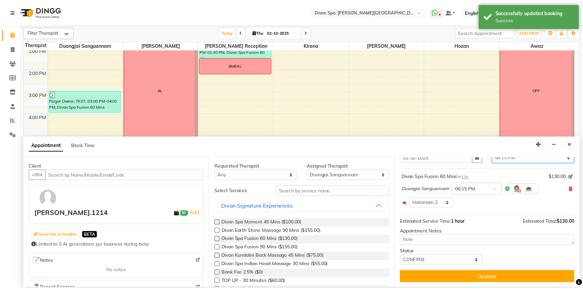
scroll to position [30, 0]
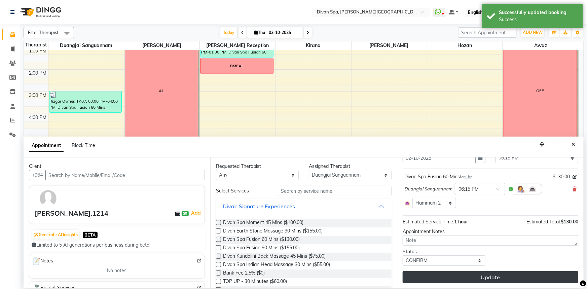
click at [494, 275] on button "Update" at bounding box center [491, 277] width 176 height 12
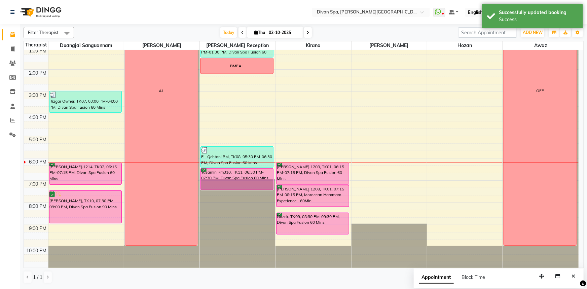
click at [106, 168] on div "[PERSON_NAME].1214, TK02, 06:15 PM-07:15 PM, Divan Spa Fusion 60 Mins" at bounding box center [85, 173] width 72 height 21
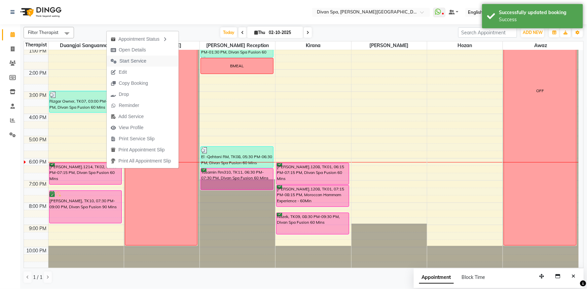
click at [128, 59] on span "Start Service" at bounding box center [132, 61] width 27 height 7
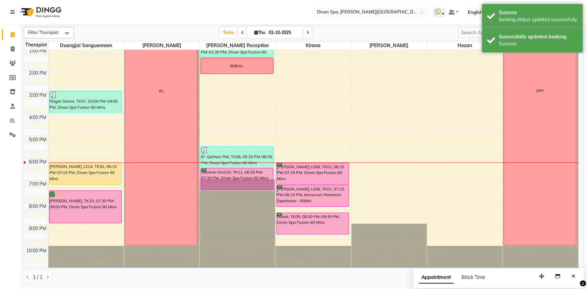
click at [308, 174] on div "[PERSON_NAME].1208, TK01, 06:15 PM-07:15 PM, Divan Spa Fusion 60 Mins" at bounding box center [312, 173] width 72 height 21
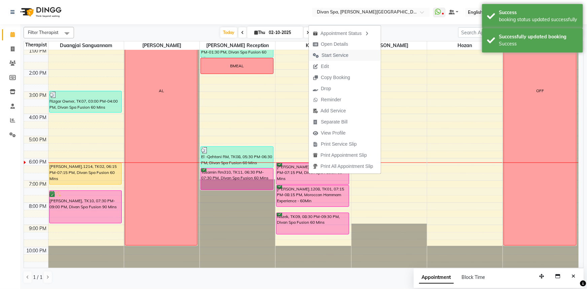
click at [335, 53] on span "Start Service" at bounding box center [335, 55] width 27 height 7
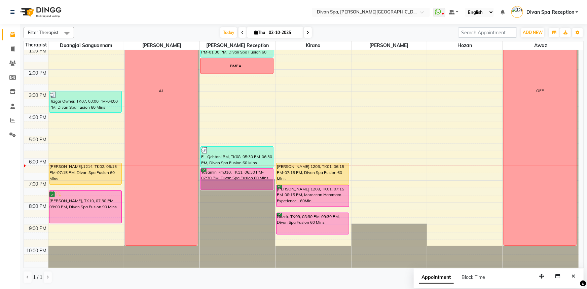
click at [100, 178] on div "[PERSON_NAME].1214, TK02, 06:15 PM-07:15 PM, Divan Spa Fusion 60 Mins" at bounding box center [85, 173] width 72 height 21
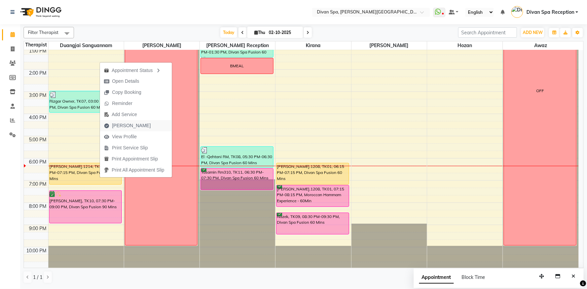
click at [122, 121] on span "[PERSON_NAME]" at bounding box center [127, 125] width 55 height 11
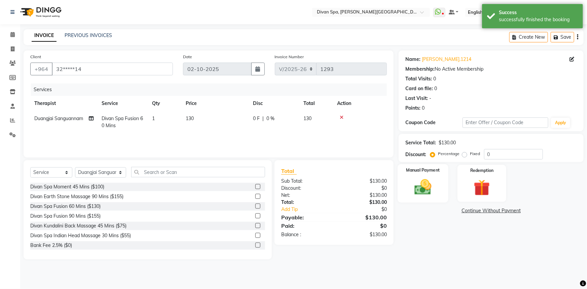
click at [423, 185] on img at bounding box center [423, 187] width 28 height 20
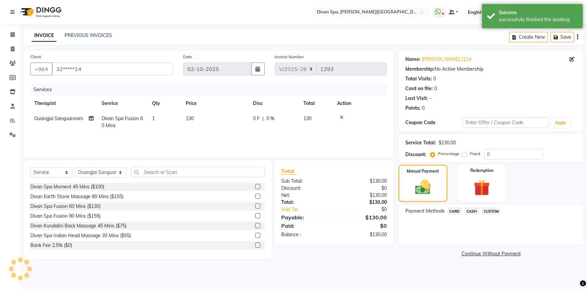
click at [469, 211] on span "CASH" at bounding box center [471, 211] width 14 height 8
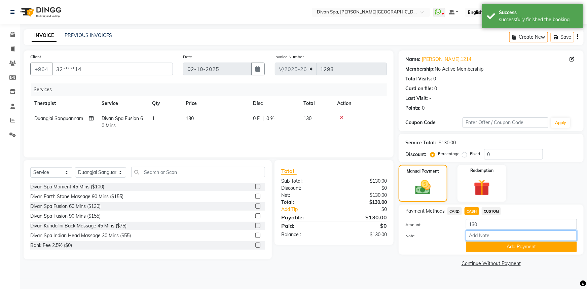
click at [485, 235] on input "Note:" at bounding box center [521, 235] width 111 height 10
drag, startPoint x: 495, startPoint y: 238, endPoint x: 451, endPoint y: 236, distance: 44.1
click at [451, 236] on div "Note: Visa Card" at bounding box center [491, 235] width 182 height 11
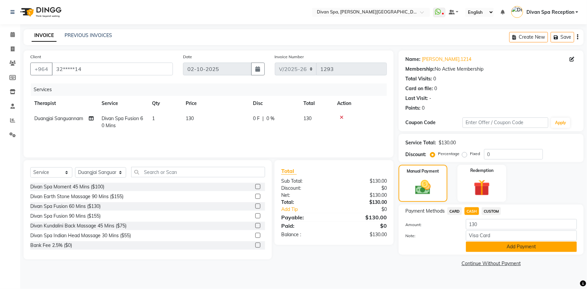
click at [484, 250] on button "Add Payment" at bounding box center [521, 246] width 111 height 10
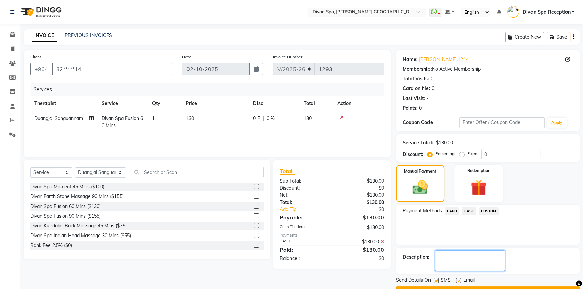
click at [467, 253] on textarea at bounding box center [470, 260] width 70 height 21
paste textarea "Visa Card"
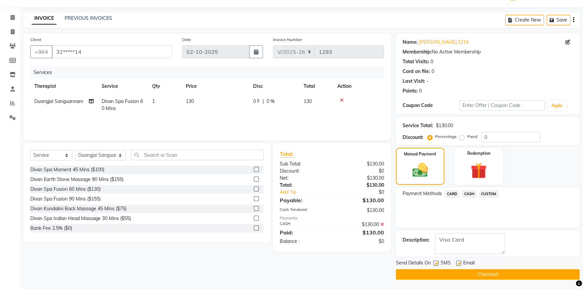
click at [491, 277] on button "Checkout" at bounding box center [488, 274] width 184 height 10
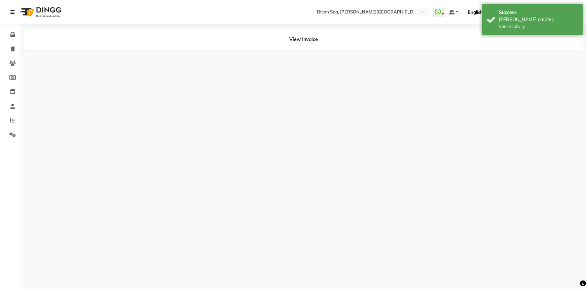
click at [14, 16] on link at bounding box center [13, 12] width 7 height 19
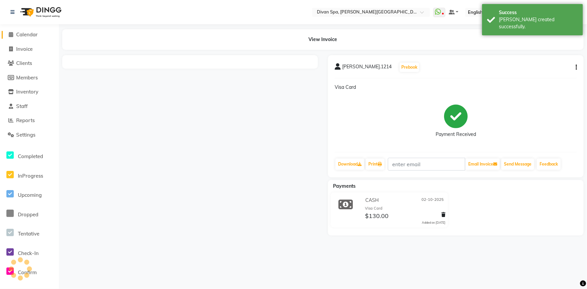
click at [25, 36] on span "Calendar" at bounding box center [27, 34] width 22 height 6
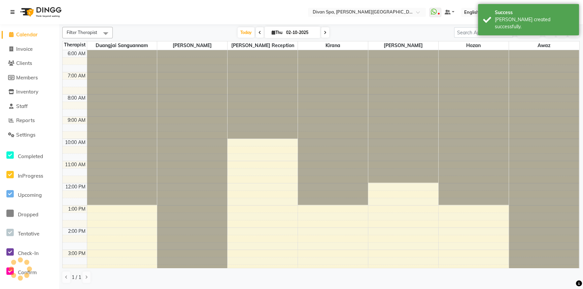
click at [15, 16] on link at bounding box center [13, 12] width 7 height 19
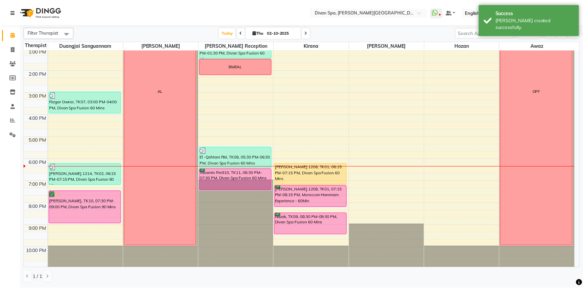
scroll to position [158, 0]
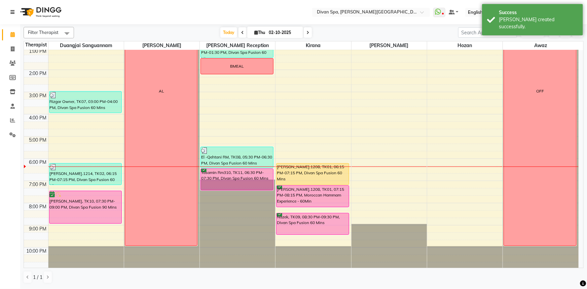
click at [251, 172] on div "Yasamin Rm310, TK11, 06:30 PM-07:30 PM, Divan Spa Fusion 60 Mins" at bounding box center [237, 179] width 72 height 21
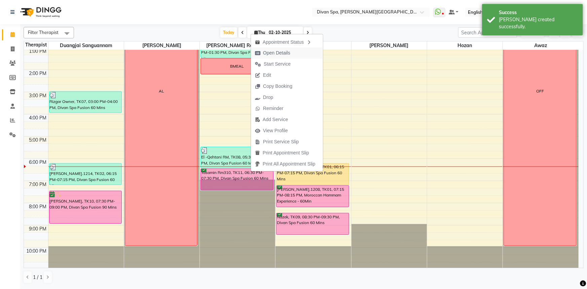
click at [271, 57] on span "Open Details" at bounding box center [272, 52] width 43 height 11
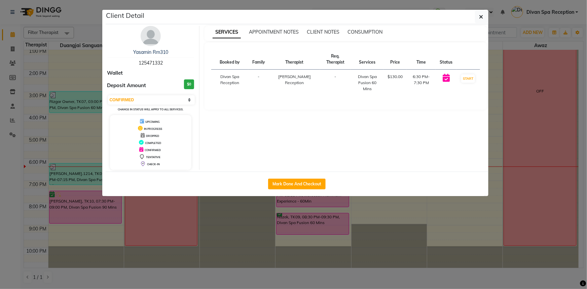
click at [484, 14] on button "button" at bounding box center [481, 16] width 13 height 13
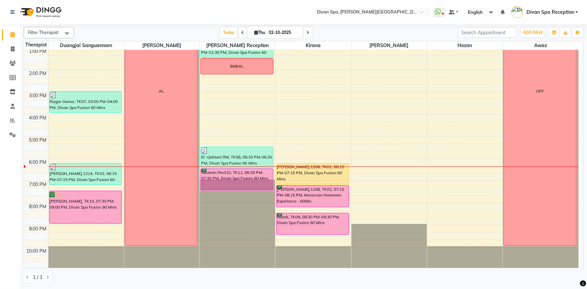
click at [222, 176] on div "Yasamin Rm310, TK11, 06:30 PM-07:30 PM, Divan Spa Fusion 60 Mins" at bounding box center [237, 179] width 72 height 21
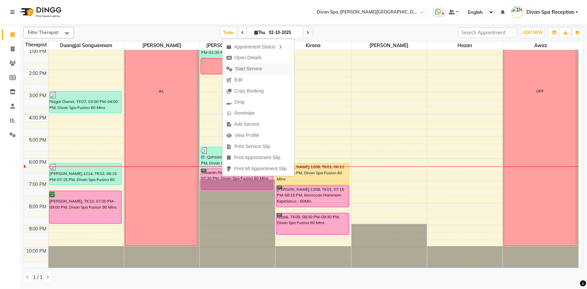
click at [258, 71] on span "Start Service" at bounding box center [248, 68] width 27 height 7
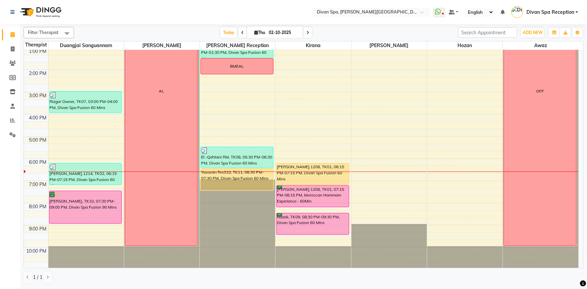
click at [258, 178] on div "Yasamin Rm310, TK11, 06:30 PM-07:30 PM, Divan Spa Fusion 60 Mins" at bounding box center [237, 179] width 72 height 21
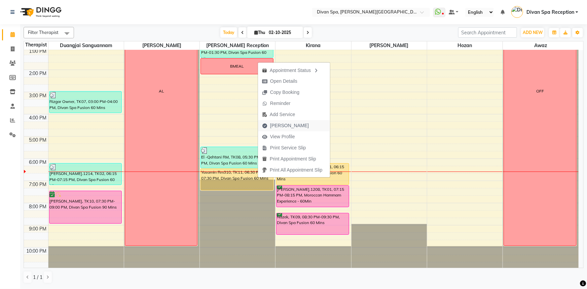
click at [274, 127] on span "[PERSON_NAME]" at bounding box center [289, 125] width 39 height 7
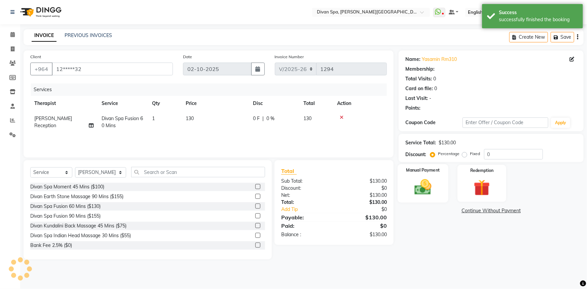
click at [424, 180] on img at bounding box center [423, 187] width 28 height 20
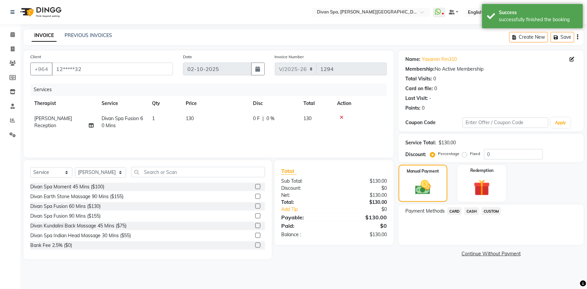
click at [471, 212] on span "CASH" at bounding box center [471, 211] width 14 height 8
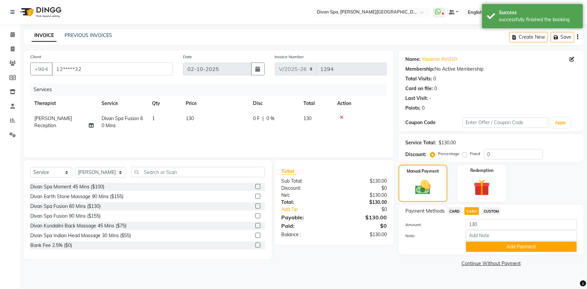
click at [484, 241] on div "Note:" at bounding box center [491, 235] width 182 height 11
click at [481, 237] on input "Note:" at bounding box center [521, 235] width 111 height 10
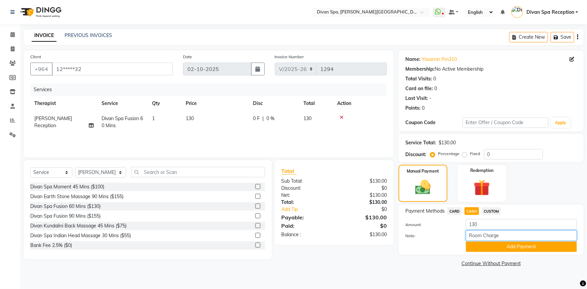
drag, startPoint x: 504, startPoint y: 237, endPoint x: 462, endPoint y: 233, distance: 42.3
click at [462, 233] on div "Room Charge" at bounding box center [521, 235] width 121 height 10
click at [508, 249] on button "Add Payment" at bounding box center [521, 246] width 111 height 10
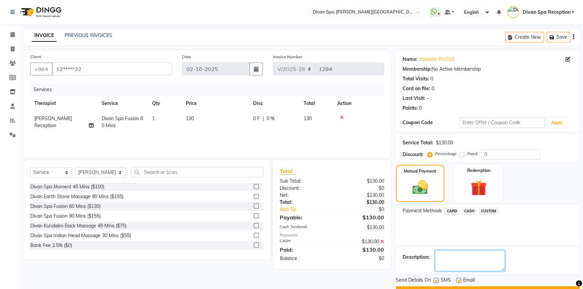
click at [472, 266] on textarea at bounding box center [470, 260] width 70 height 21
paste textarea "Room Charge"
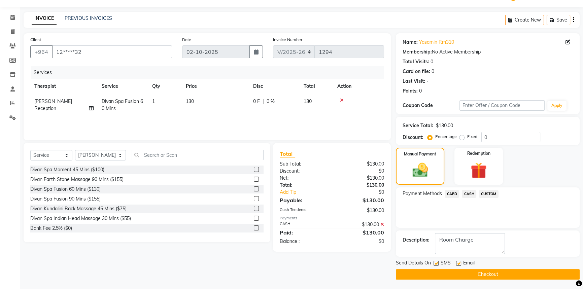
click at [448, 275] on button "Checkout" at bounding box center [488, 274] width 184 height 10
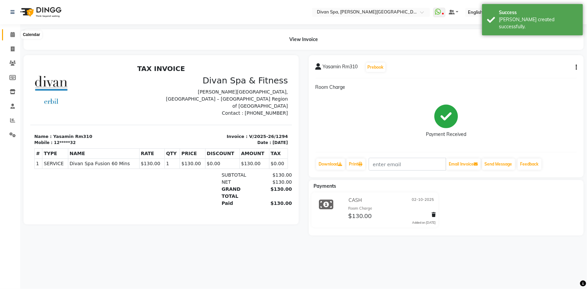
click at [9, 33] on span at bounding box center [13, 35] width 12 height 8
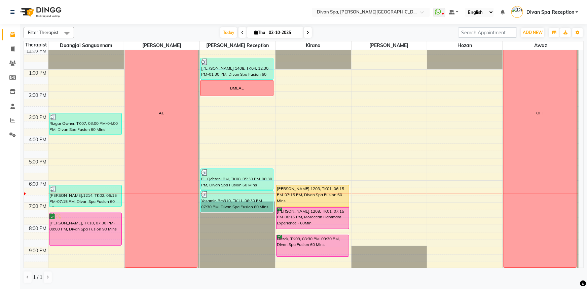
scroll to position [158, 0]
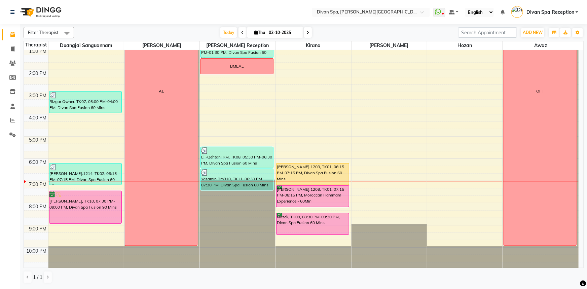
click at [319, 199] on div "[PERSON_NAME].1208, TK01, 07:15 PM-08:15 PM, Moroccan Hammam Experience - 60Min" at bounding box center [312, 196] width 72 height 21
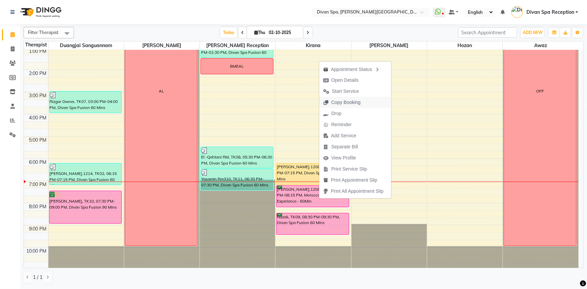
click at [350, 97] on span "Copy Booking" at bounding box center [341, 102] width 45 height 11
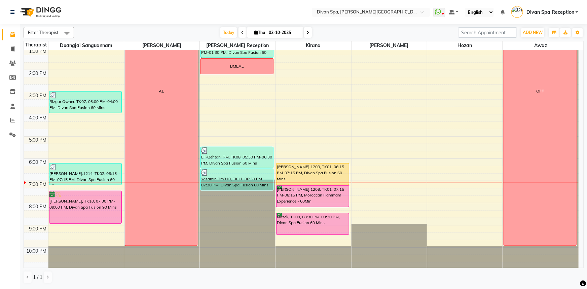
drag, startPoint x: 307, startPoint y: 193, endPoint x: 163, endPoint y: 14, distance: 229.7
click at [163, 14] on nav "Select Location × Divan Spa, [PERSON_NAME] Street WhatsApp Status ✕ Status: Dis…" at bounding box center [293, 12] width 587 height 24
click at [587, 262] on div "Filter Therapist Select All Duangjai Sanguannam [PERSON_NAME] [PERSON_NAME] Rec…" at bounding box center [303, 156] width 567 height 264
click at [310, 34] on span at bounding box center [308, 32] width 8 height 10
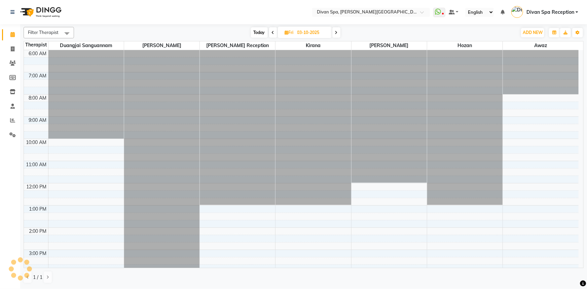
scroll to position [158, 0]
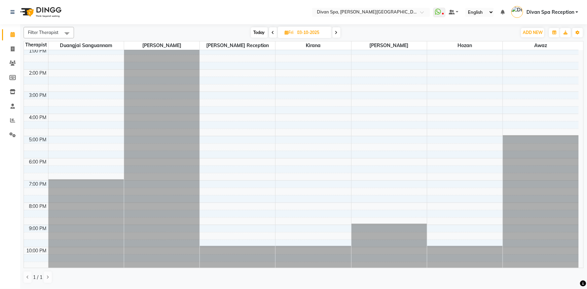
click at [334, 34] on span at bounding box center [336, 32] width 8 height 10
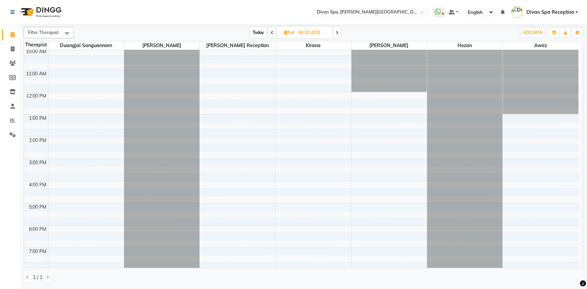
scroll to position [97, 0]
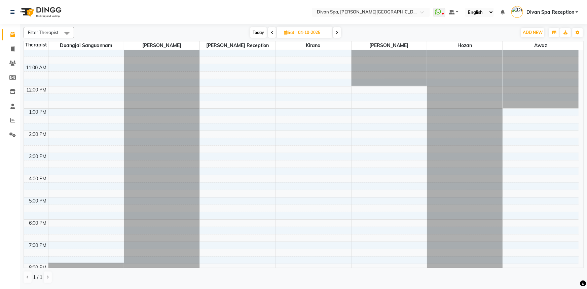
click at [269, 31] on span at bounding box center [272, 32] width 8 height 10
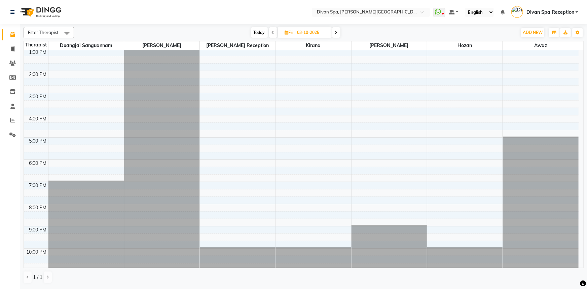
scroll to position [158, 0]
click at [266, 29] on span "Today" at bounding box center [259, 32] width 17 height 10
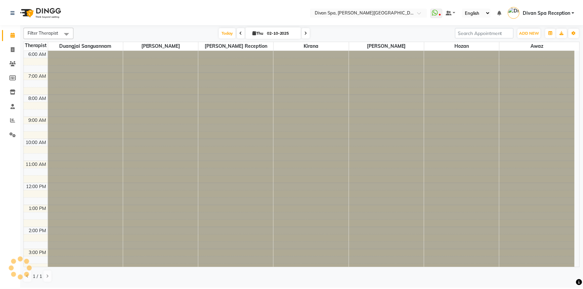
scroll to position [158, 0]
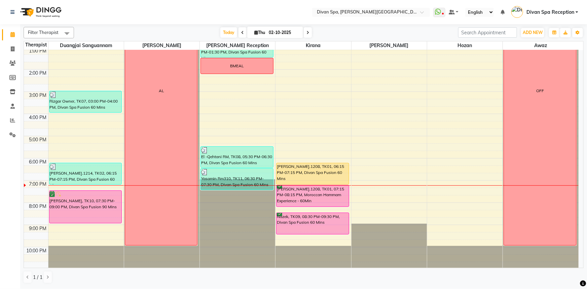
click at [322, 194] on div "[PERSON_NAME].1208, TK01, 07:15 PM-08:15 PM, Moroccan Hammam Experience - 60Min" at bounding box center [312, 195] width 72 height 21
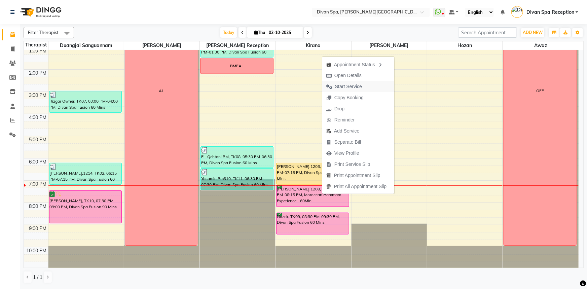
click at [352, 86] on span "Start Service" at bounding box center [348, 86] width 27 height 7
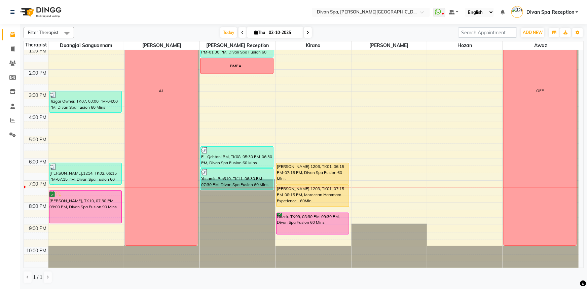
click at [285, 175] on div "[PERSON_NAME].1208, TK01, 06:15 PM-07:15 PM, Divan Spa Fusion 60 Mins" at bounding box center [312, 173] width 72 height 21
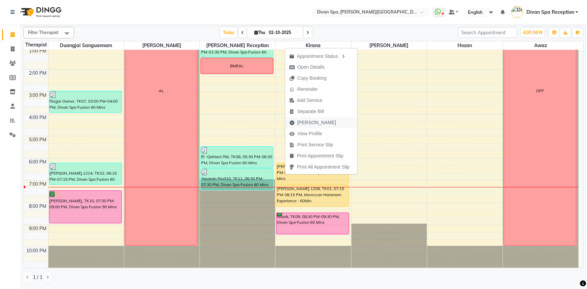
click at [303, 122] on span "[PERSON_NAME]" at bounding box center [316, 122] width 39 height 7
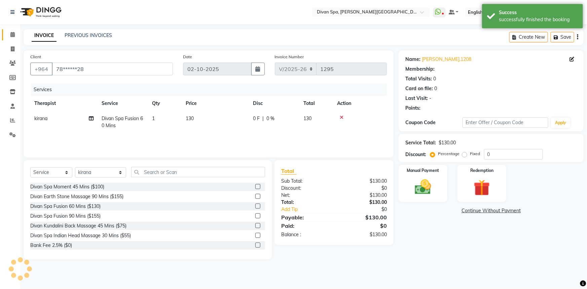
click at [9, 32] on span at bounding box center [13, 35] width 12 height 8
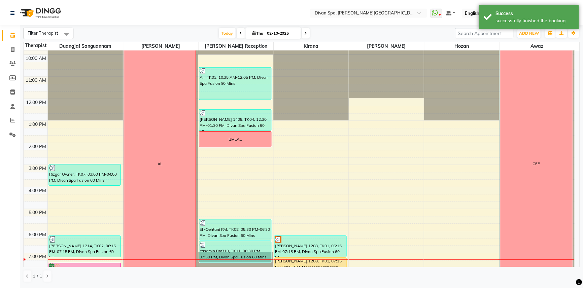
scroll to position [91, 0]
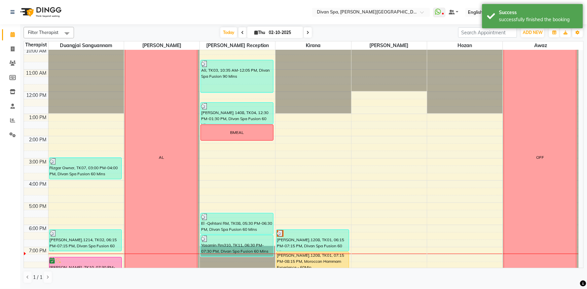
drag, startPoint x: 308, startPoint y: 256, endPoint x: 305, endPoint y: 253, distance: 4.3
click at [308, 256] on div "[PERSON_NAME].1208, TK01, 07:15 PM-08:15 PM, Moroccan Hammam Experience - 60Min" at bounding box center [312, 262] width 72 height 21
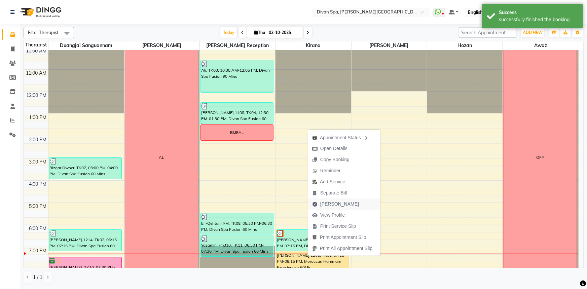
click at [317, 200] on span "[PERSON_NAME]" at bounding box center [335, 203] width 55 height 11
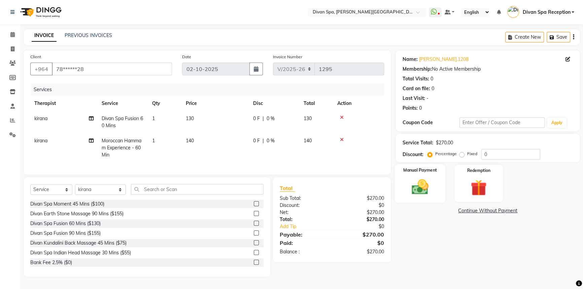
click at [430, 193] on img at bounding box center [419, 186] width 27 height 19
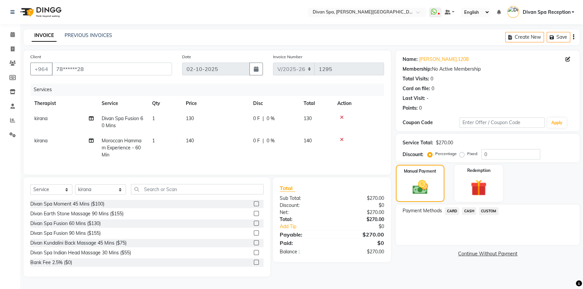
click at [466, 212] on span "CASH" at bounding box center [468, 211] width 14 height 8
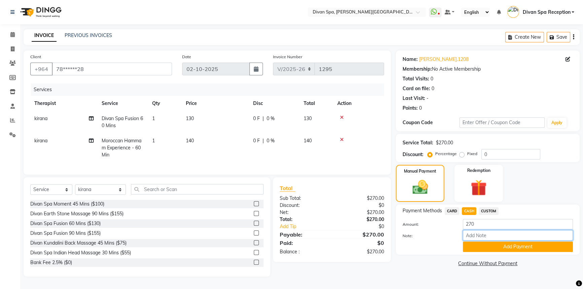
click at [477, 233] on input "Note:" at bounding box center [517, 235] width 110 height 10
drag, startPoint x: 488, startPoint y: 235, endPoint x: 446, endPoint y: 238, distance: 41.4
click at [446, 238] on div "Note: Visa Card" at bounding box center [487, 235] width 180 height 11
click at [511, 249] on button "Add Payment" at bounding box center [517, 246] width 110 height 10
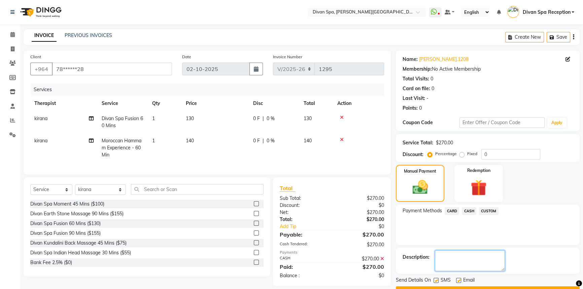
click at [472, 270] on textarea at bounding box center [470, 260] width 70 height 21
paste textarea "Visa Card"
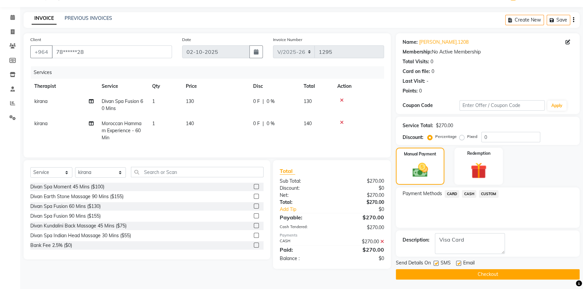
click at [442, 277] on button "Checkout" at bounding box center [488, 274] width 184 height 10
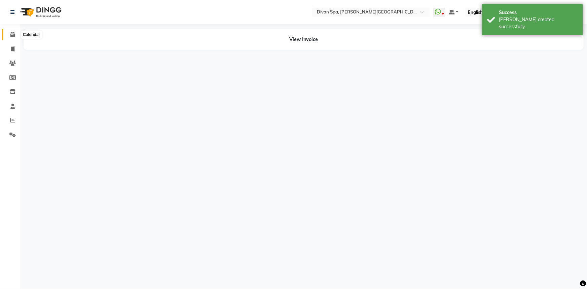
click at [9, 35] on span at bounding box center [13, 35] width 12 height 8
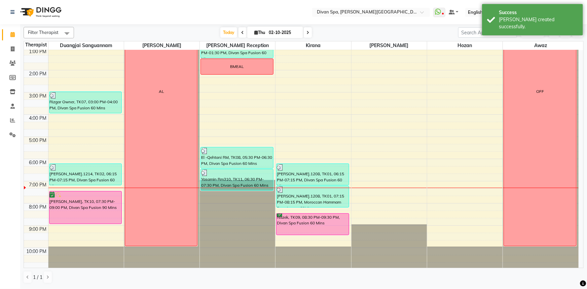
scroll to position [158, 0]
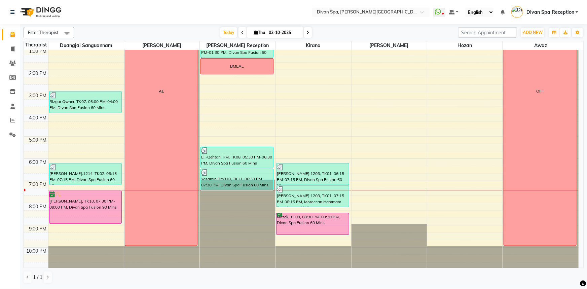
click at [307, 33] on icon at bounding box center [307, 33] width 3 height 4
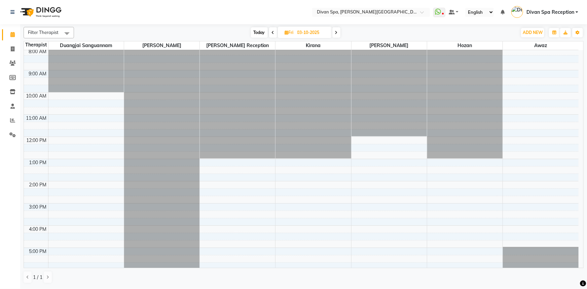
scroll to position [36, 0]
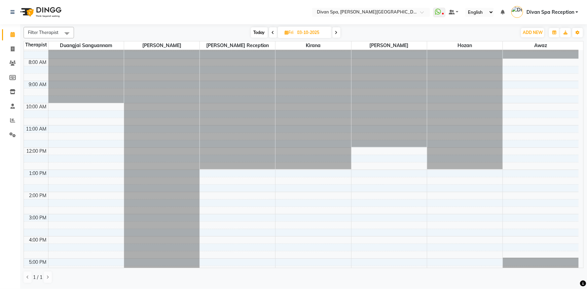
click at [86, 113] on div "6:00 AM 7:00 AM 8:00 AM 9:00 AM 10:00 AM 11:00 AM 12:00 PM 1:00 PM 2:00 PM 3:00…" at bounding box center [301, 202] width 555 height 377
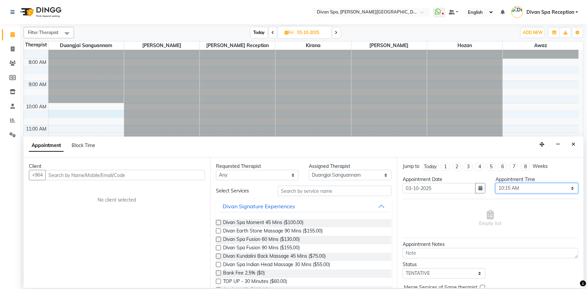
click at [526, 189] on select "Select 07:00 AM 07:15 AM 07:30 AM 07:45 AM 08:00 AM 08:15 AM 08:30 AM 08:45 AM …" at bounding box center [536, 188] width 83 height 10
click at [495, 183] on select "Select 07:00 AM 07:15 AM 07:30 AM 07:45 AM 08:00 AM 08:15 AM 08:30 AM 08:45 AM …" at bounding box center [536, 188] width 83 height 10
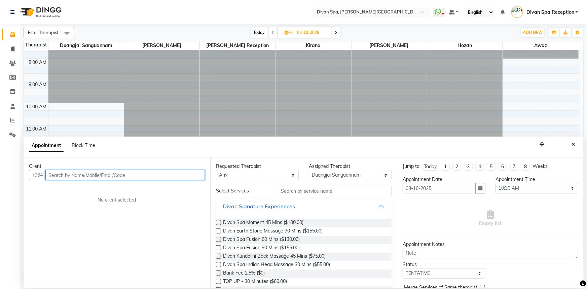
click at [76, 175] on input "text" at bounding box center [124, 175] width 159 height 10
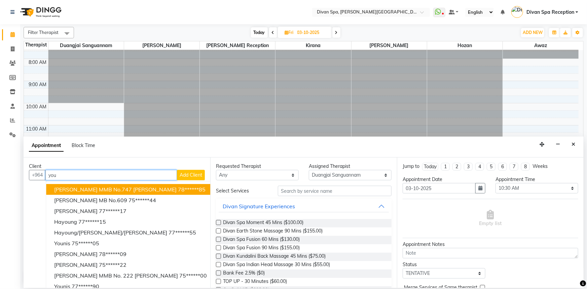
click at [77, 188] on span "[PERSON_NAME] MMB No.747 [PERSON_NAME]" at bounding box center [115, 189] width 122 height 7
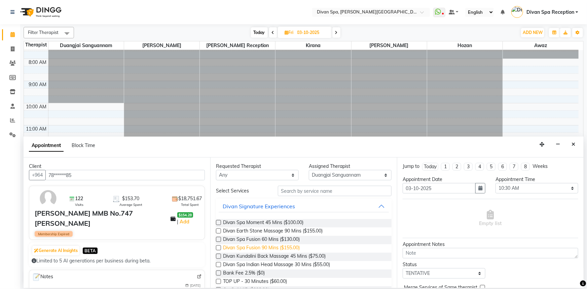
click at [249, 249] on span "Divan Spa Fusion 90 Mins ($155.00)" at bounding box center [261, 248] width 77 height 8
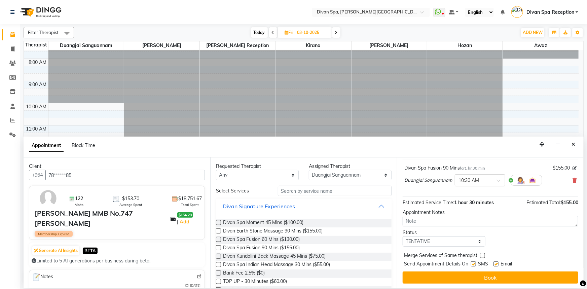
scroll to position [40, 0]
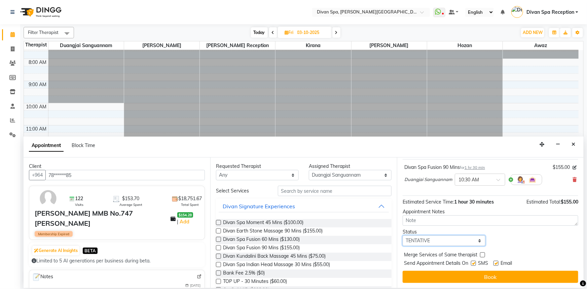
click at [441, 245] on select "Select TENTATIVE CONFIRM UPCOMING" at bounding box center [444, 240] width 83 height 10
click at [403, 235] on select "Select TENTATIVE CONFIRM UPCOMING" at bounding box center [444, 240] width 83 height 10
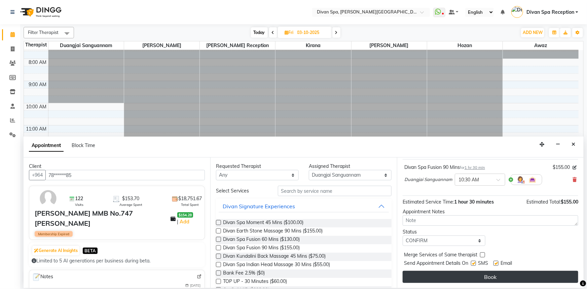
click at [443, 278] on button "Book" at bounding box center [491, 277] width 176 height 12
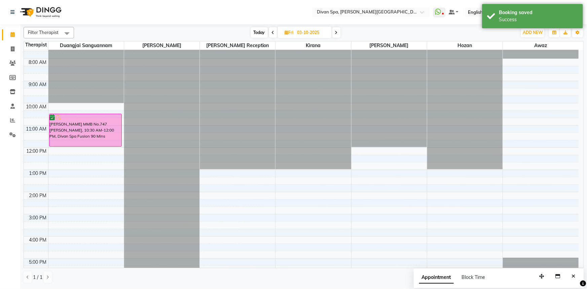
click at [61, 156] on div "6:00 AM 7:00 AM 8:00 AM 9:00 AM 10:00 AM 11:00 AM 12:00 PM 1:00 PM 2:00 PM 3:00…" at bounding box center [301, 202] width 555 height 377
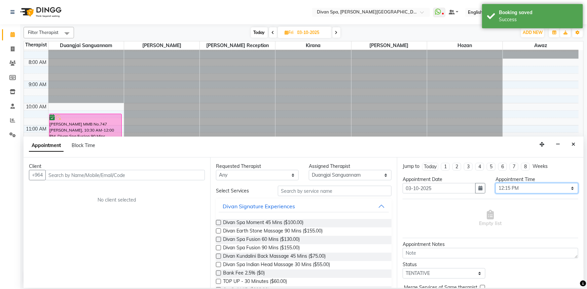
click at [521, 185] on select "Select 07:00 AM 07:15 AM 07:30 AM 07:45 AM 08:00 AM 08:15 AM 08:30 AM 08:45 AM …" at bounding box center [536, 188] width 83 height 10
click at [495, 183] on select "Select 07:00 AM 07:15 AM 07:30 AM 07:45 AM 08:00 AM 08:15 AM 08:30 AM 08:45 AM …" at bounding box center [536, 188] width 83 height 10
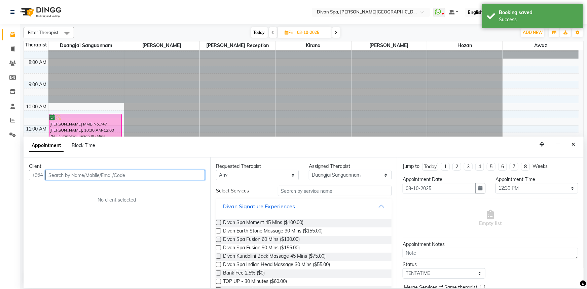
click at [163, 175] on input "text" at bounding box center [124, 175] width 159 height 10
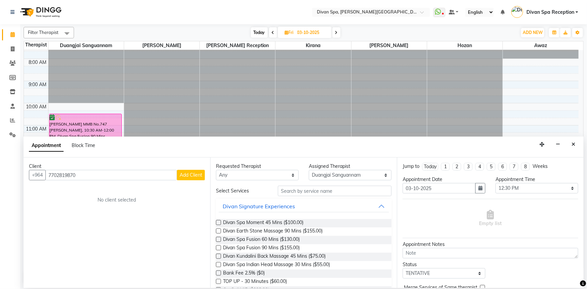
click at [185, 174] on span "Add Client" at bounding box center [191, 175] width 23 height 6
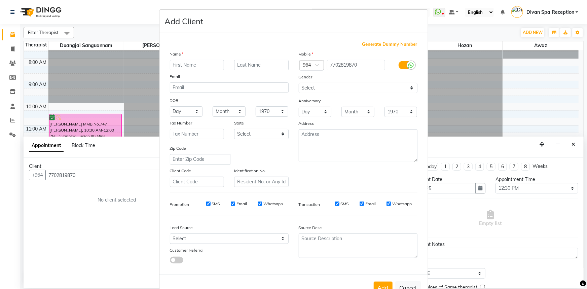
click at [192, 61] on input "text" at bounding box center [197, 65] width 54 height 10
click at [191, 64] on input "text" at bounding box center [197, 65] width 54 height 10
click at [263, 59] on div "Name" at bounding box center [229, 54] width 129 height 9
click at [261, 64] on input "text" at bounding box center [261, 65] width 54 height 10
click at [398, 287] on button "Cancel" at bounding box center [408, 287] width 26 height 13
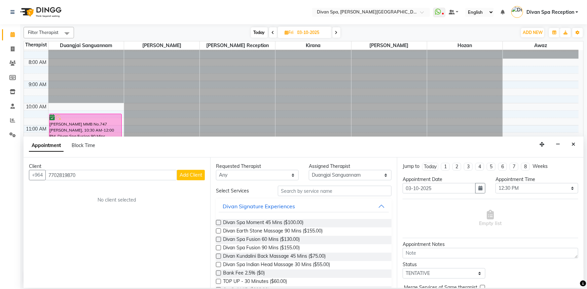
drag, startPoint x: 573, startPoint y: 151, endPoint x: 574, endPoint y: 146, distance: 4.5
click at [573, 150] on div "Appointment Block Time" at bounding box center [304, 147] width 560 height 21
click at [574, 146] on icon "Close" at bounding box center [573, 144] width 4 height 5
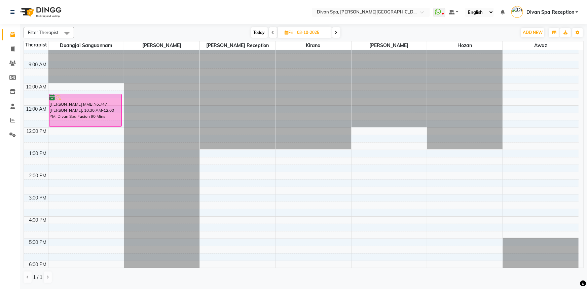
scroll to position [66, 0]
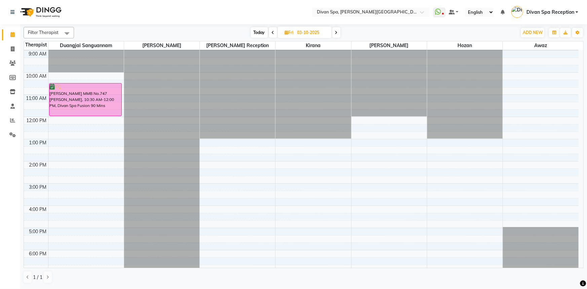
click at [73, 130] on div "6:00 AM 7:00 AM 8:00 AM 9:00 AM 10:00 AM 11:00 AM 12:00 PM 1:00 PM 2:00 PM 3:00…" at bounding box center [301, 172] width 555 height 377
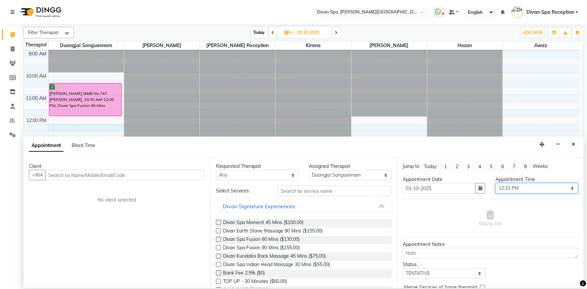
click at [511, 188] on select "Select 07:00 AM 07:15 AM 07:30 AM 07:45 AM 08:00 AM 08:15 AM 08:30 AM 08:45 AM …" at bounding box center [536, 188] width 83 height 10
click at [495, 183] on select "Select 07:00 AM 07:15 AM 07:30 AM 07:45 AM 08:00 AM 08:15 AM 08:30 AM 08:45 AM …" at bounding box center [536, 188] width 83 height 10
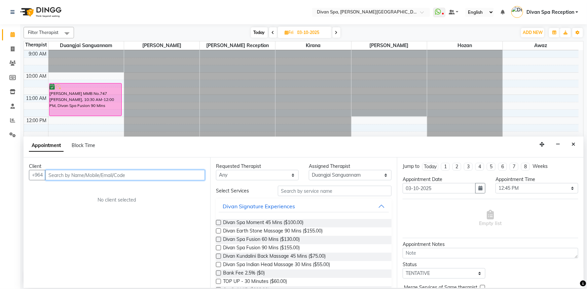
click at [116, 174] on input "text" at bounding box center [124, 175] width 159 height 10
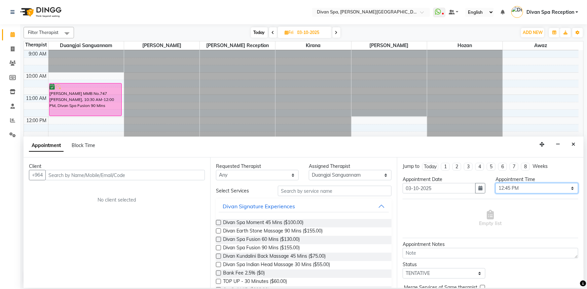
click at [531, 189] on select "Select 07:00 AM 07:15 AM 07:30 AM 07:45 AM 08:00 AM 08:15 AM 08:30 AM 08:45 AM …" at bounding box center [536, 188] width 83 height 10
click at [508, 207] on div "Empty list" at bounding box center [491, 218] width 176 height 33
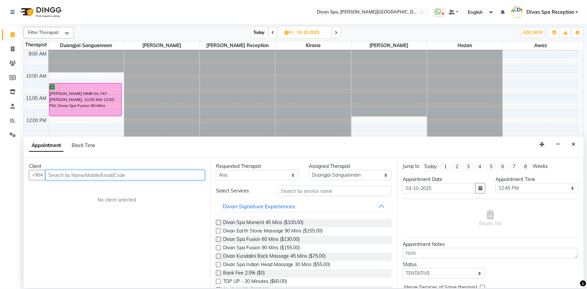
click at [173, 180] on input "text" at bounding box center [124, 175] width 159 height 10
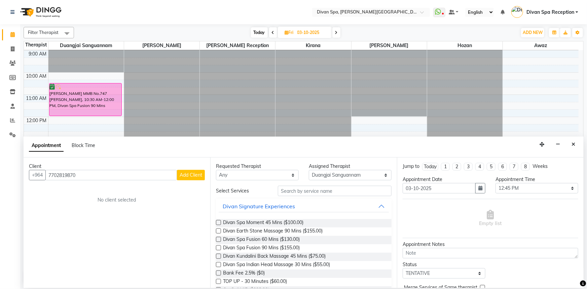
click at [179, 176] on button "Add Client" at bounding box center [191, 175] width 28 height 10
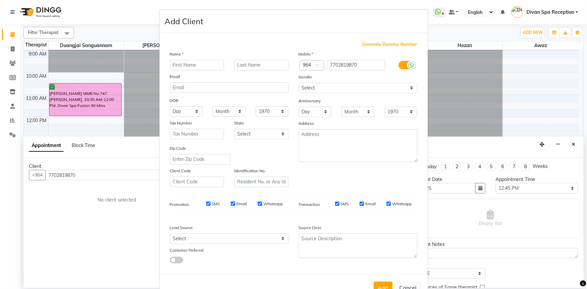
click at [202, 65] on input "text" at bounding box center [197, 65] width 54 height 10
click at [242, 63] on input "text" at bounding box center [261, 65] width 54 height 10
click at [335, 87] on select "Select [DEMOGRAPHIC_DATA] [DEMOGRAPHIC_DATA] Other Prefer Not To Say" at bounding box center [358, 88] width 119 height 10
click at [299, 83] on select "Select [DEMOGRAPHIC_DATA] [DEMOGRAPHIC_DATA] Other Prefer Not To Say" at bounding box center [358, 88] width 119 height 10
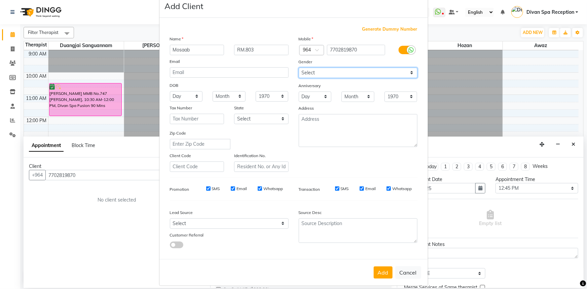
scroll to position [24, 0]
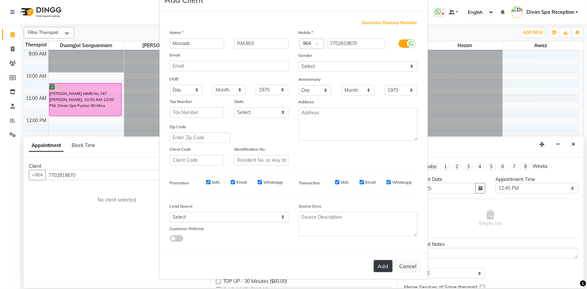
click at [375, 266] on button "Add" at bounding box center [383, 266] width 19 height 12
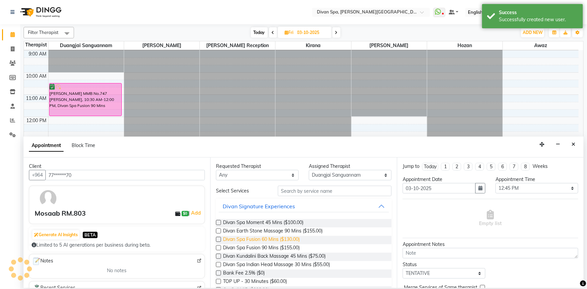
click at [269, 240] on span "Divan Spa Fusion 60 Mins ($130.00)" at bounding box center [261, 240] width 77 height 8
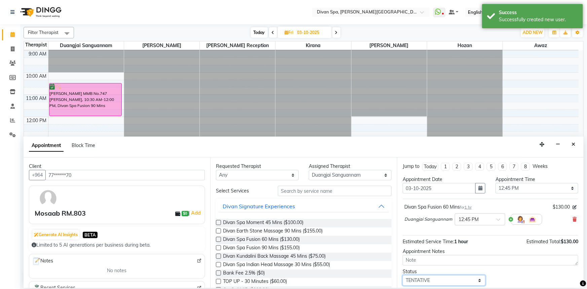
click at [444, 277] on select "Select TENTATIVE CONFIRM UPCOMING" at bounding box center [444, 280] width 83 height 10
click at [403, 275] on select "Select TENTATIVE CONFIRM UPCOMING" at bounding box center [444, 280] width 83 height 10
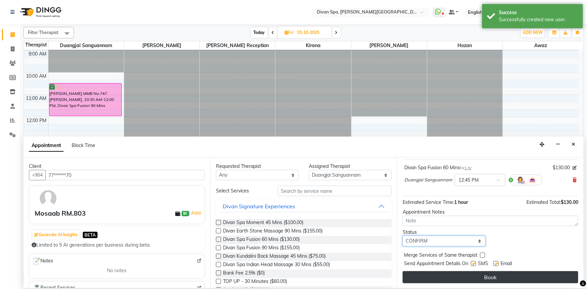
scroll to position [40, 0]
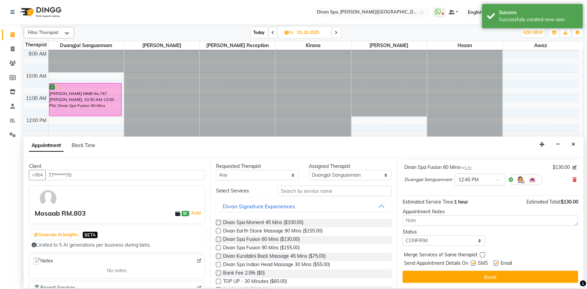
click at [435, 277] on button "Book" at bounding box center [491, 277] width 176 height 12
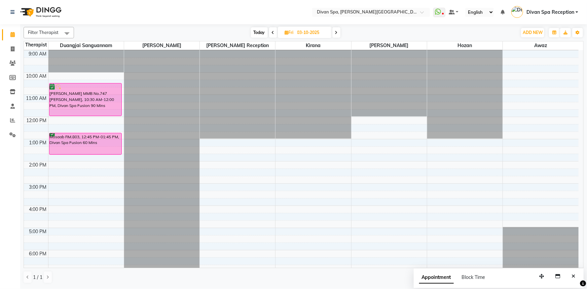
click at [251, 34] on span "Today" at bounding box center [259, 32] width 17 height 10
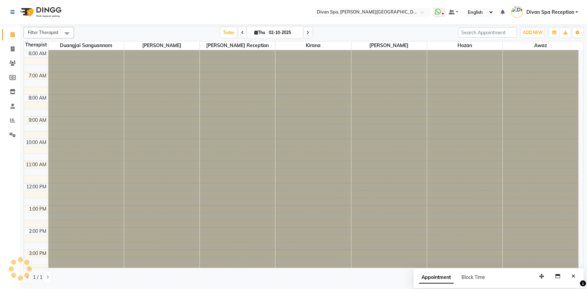
scroll to position [158, 0]
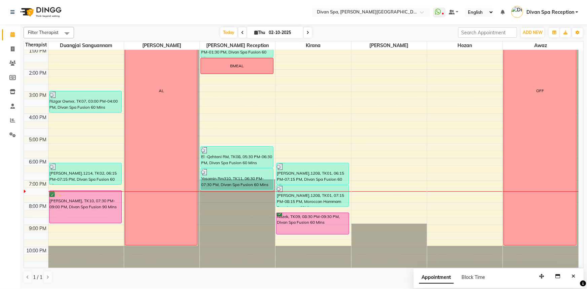
click at [95, 197] on div at bounding box center [86, 194] width 72 height 7
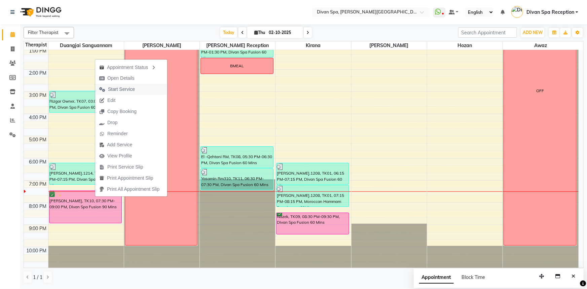
click at [120, 92] on span "Start Service" at bounding box center [121, 89] width 27 height 7
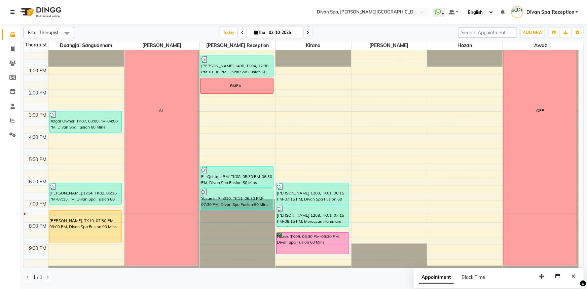
scroll to position [158, 0]
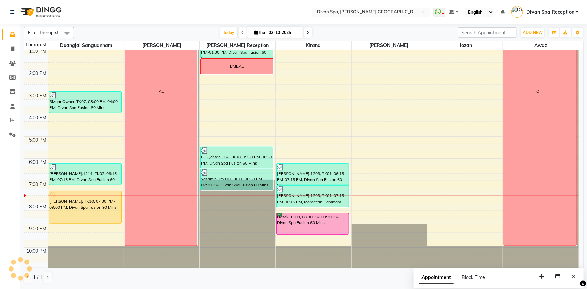
click at [309, 34] on span at bounding box center [308, 32] width 8 height 10
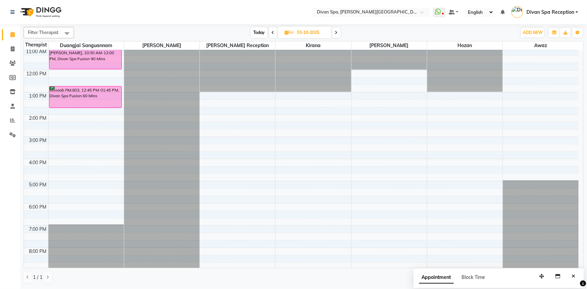
scroll to position [127, 0]
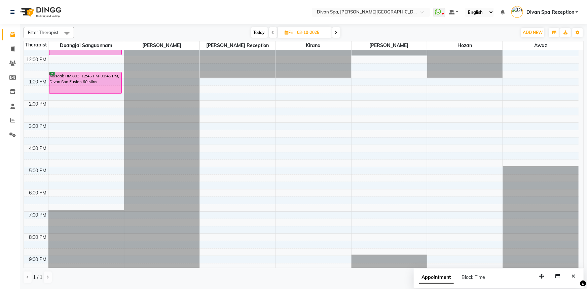
click at [251, 32] on span "Today" at bounding box center [259, 32] width 17 height 10
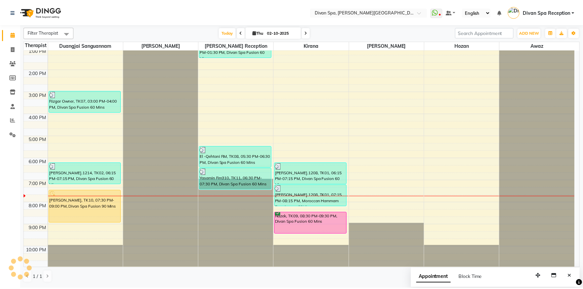
scroll to position [158, 0]
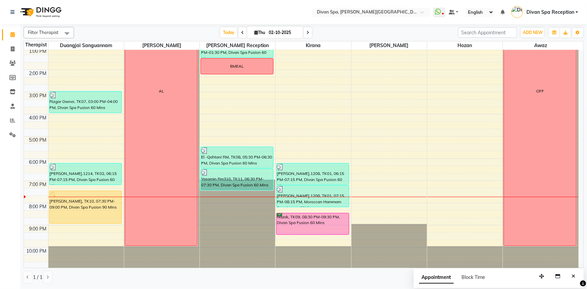
click at [67, 208] on div "[PERSON_NAME], TK10, 07:30 PM-09:00 PM, Divan Spa Fusion 90 Mins" at bounding box center [85, 207] width 72 height 32
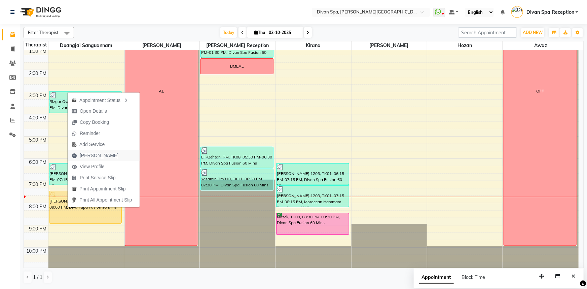
click at [96, 157] on span "[PERSON_NAME]" at bounding box center [99, 155] width 39 height 7
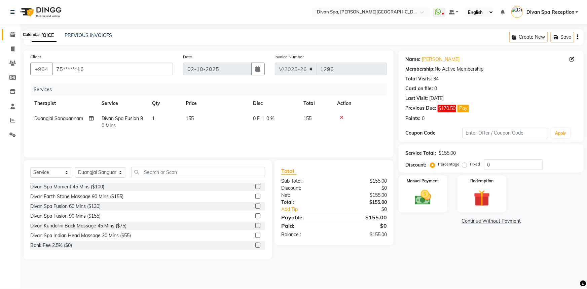
click at [9, 38] on span at bounding box center [13, 35] width 12 height 8
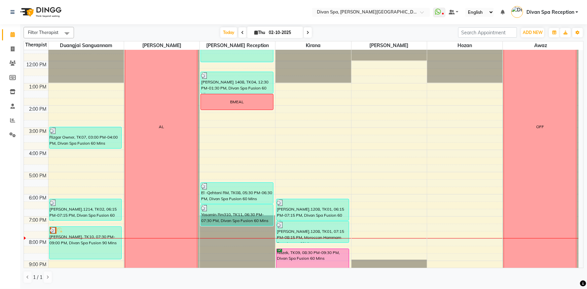
scroll to position [122, 0]
click at [309, 32] on span at bounding box center [308, 32] width 8 height 10
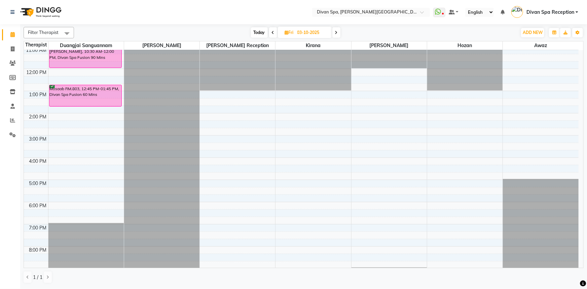
scroll to position [66, 0]
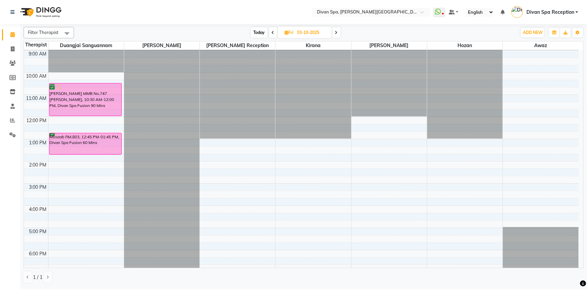
click at [337, 33] on icon at bounding box center [336, 33] width 3 height 4
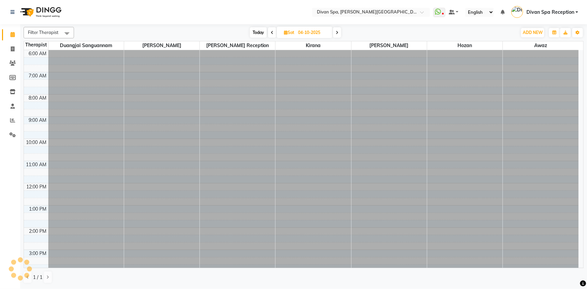
scroll to position [158, 0]
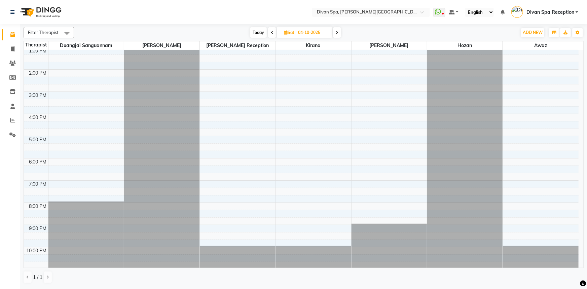
click at [259, 31] on span "Today" at bounding box center [258, 32] width 17 height 10
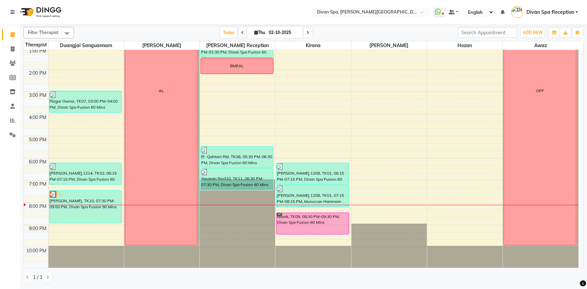
click at [313, 229] on div "Nazek, TK09, 08:30 PM-09:30 PM, Divan Spa Fusion 60 Mins" at bounding box center [312, 223] width 72 height 21
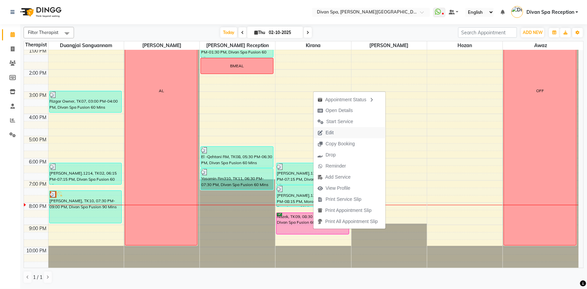
click at [320, 134] on icon "button" at bounding box center [319, 132] width 5 height 5
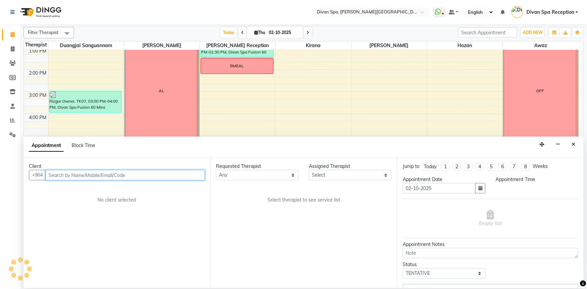
scroll to position [0, 0]
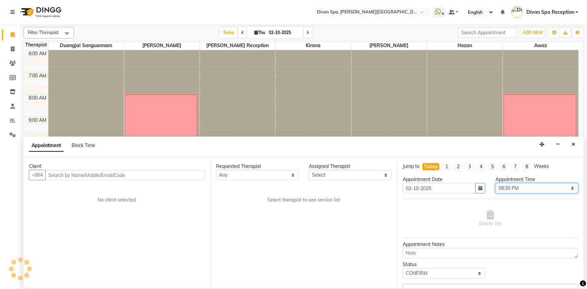
click at [532, 187] on select "Select 07:00 AM 07:15 AM 07:30 AM 07:45 AM 08:00 AM 08:15 AM 08:30 AM 08:45 AM …" at bounding box center [536, 188] width 83 height 10
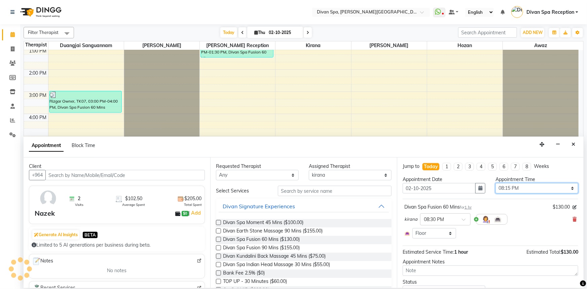
click at [495, 183] on select "Select 07:00 AM 07:15 AM 07:30 AM 07:45 AM 08:00 AM 08:15 AM 08:30 AM 08:45 AM …" at bounding box center [536, 188] width 83 height 10
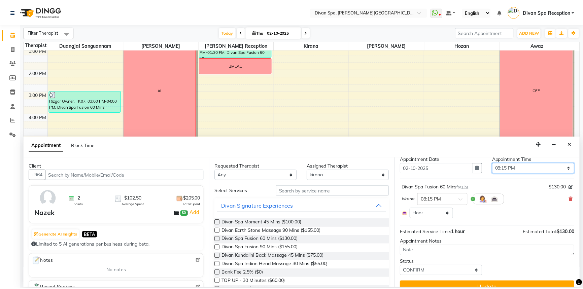
scroll to position [30, 0]
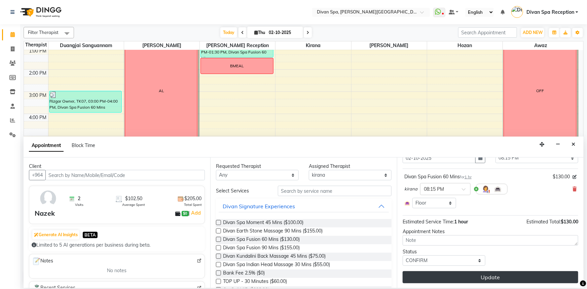
click at [466, 276] on button "Update" at bounding box center [491, 277] width 176 height 12
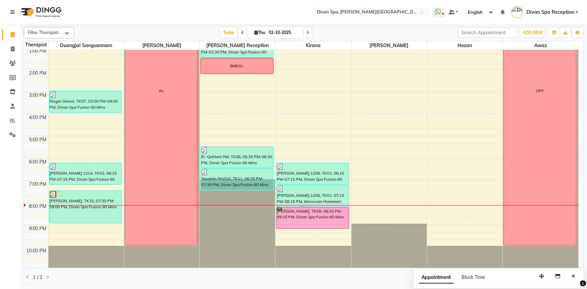
click at [65, 200] on div "[PERSON_NAME], TK10, 07:30 PM-09:00 PM, Divan Spa Fusion 90 Mins" at bounding box center [85, 207] width 72 height 32
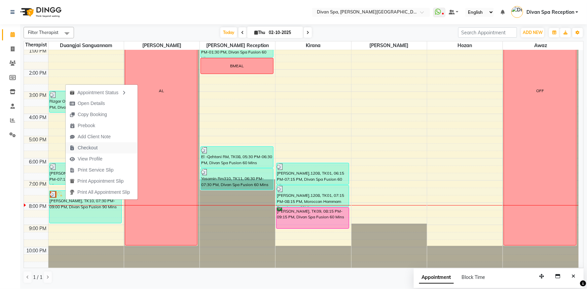
click at [74, 147] on icon "button" at bounding box center [72, 148] width 5 height 5
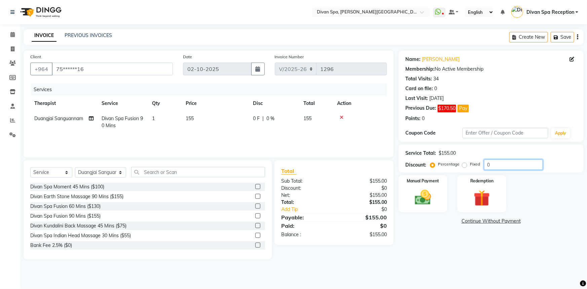
click at [495, 165] on input "0" at bounding box center [513, 164] width 59 height 10
click at [437, 205] on img at bounding box center [423, 198] width 28 height 20
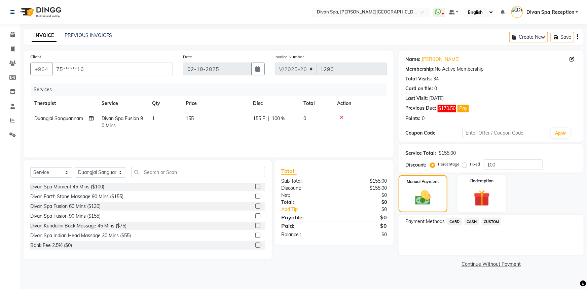
click at [474, 219] on span "CASH" at bounding box center [471, 222] width 14 height 8
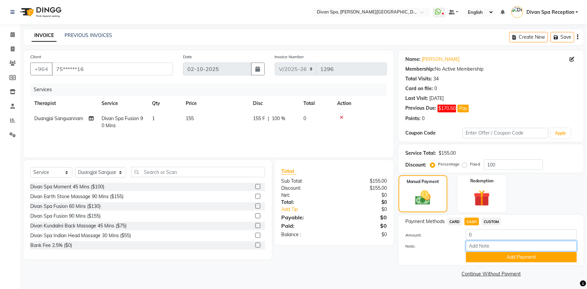
click at [475, 244] on input "Note:" at bounding box center [521, 246] width 111 height 10
drag, startPoint x: 492, startPoint y: 249, endPoint x: 457, endPoint y: 245, distance: 35.2
click at [457, 245] on div "Note: Voucher" at bounding box center [491, 246] width 182 height 11
click at [498, 262] on button "Add Payment" at bounding box center [521, 257] width 111 height 10
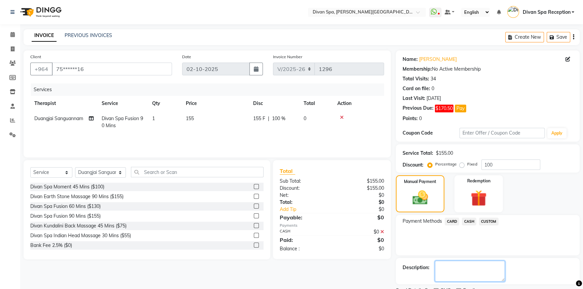
click at [472, 273] on textarea at bounding box center [470, 271] width 70 height 21
paste textarea "Voucher"
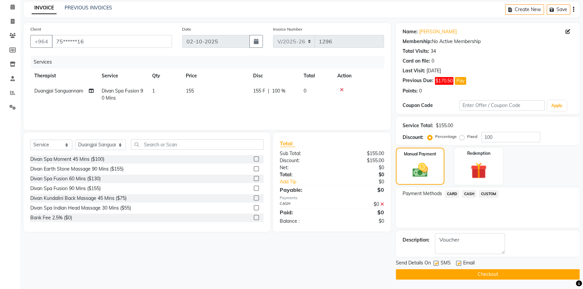
click at [453, 269] on button "Checkout" at bounding box center [488, 274] width 184 height 10
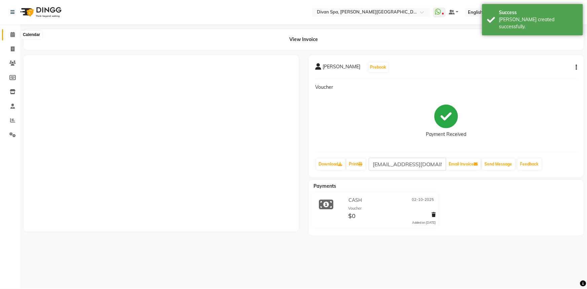
click at [13, 37] on span at bounding box center [13, 35] width 12 height 8
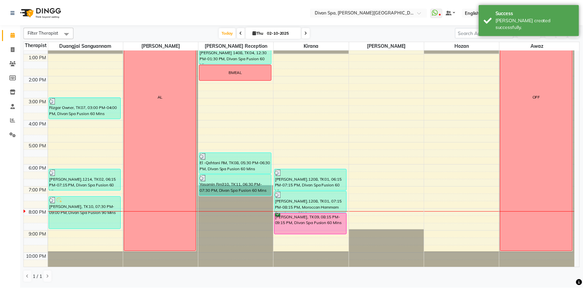
scroll to position [158, 0]
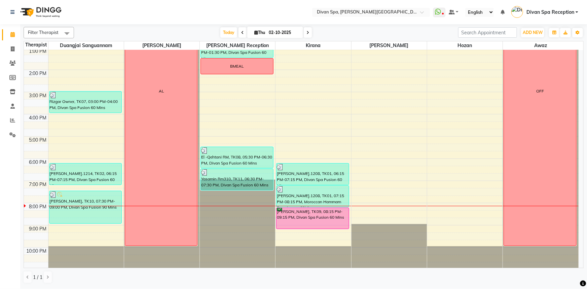
click at [328, 219] on div "[PERSON_NAME], TK09, 08:15 PM-09:15 PM, Divan Spa Fusion 60 Mins" at bounding box center [312, 218] width 72 height 21
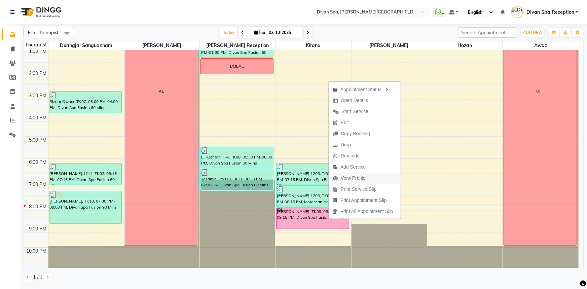
click at [360, 178] on span "View Profile" at bounding box center [353, 178] width 25 height 7
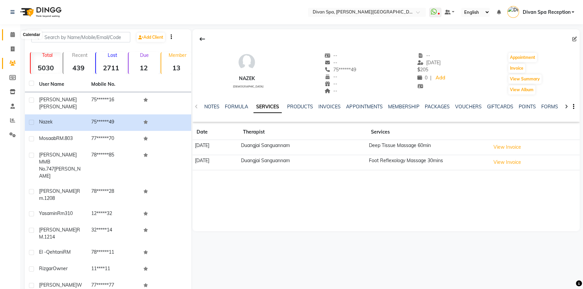
click at [13, 35] on icon at bounding box center [12, 34] width 4 height 5
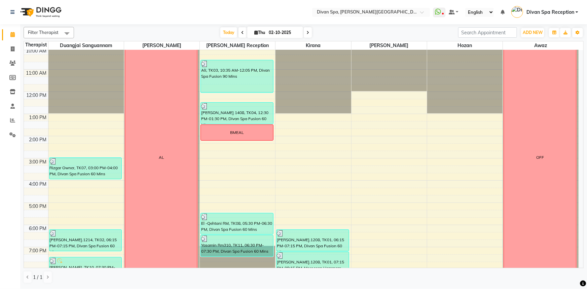
scroll to position [153, 0]
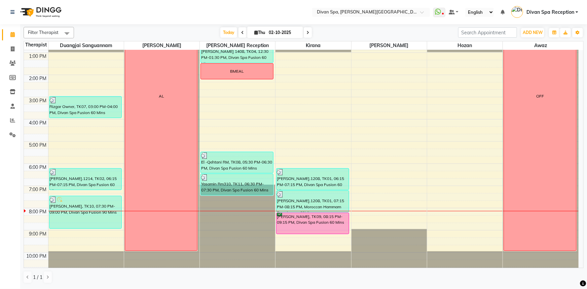
click at [317, 223] on div "[PERSON_NAME], TK09, 08:15 PM-09:15 PM, Divan Spa Fusion 60 Mins" at bounding box center [312, 223] width 72 height 21
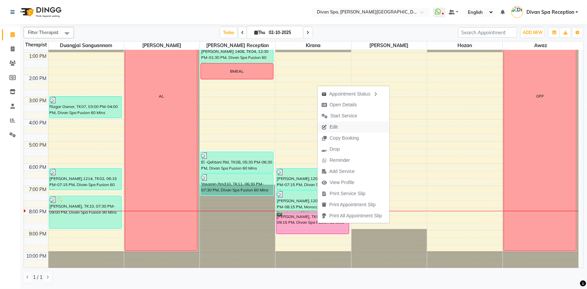
click at [337, 129] on span "Edit" at bounding box center [334, 126] width 8 height 7
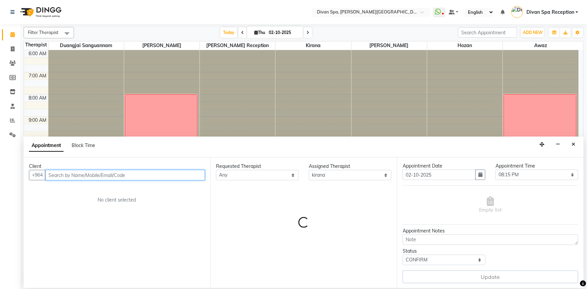
scroll to position [158, 0]
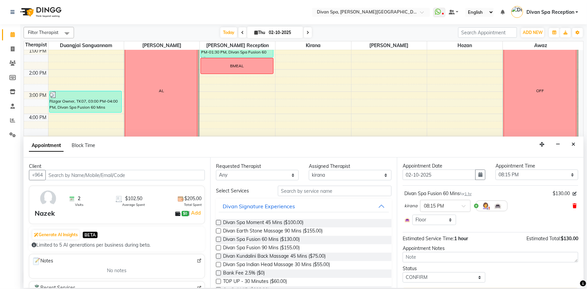
click at [572, 206] on icon at bounding box center [574, 205] width 4 height 5
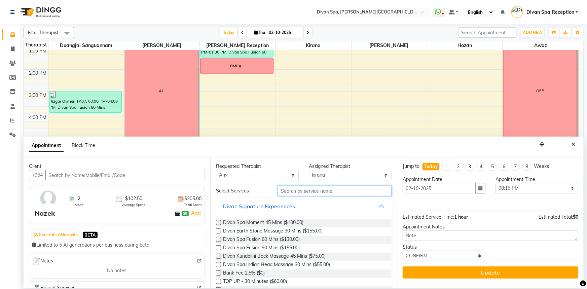
click at [328, 191] on input "text" at bounding box center [335, 191] width 114 height 10
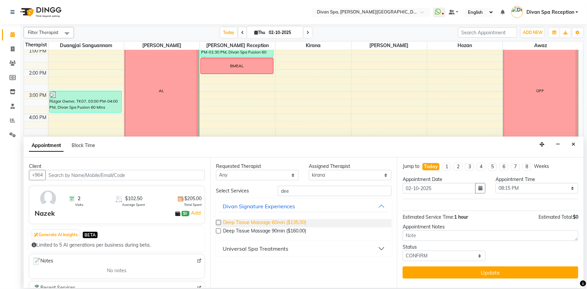
click at [295, 222] on span "Deep Tissue Massage 60min ($135.00)" at bounding box center [264, 223] width 83 height 8
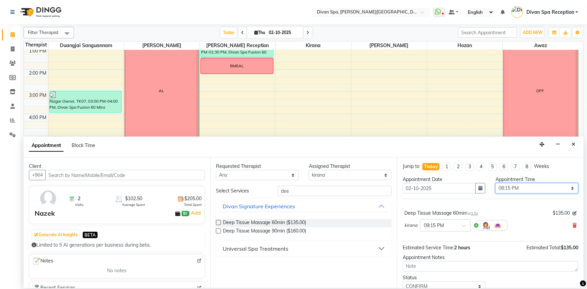
click at [499, 185] on select "Select 07:00 AM 07:15 AM 07:30 AM 07:45 AM 08:00 AM 08:15 AM 08:30 AM 08:45 AM …" at bounding box center [536, 188] width 83 height 10
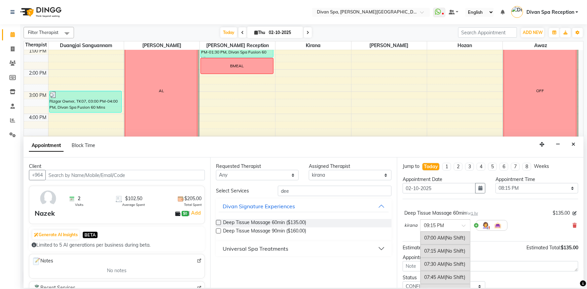
click at [460, 222] on div at bounding box center [445, 224] width 50 height 7
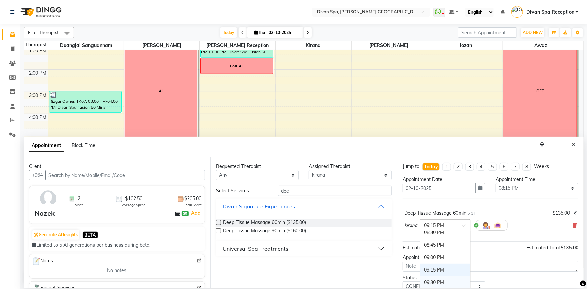
scroll to position [668, 0]
click at [432, 250] on div "08:15 PM" at bounding box center [445, 251] width 50 height 12
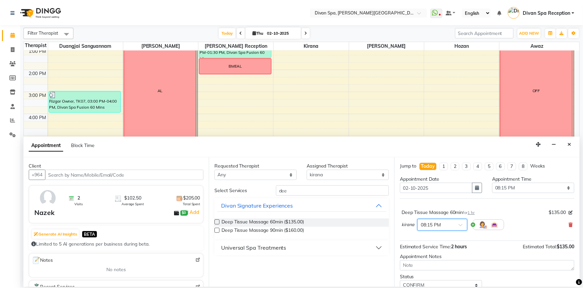
scroll to position [26, 0]
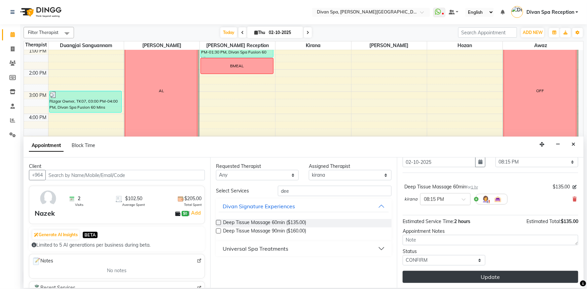
click at [452, 272] on button "Update" at bounding box center [491, 277] width 176 height 12
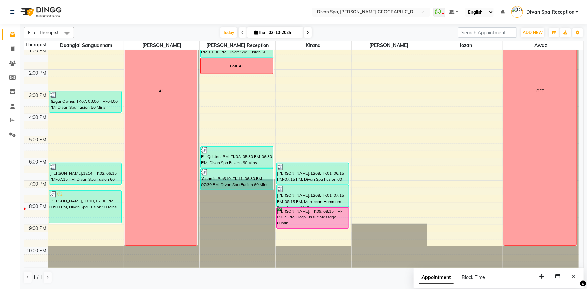
click at [314, 219] on div "[PERSON_NAME], TK09, 08:15 PM-09:15 PM, Deep Tissue Massage 60min" at bounding box center [312, 218] width 72 height 21
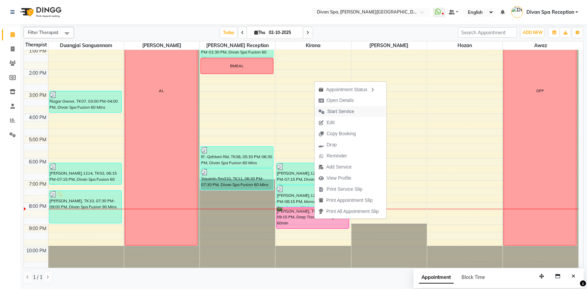
click at [339, 113] on span "Start Service" at bounding box center [340, 111] width 27 height 7
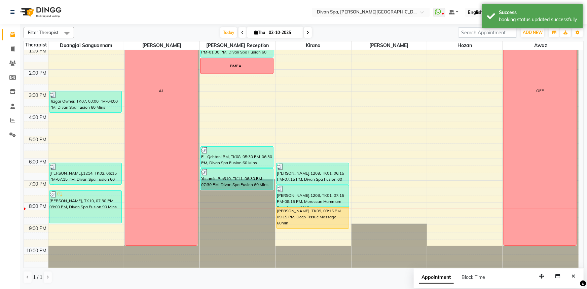
click at [332, 214] on div "[PERSON_NAME], TK09, 08:15 PM-09:15 PM, Deep Tissue Massage 60min" at bounding box center [312, 218] width 72 height 21
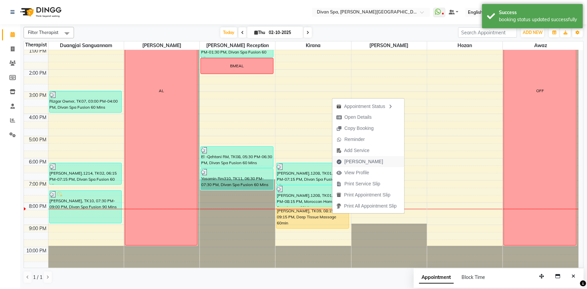
click at [344, 161] on span "[PERSON_NAME]" at bounding box center [363, 161] width 39 height 7
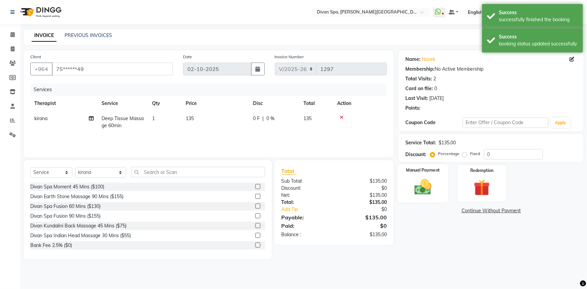
click at [414, 183] on img at bounding box center [423, 187] width 28 height 20
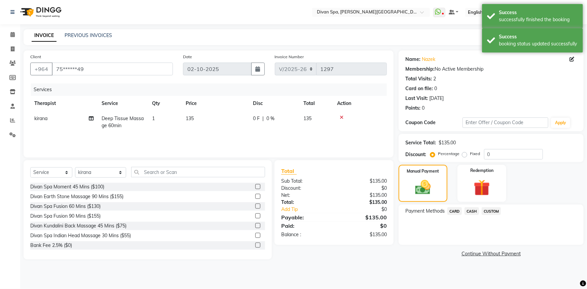
click at [474, 210] on span "CASH" at bounding box center [471, 211] width 14 height 8
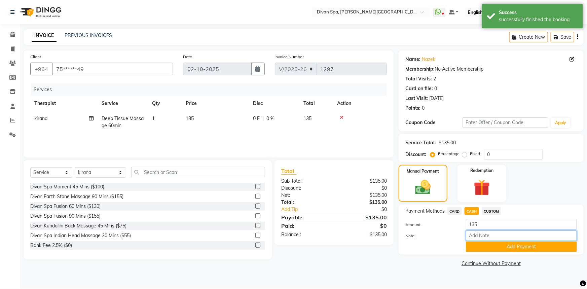
click at [478, 237] on input "Note:" at bounding box center [521, 235] width 111 height 10
drag, startPoint x: 491, startPoint y: 234, endPoint x: 452, endPoint y: 238, distance: 38.9
click at [453, 239] on div "Note: Cash" at bounding box center [491, 235] width 182 height 11
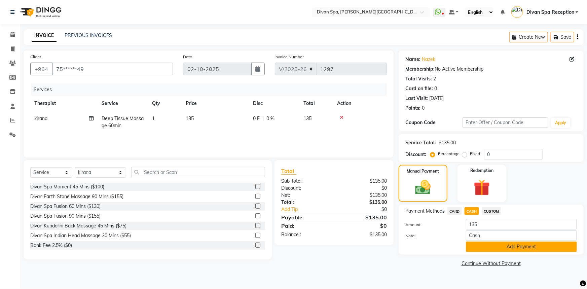
click at [493, 245] on button "Add Payment" at bounding box center [521, 246] width 111 height 10
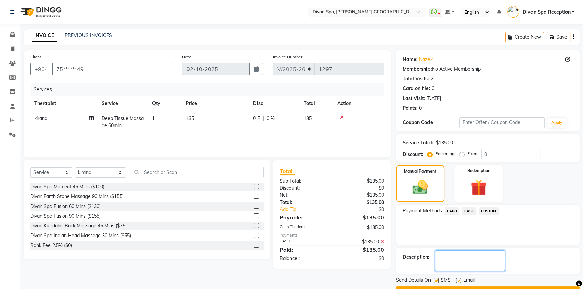
click at [478, 251] on textarea at bounding box center [470, 260] width 70 height 21
paste textarea "Cash"
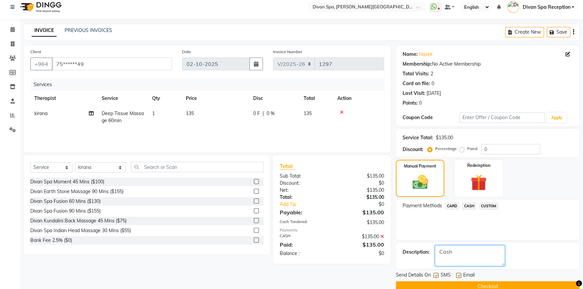
scroll to position [17, 0]
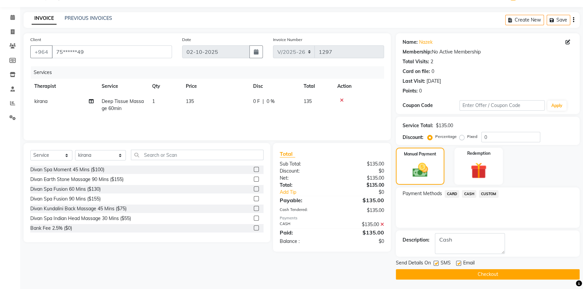
click at [467, 273] on button "Checkout" at bounding box center [488, 274] width 184 height 10
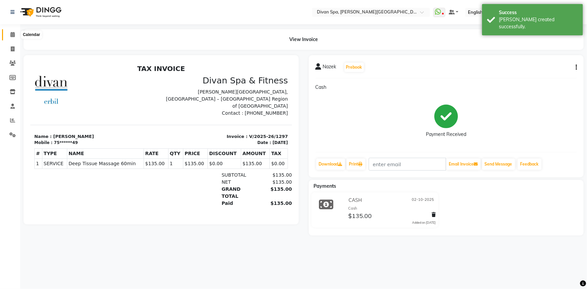
click at [13, 35] on icon at bounding box center [12, 34] width 4 height 5
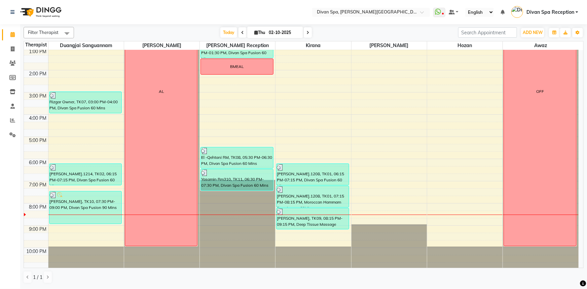
scroll to position [158, 0]
click at [178, 223] on div "AL" at bounding box center [161, 91] width 72 height 309
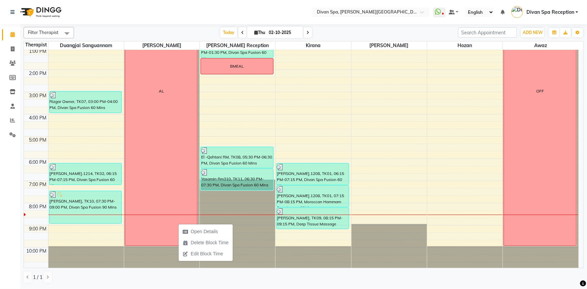
click at [272, 16] on nav "Select Location × Divan Spa, [PERSON_NAME] Street WhatsApp Status ✕ Status: Dis…" at bounding box center [293, 12] width 587 height 24
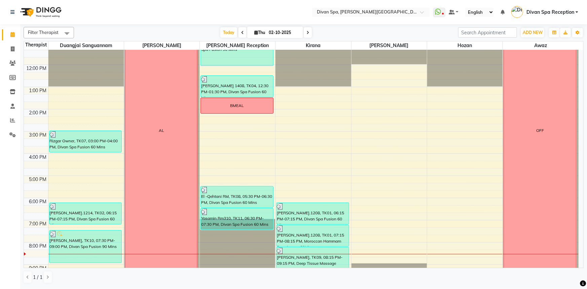
scroll to position [127, 0]
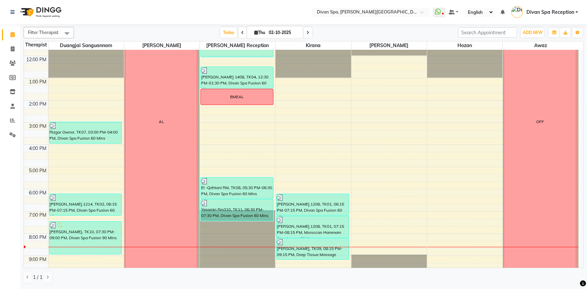
click at [306, 33] on icon at bounding box center [307, 33] width 3 height 4
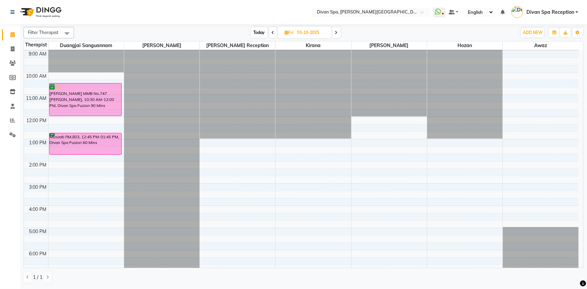
scroll to position [66, 0]
click at [261, 30] on span "Today" at bounding box center [259, 32] width 17 height 10
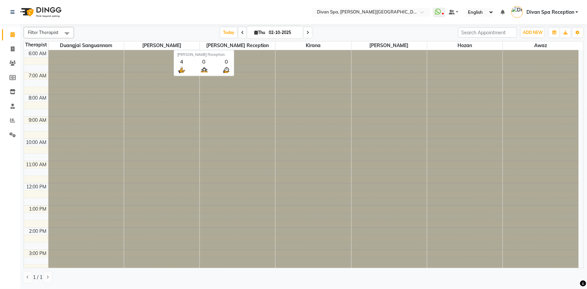
scroll to position [158, 0]
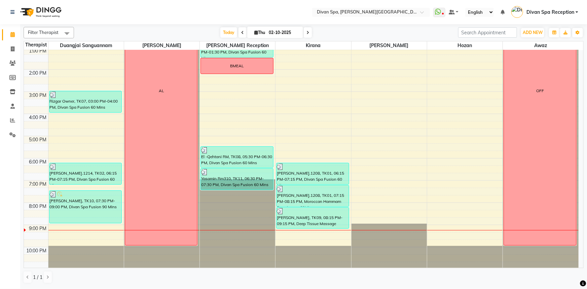
click at [309, 35] on span at bounding box center [308, 32] width 8 height 10
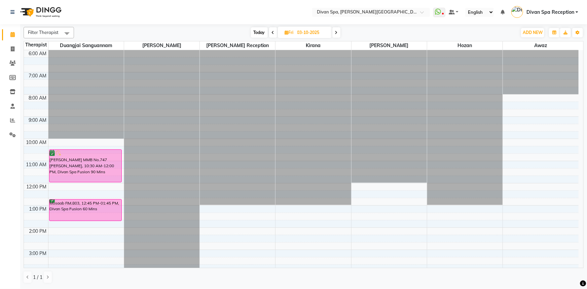
scroll to position [0, 0]
click at [158, 50] on div at bounding box center [161, 50] width 75 height 0
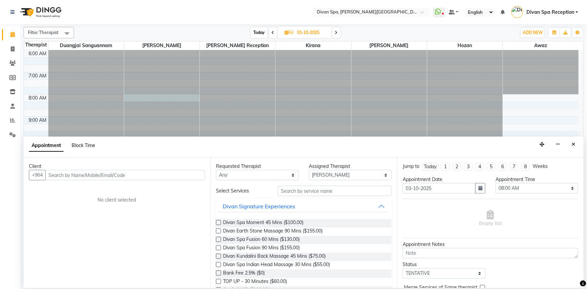
click at [82, 144] on span "Block Time" at bounding box center [84, 145] width 24 height 6
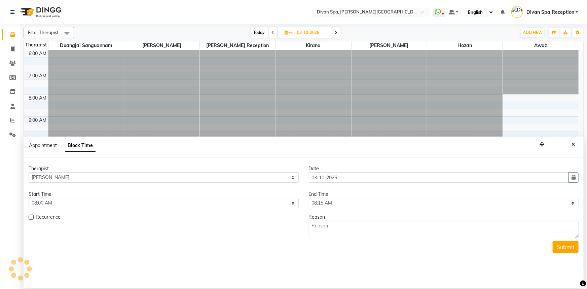
scroll to position [158, 0]
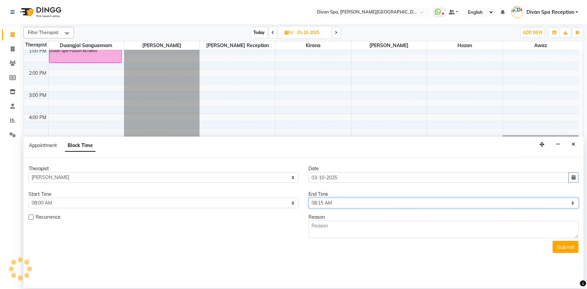
drag, startPoint x: 318, startPoint y: 203, endPoint x: 319, endPoint y: 199, distance: 3.8
click at [318, 203] on select "Select 07:00 AM 07:15 AM 07:30 AM 07:45 AM 08:00 AM 08:15 AM 08:30 AM 08:45 AM …" at bounding box center [444, 203] width 270 height 10
click at [309, 198] on select "Select 07:00 AM 07:15 AM 07:30 AM 07:45 AM 08:00 AM 08:15 AM 08:30 AM 08:45 AM …" at bounding box center [444, 203] width 270 height 10
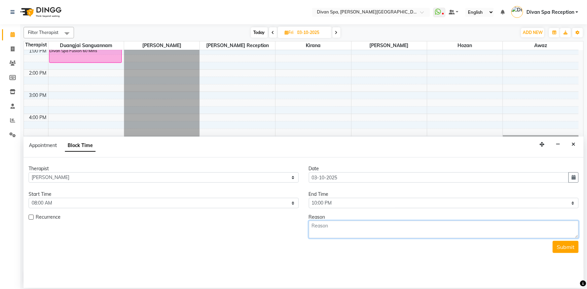
click at [320, 231] on textarea at bounding box center [444, 229] width 270 height 17
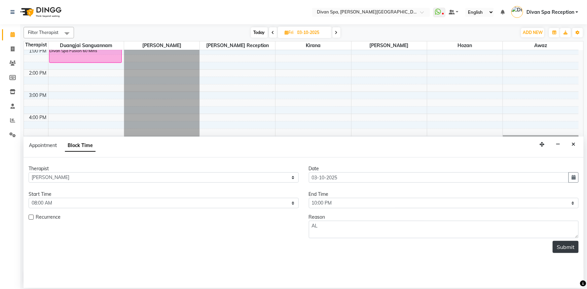
click at [563, 249] on button "Submit" at bounding box center [566, 247] width 26 height 12
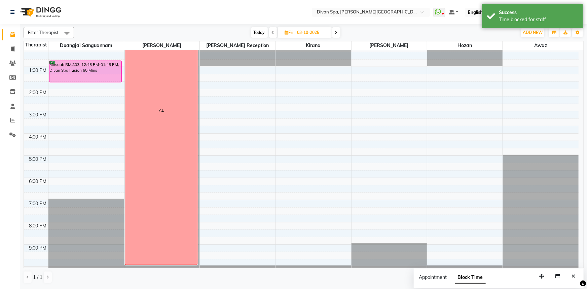
scroll to position [97, 0]
